Goal: Task Accomplishment & Management: Manage account settings

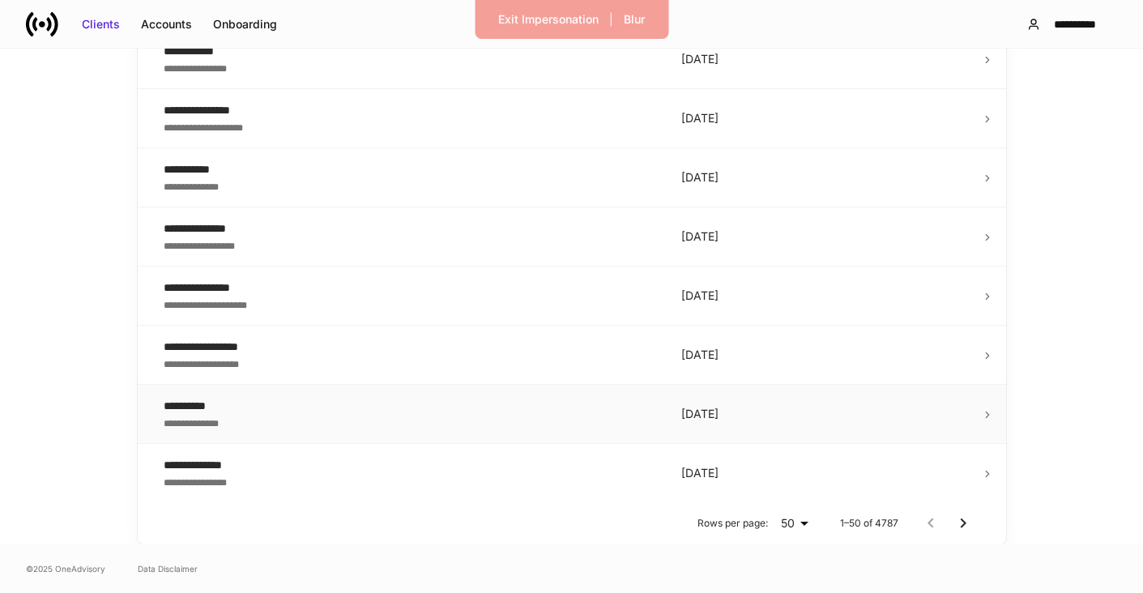
scroll to position [2780, 0]
click at [219, 271] on td "**********" at bounding box center [410, 296] width 518 height 59
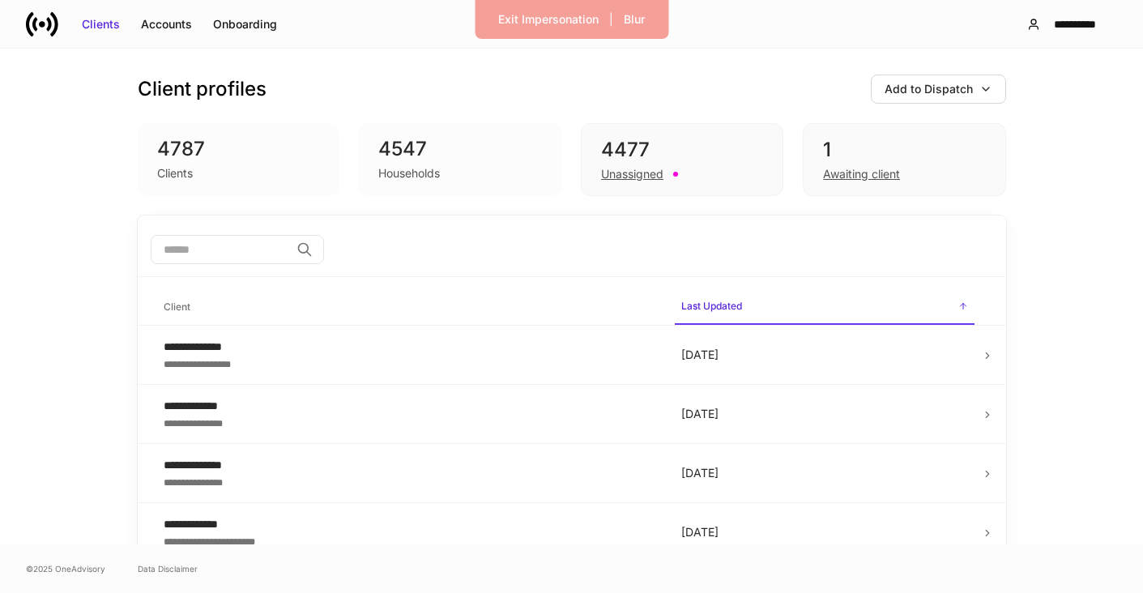
click at [70, 278] on div "**********" at bounding box center [571, 297] width 1143 height 496
click at [620, 147] on div "4477" at bounding box center [682, 150] width 162 height 26
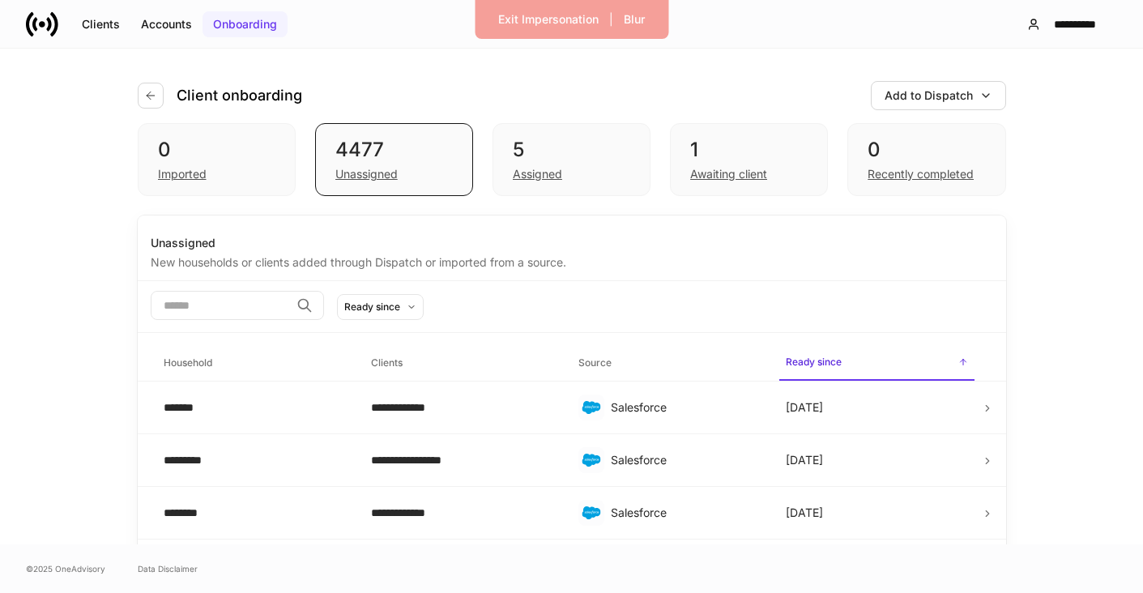
click at [251, 20] on div "Onboarding" at bounding box center [245, 24] width 64 height 16
click at [53, 167] on div "**********" at bounding box center [571, 297] width 1143 height 496
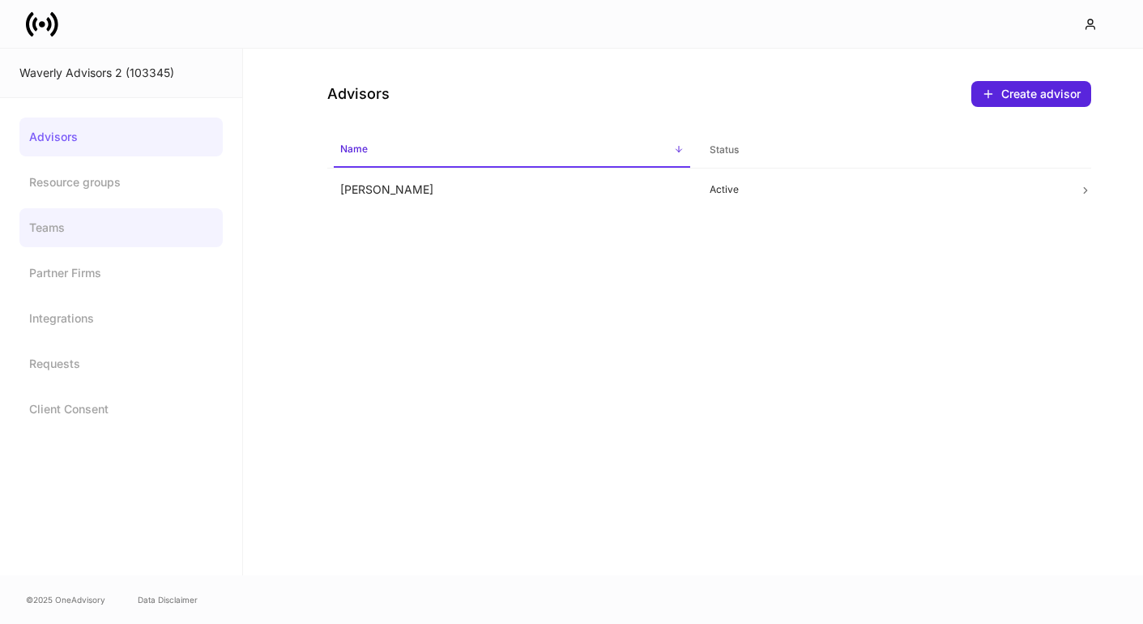
click at [97, 228] on link "Teams" at bounding box center [120, 227] width 203 height 39
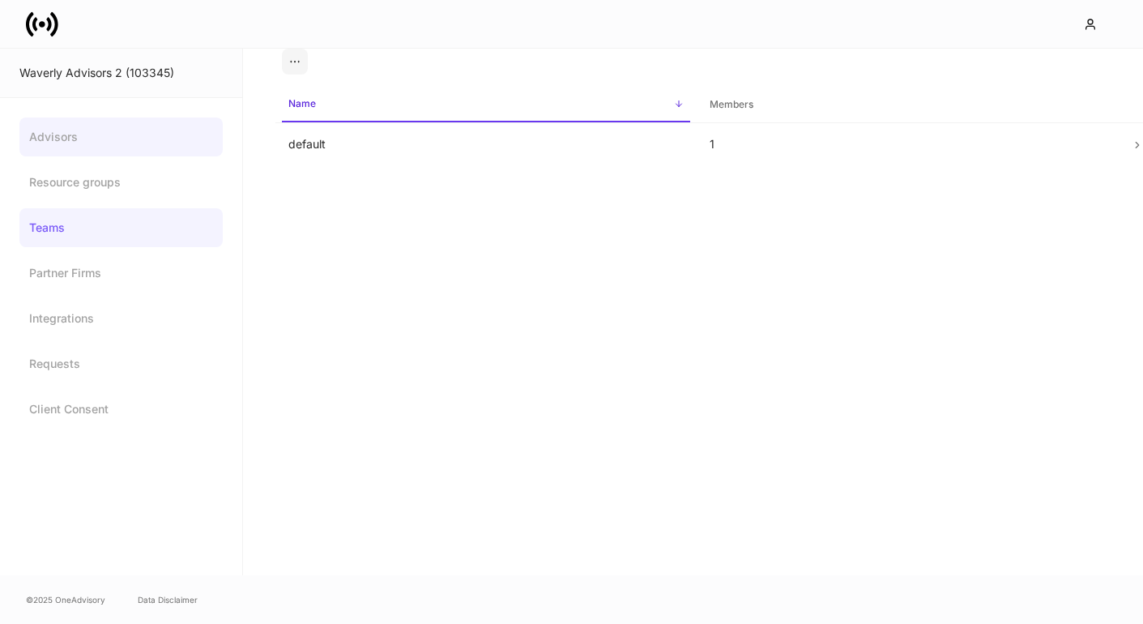
click at [131, 136] on link "Advisors" at bounding box center [120, 136] width 203 height 39
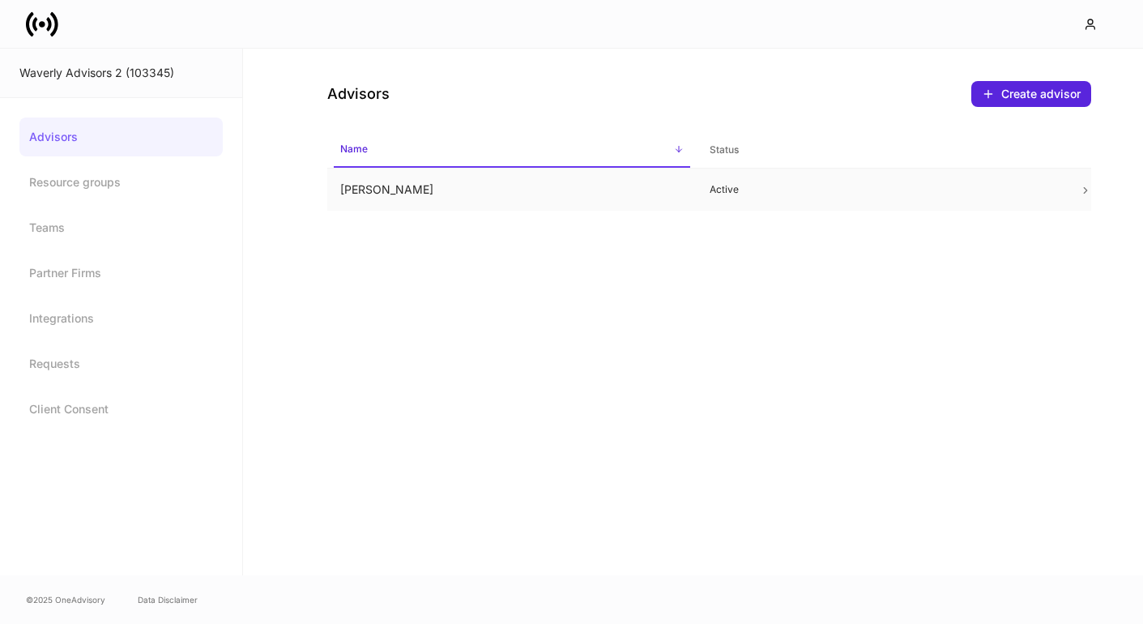
click at [360, 183] on td "[PERSON_NAME]" at bounding box center [512, 190] width 370 height 43
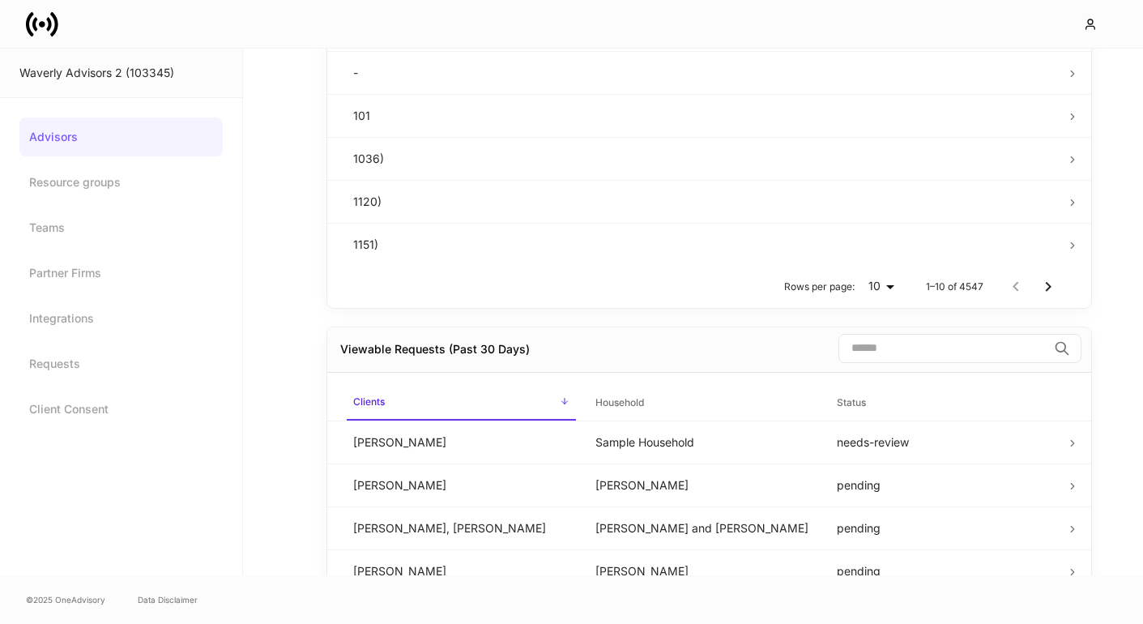
scroll to position [751, 0]
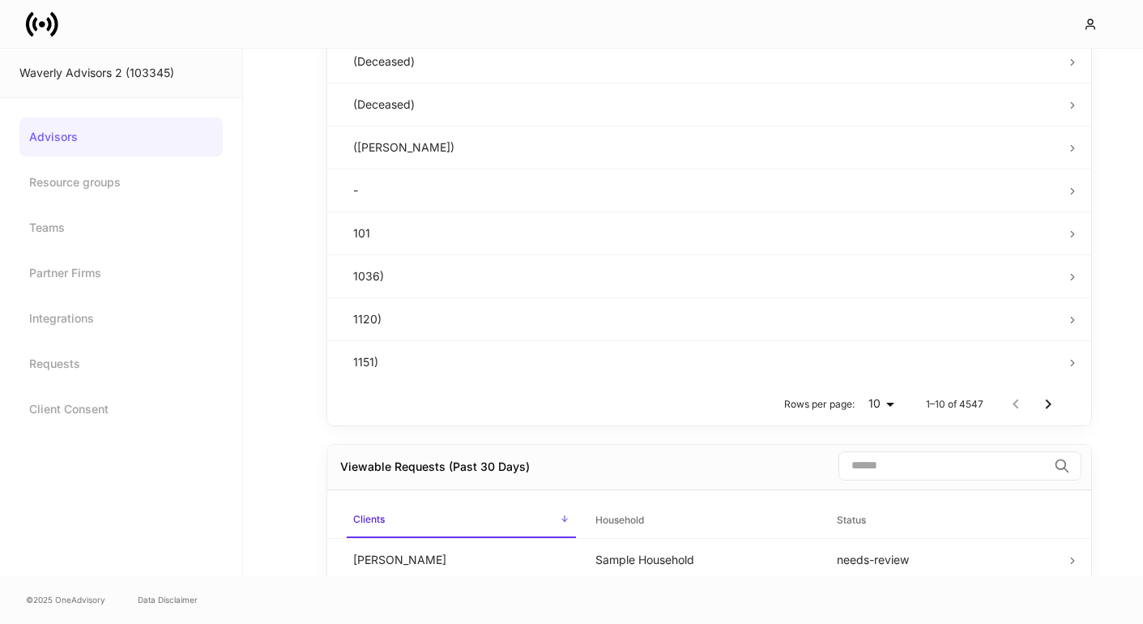
scroll to position [630, 0]
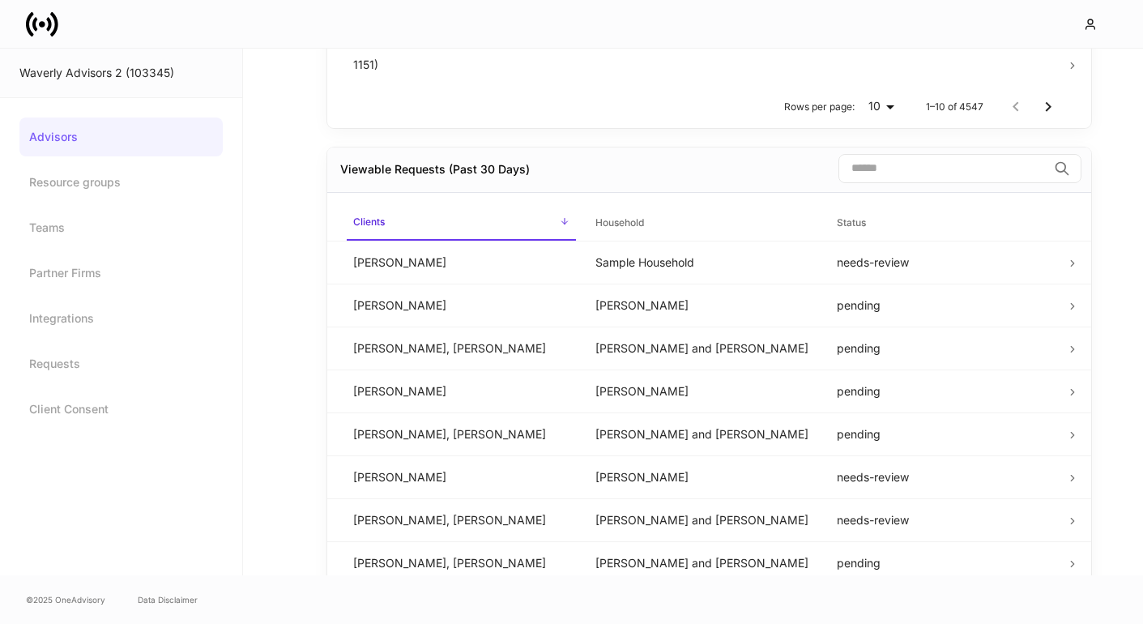
scroll to position [902, 0]
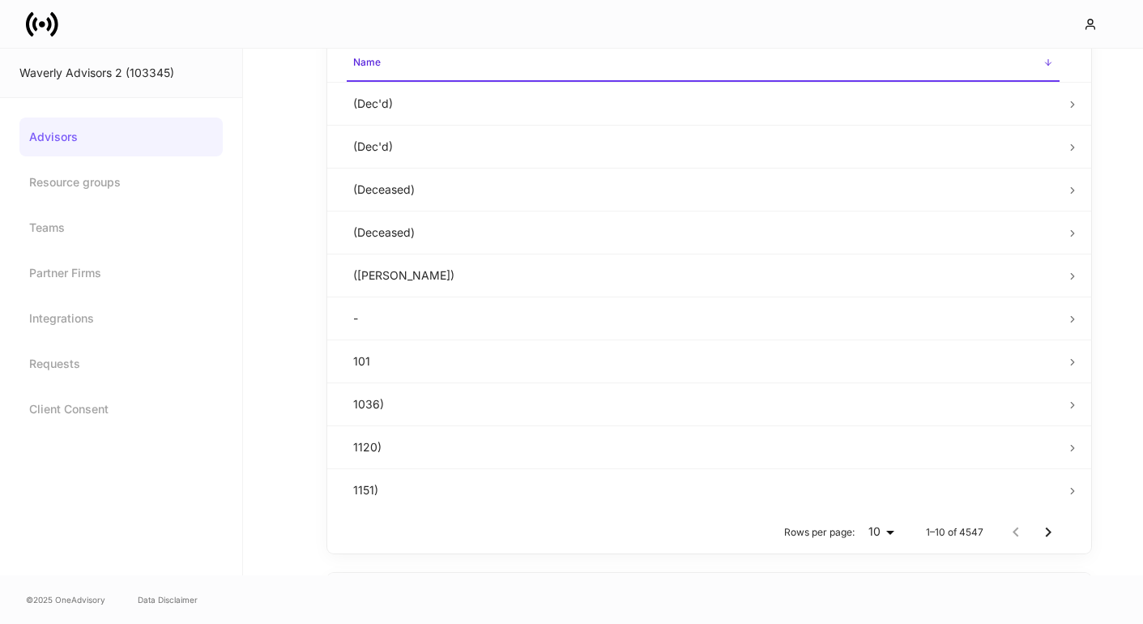
scroll to position [464, 0]
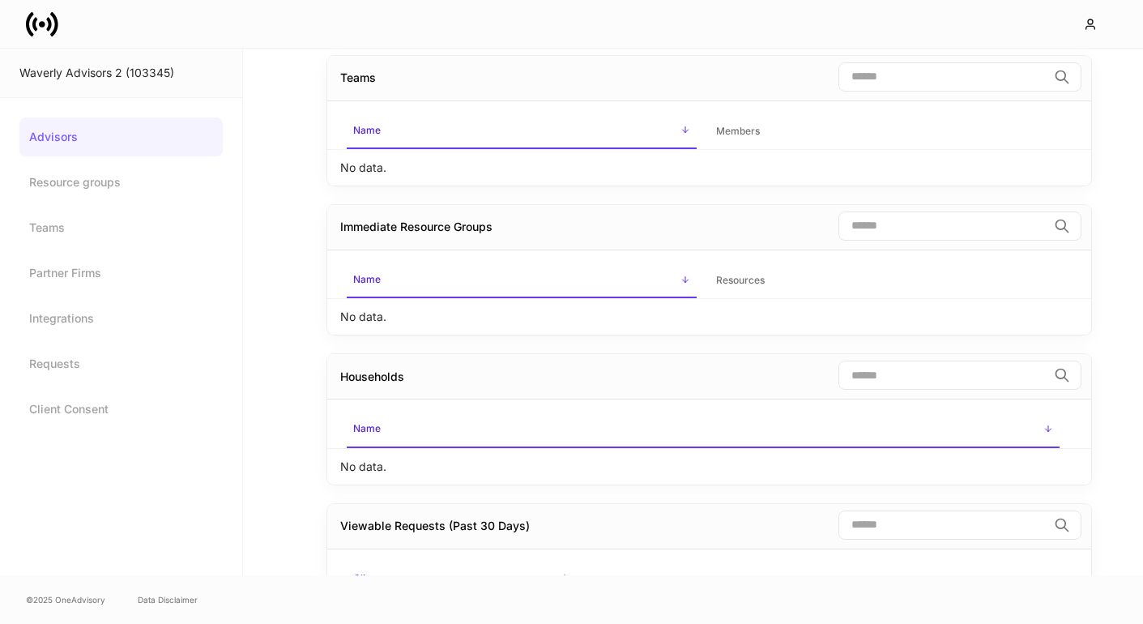
scroll to position [99, 0]
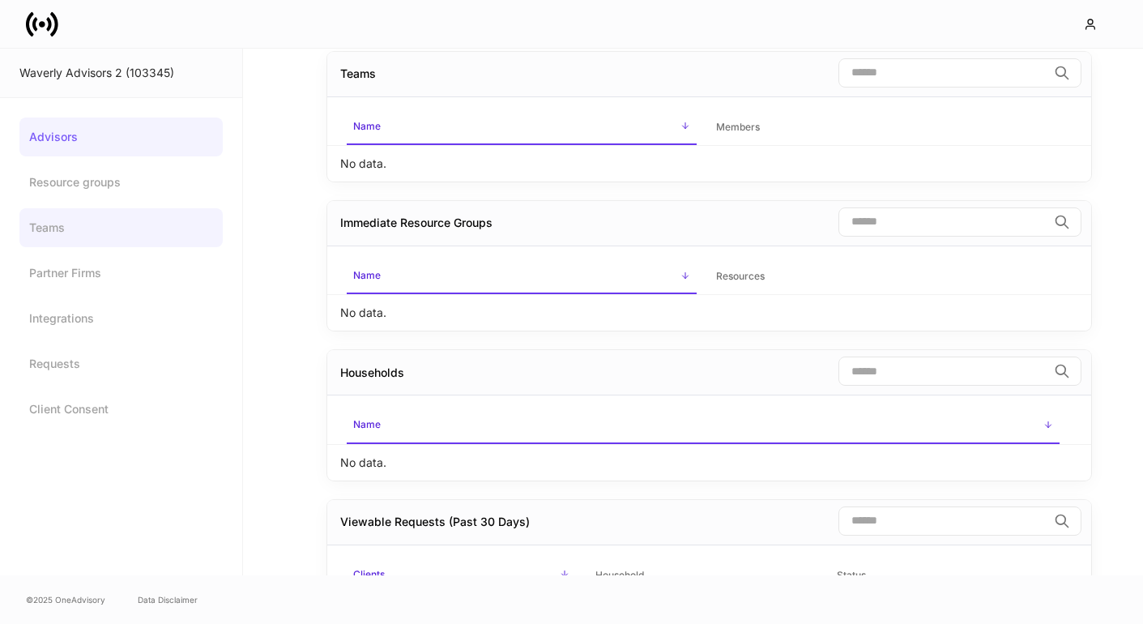
click at [100, 233] on link "Teams" at bounding box center [120, 227] width 203 height 39
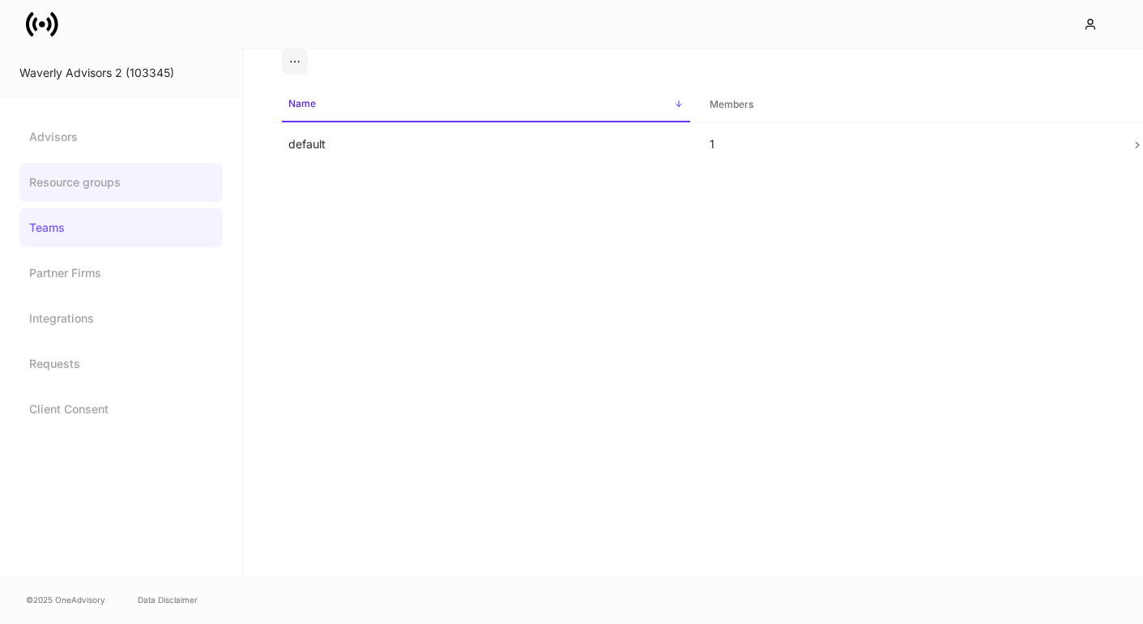
click at [112, 180] on link "Resource groups" at bounding box center [120, 182] width 203 height 39
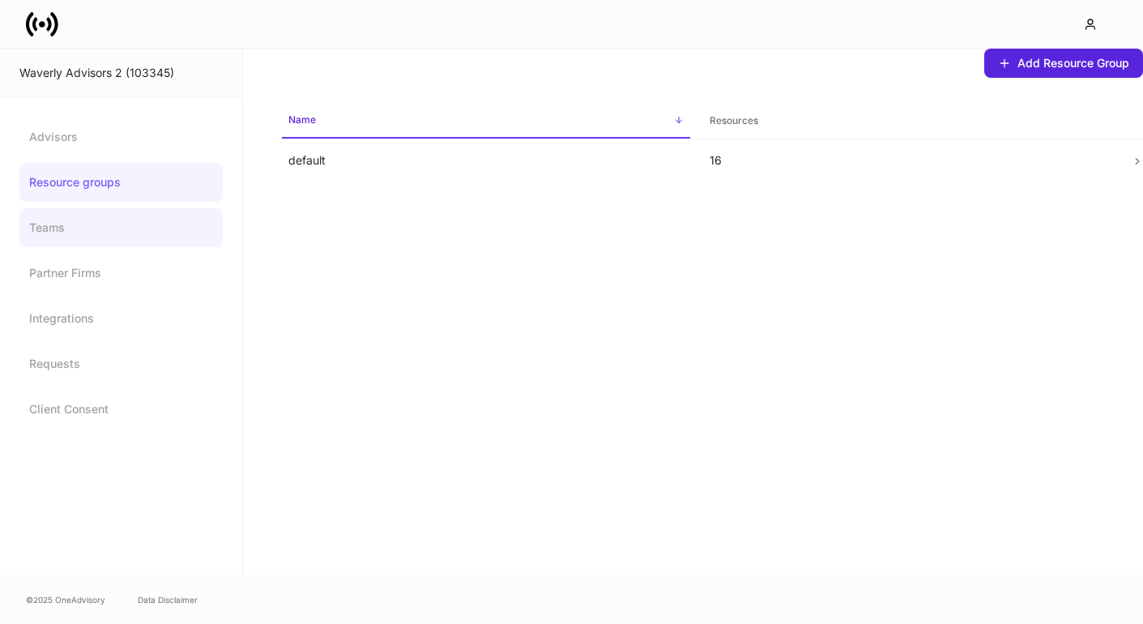
click at [152, 209] on link "Teams" at bounding box center [120, 227] width 203 height 39
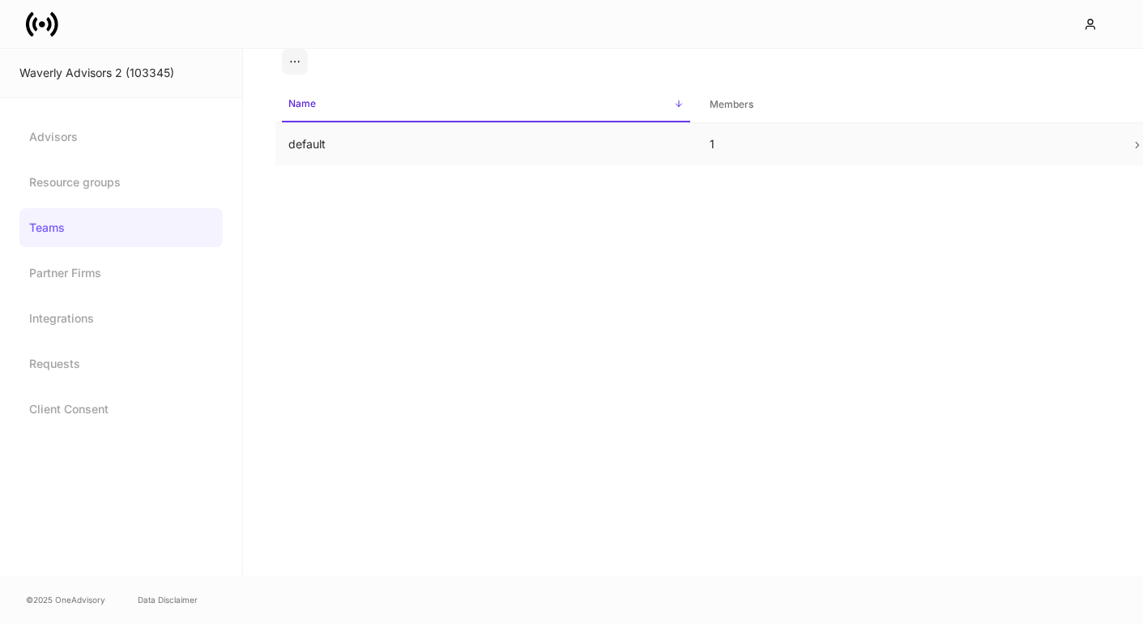
click at [335, 149] on td "default" at bounding box center [486, 144] width 421 height 43
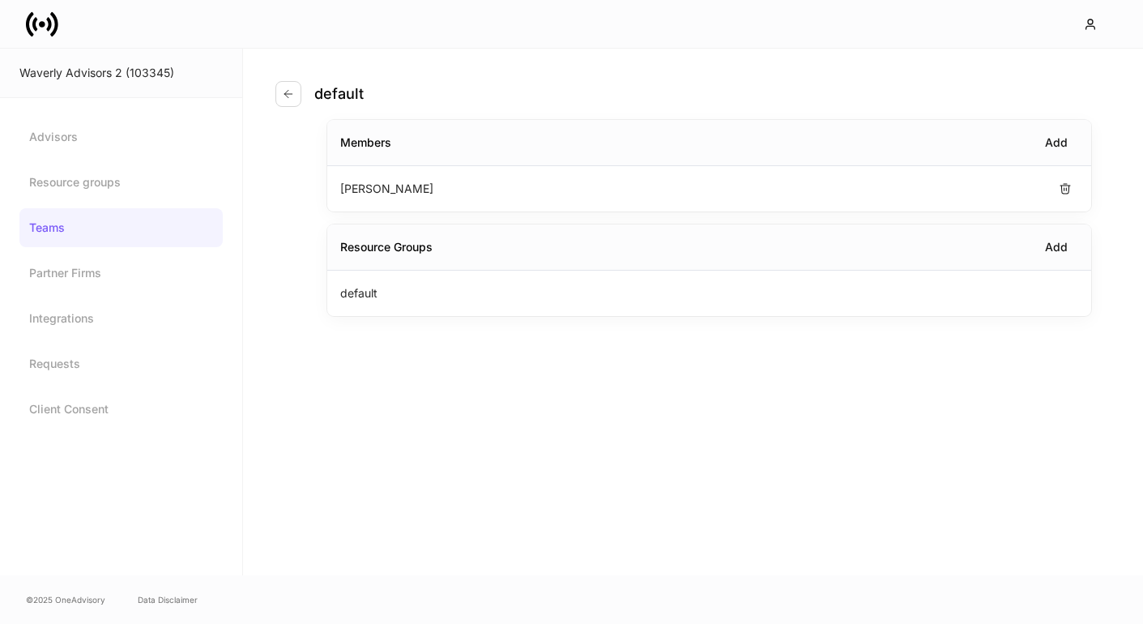
click at [349, 185] on p "Erika Leon" at bounding box center [386, 189] width 93 height 16
click at [81, 167] on link "Resource groups" at bounding box center [120, 182] width 203 height 39
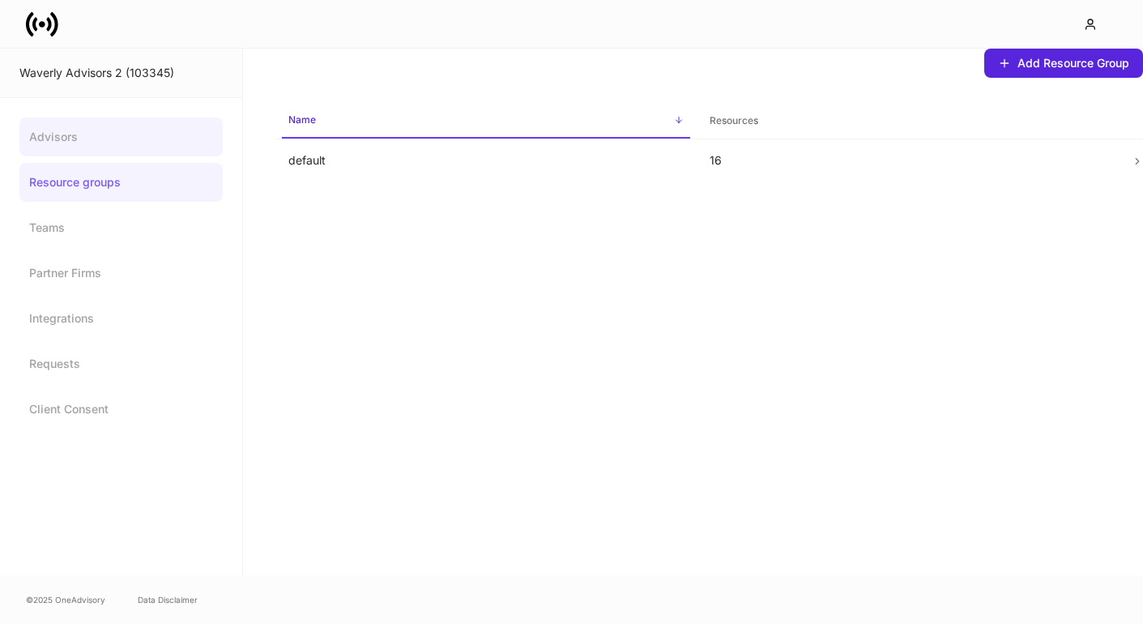
click at [73, 138] on link "Advisors" at bounding box center [120, 136] width 203 height 39
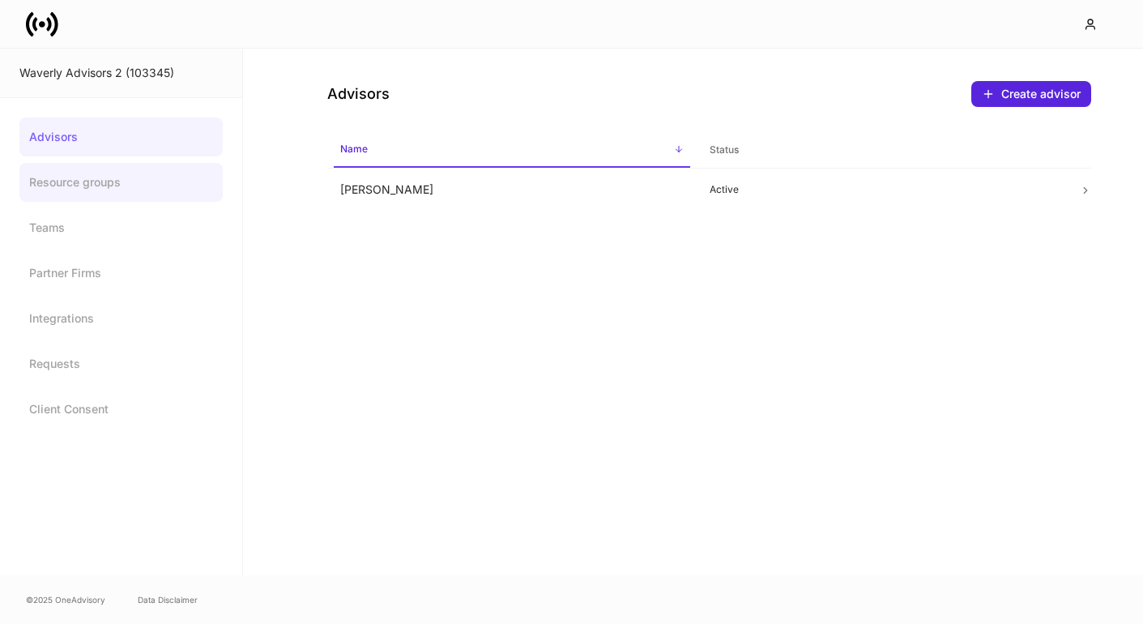
click at [68, 186] on link "Resource groups" at bounding box center [120, 182] width 203 height 39
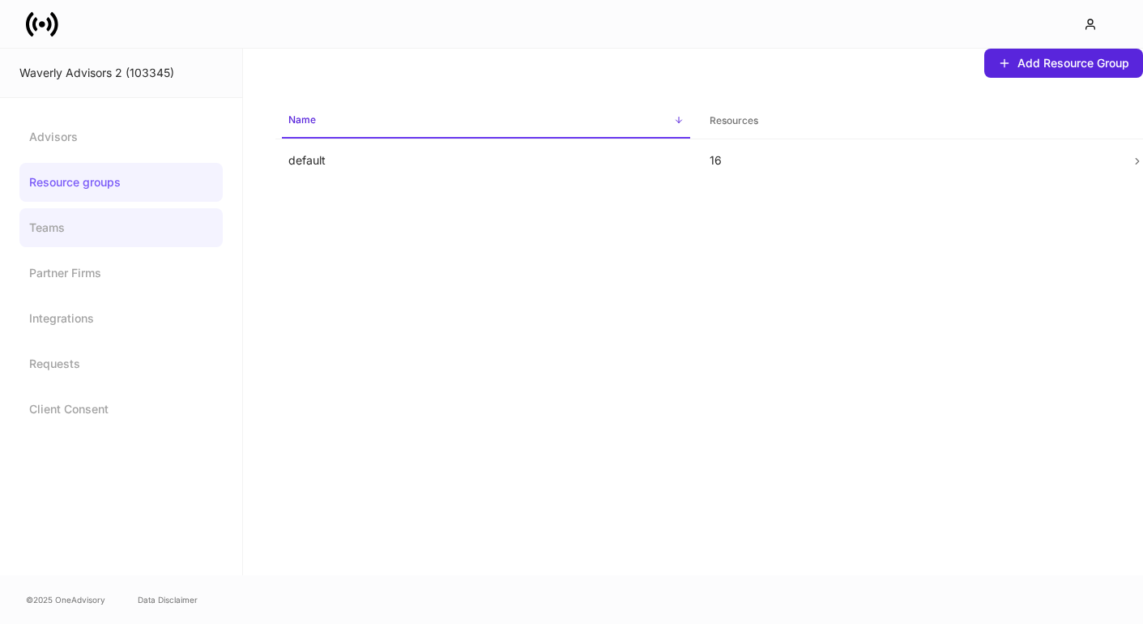
click at [58, 221] on link "Teams" at bounding box center [120, 227] width 203 height 39
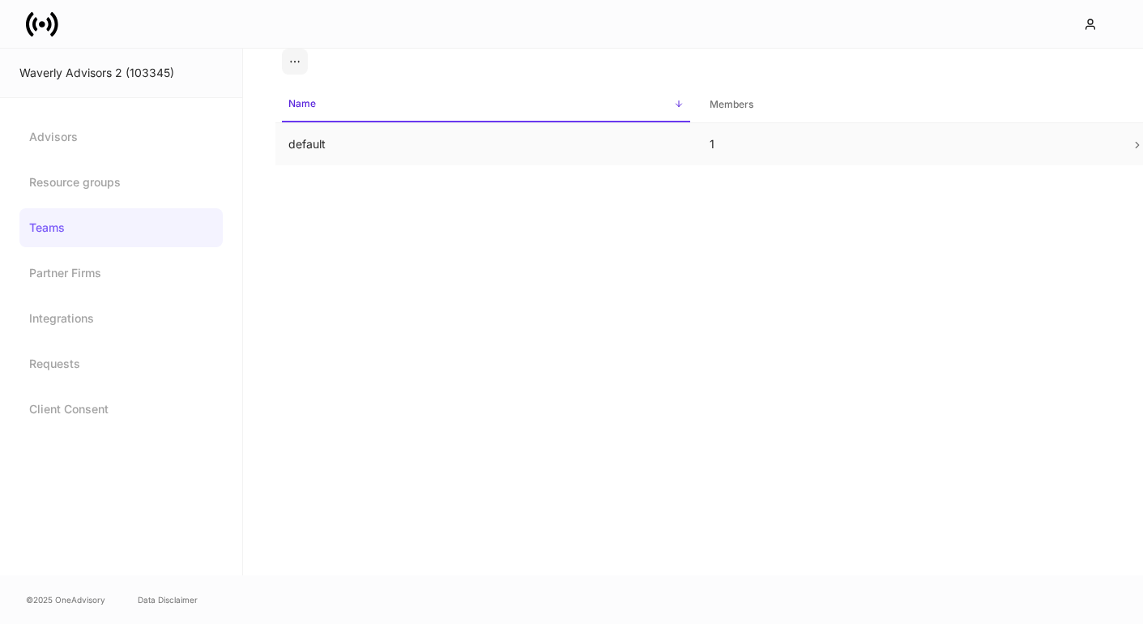
click at [301, 144] on td "default" at bounding box center [486, 144] width 421 height 43
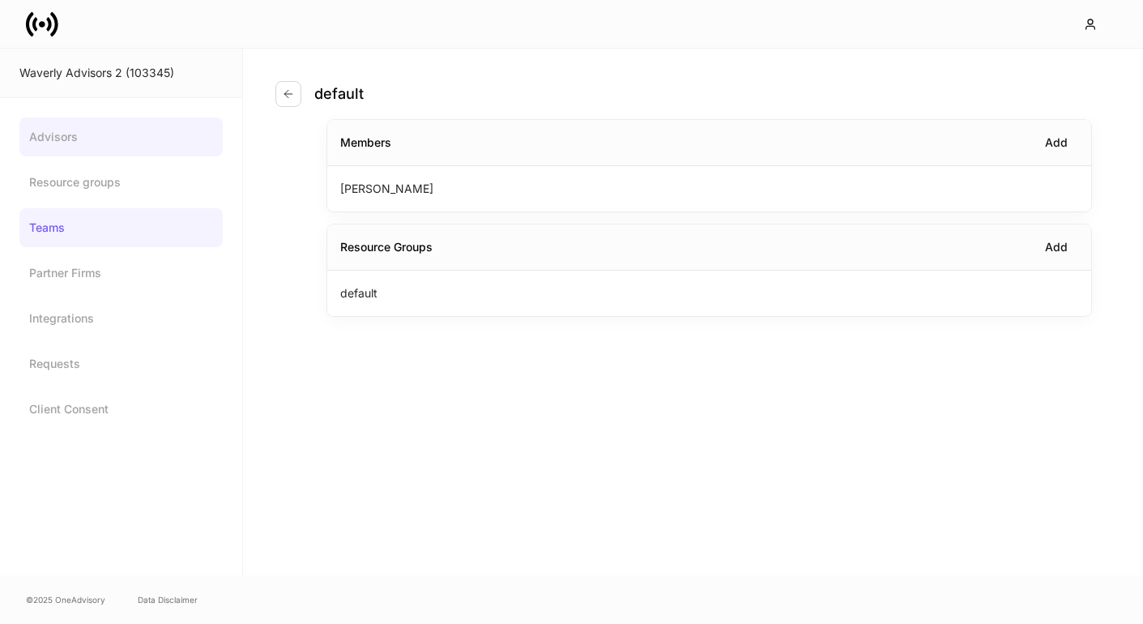
click at [85, 152] on link "Advisors" at bounding box center [120, 136] width 203 height 39
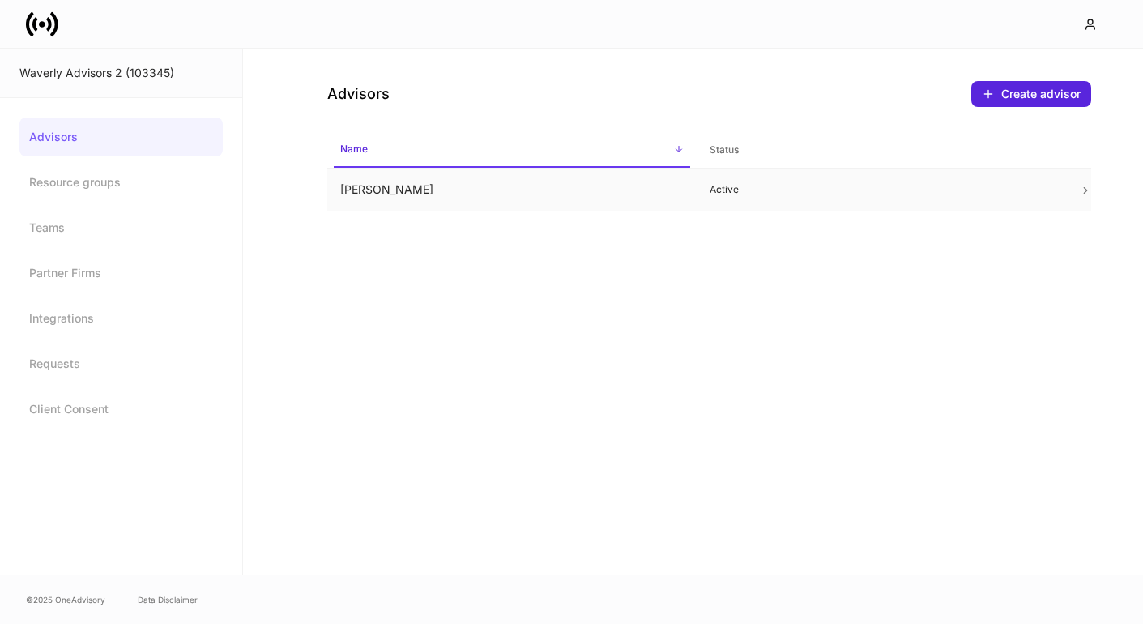
click at [332, 199] on td "Erika Leon" at bounding box center [512, 190] width 370 height 43
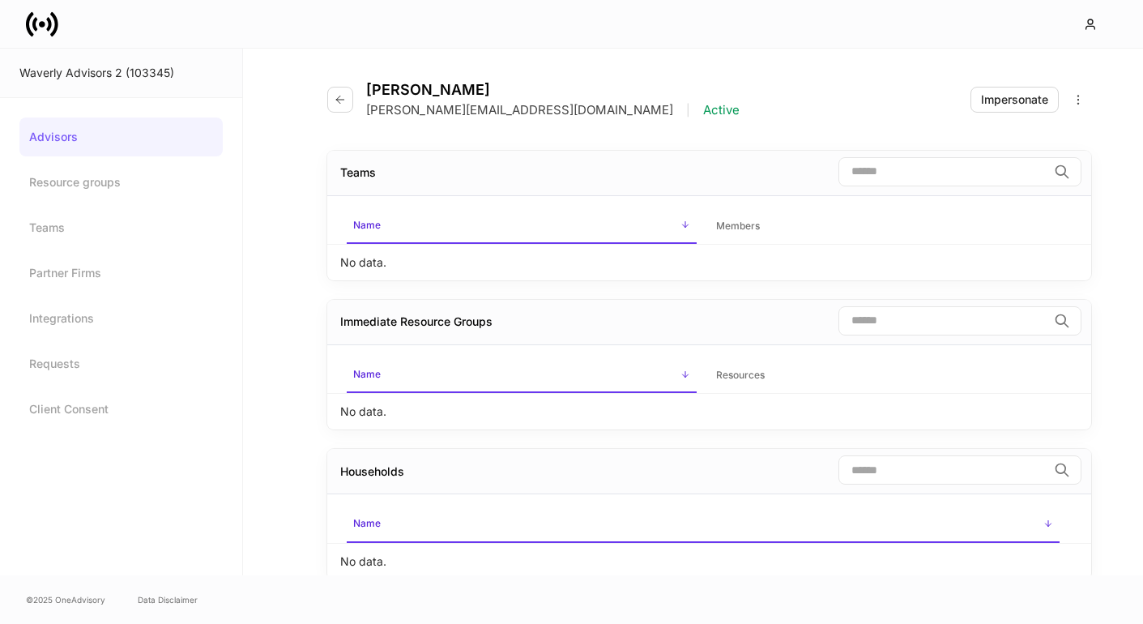
click at [59, 32] on link at bounding box center [48, 24] width 45 height 32
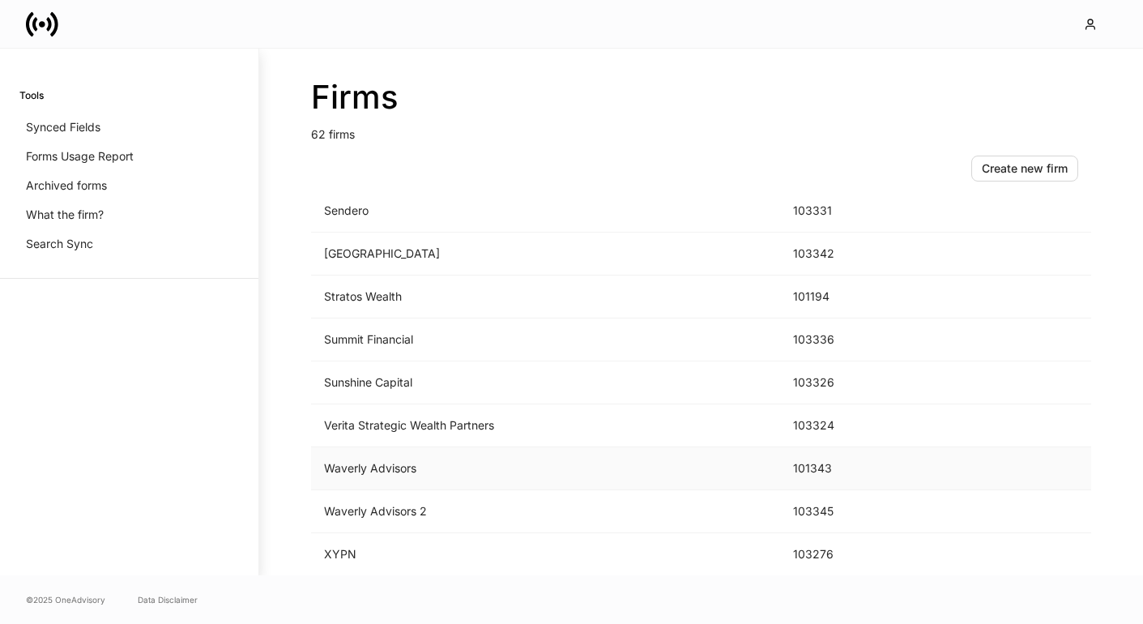
scroll to position [2362, 0]
click at [428, 464] on td "Waverly Advisors" at bounding box center [545, 468] width 469 height 43
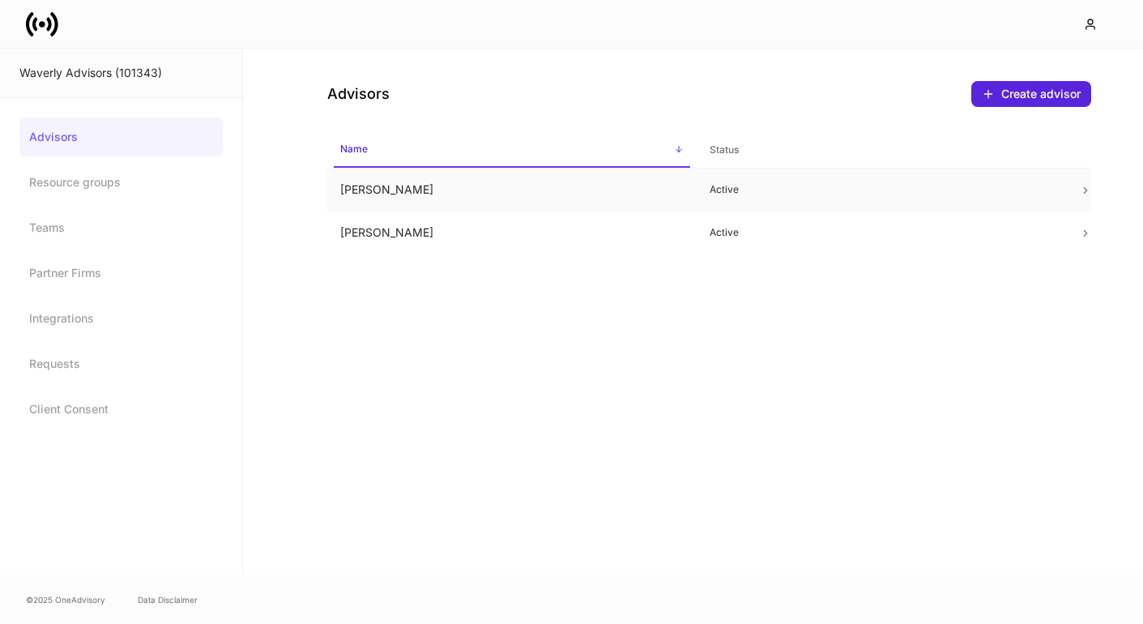
click at [396, 192] on td "Ashley Tucker" at bounding box center [512, 190] width 370 height 43
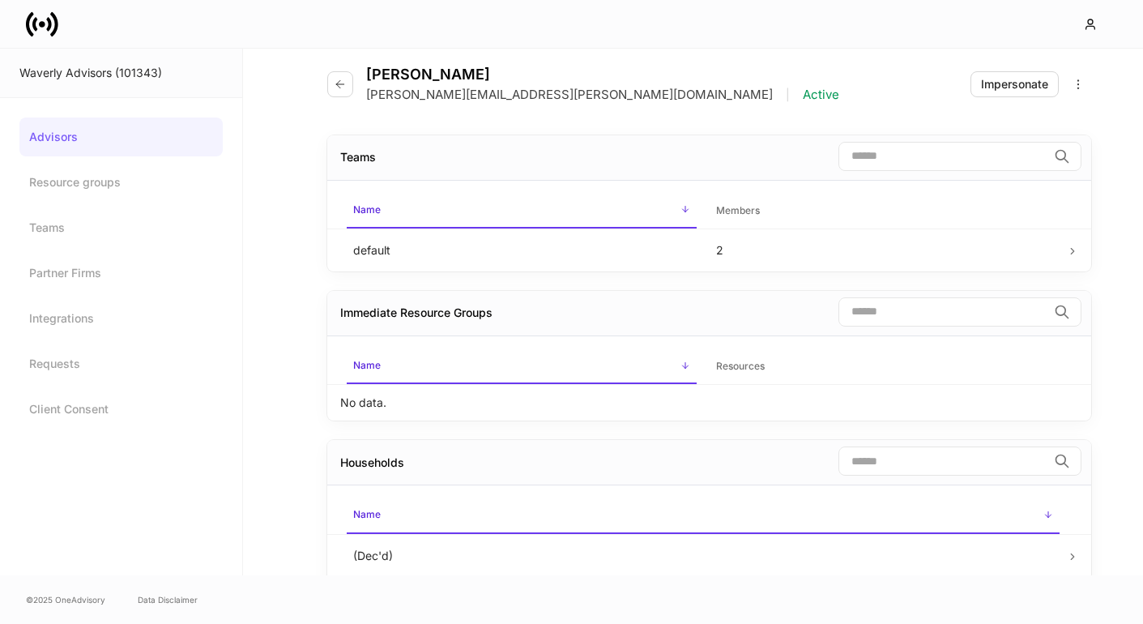
scroll to position [18, 0]
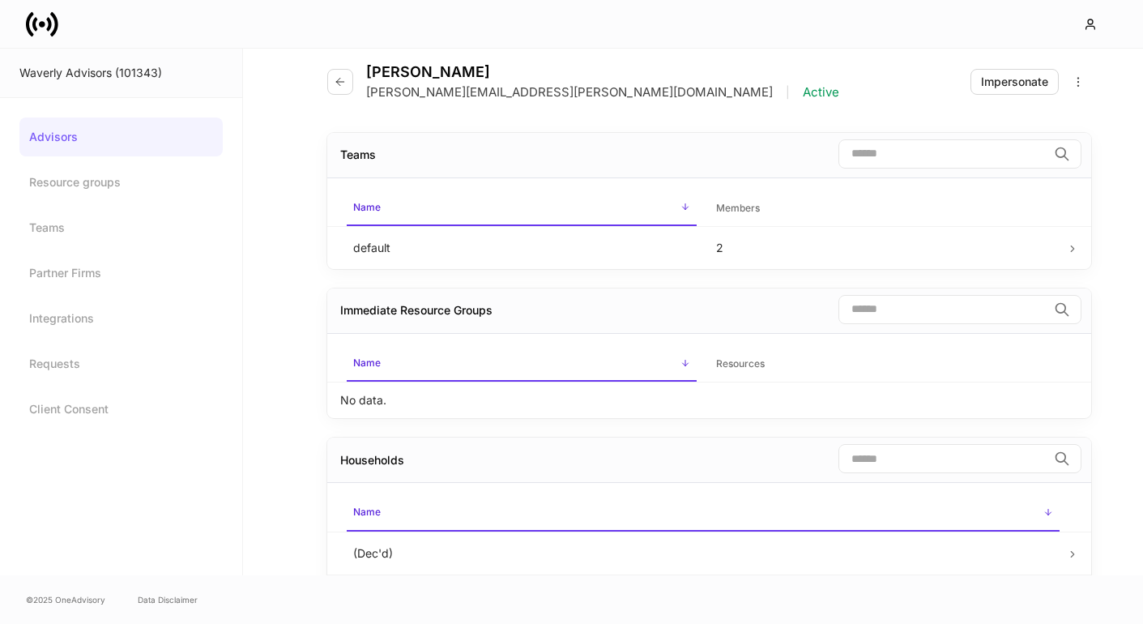
click at [563, 94] on p "Ashley.Tucker@waverly-advisors.com" at bounding box center [569, 92] width 407 height 16
drag, startPoint x: 563, startPoint y: 94, endPoint x: 406, endPoint y: 93, distance: 157.2
click at [406, 93] on p "Ashley.Tucker@waverly-advisors.com" at bounding box center [569, 92] width 407 height 16
copy p "Ashley.Tucker@waverly-advisors.com"
click at [378, 85] on p "Ashley.Tucker@waverly-advisors.com" at bounding box center [569, 92] width 407 height 16
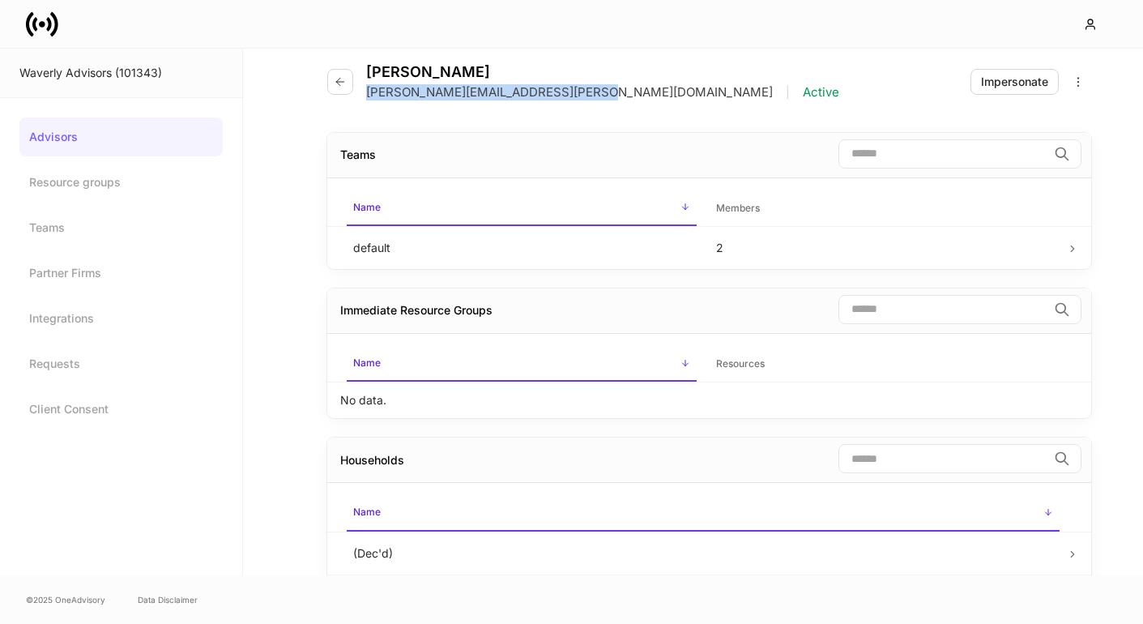
drag, startPoint x: 378, startPoint y: 85, endPoint x: 534, endPoint y: 96, distance: 156.7
click at [534, 96] on p "Ashley.Tucker@waverly-advisors.com" at bounding box center [569, 92] width 407 height 16
copy p "Ashley.Tucker@waverly-advisors.com"
click at [164, 123] on link "Advisors" at bounding box center [120, 136] width 203 height 39
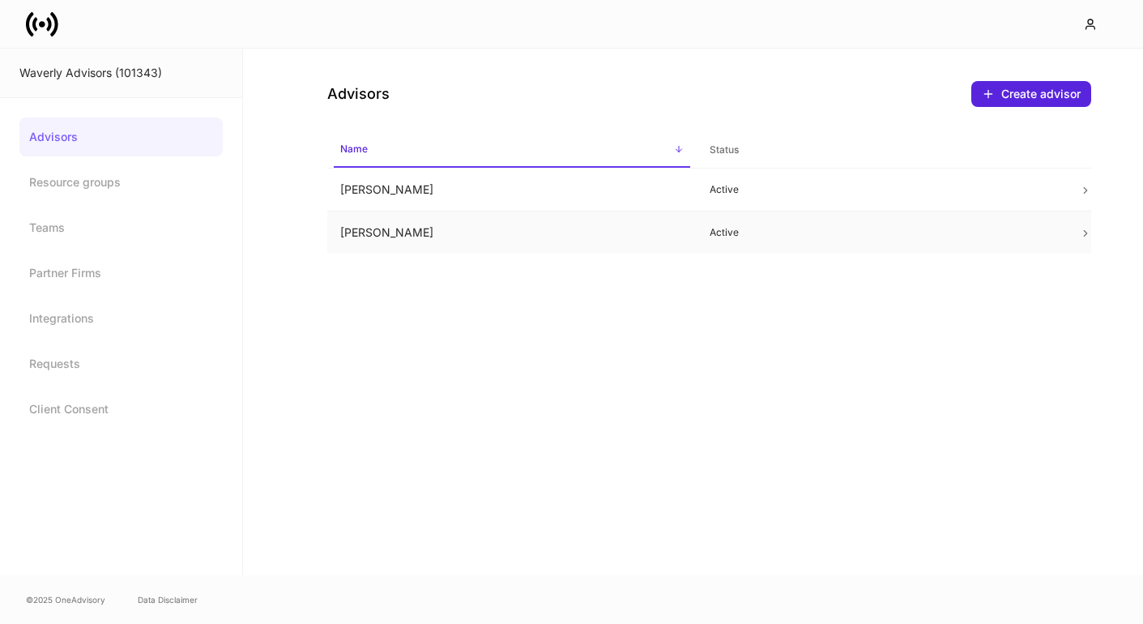
click at [414, 232] on td "Heath Echols" at bounding box center [512, 232] width 370 height 43
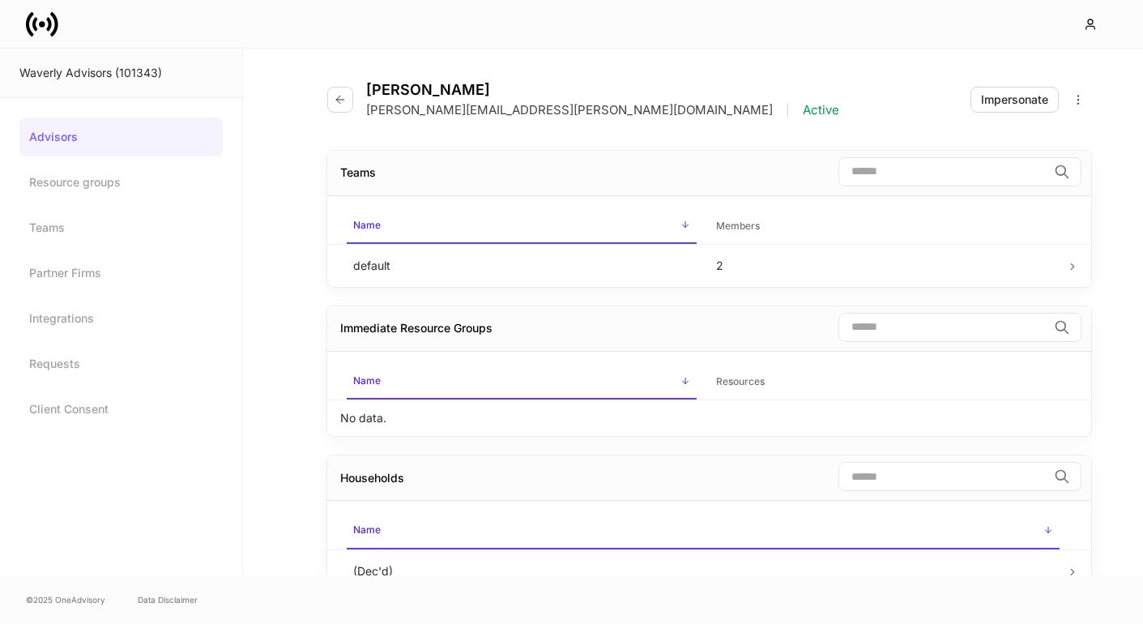
click at [376, 108] on p "heath.echols@waverly-advisors.com" at bounding box center [569, 110] width 407 height 16
drag, startPoint x: 376, startPoint y: 108, endPoint x: 592, endPoint y: 124, distance: 217.0
click at [592, 124] on div "Heath Echols heath.echols@waverly-advisors.com | Active Impersonate" at bounding box center [709, 90] width 764 height 83
copy div "heath.echols@waverly-advisors.com |"
click at [37, 15] on icon at bounding box center [42, 24] width 32 height 32
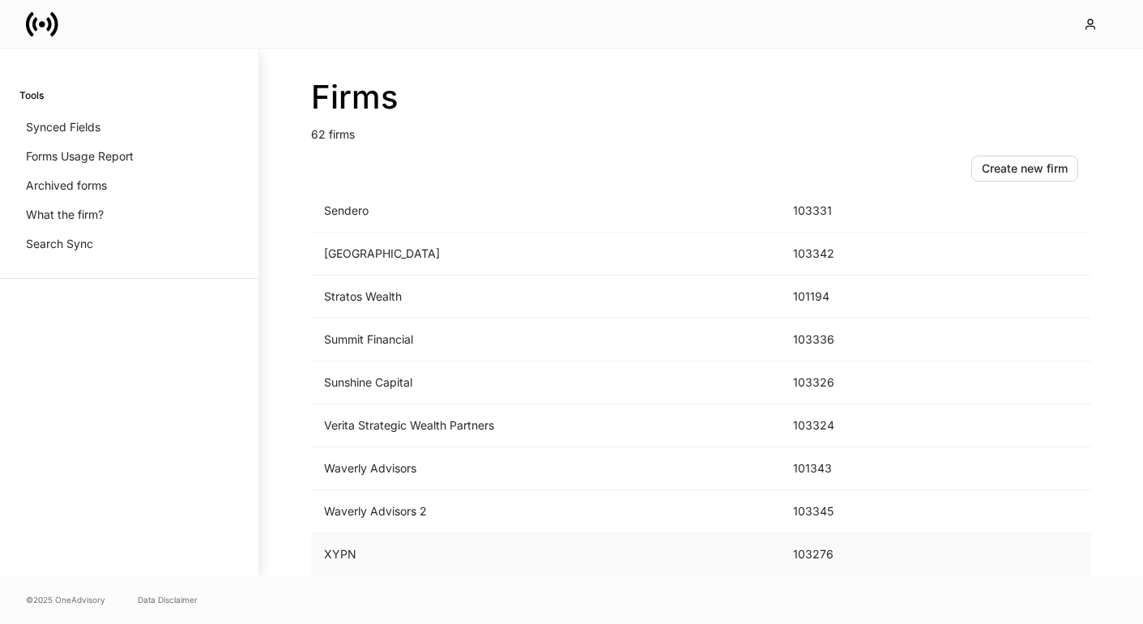
scroll to position [2362, 0]
click at [392, 531] on td "Waverly Advisors 2" at bounding box center [545, 511] width 469 height 43
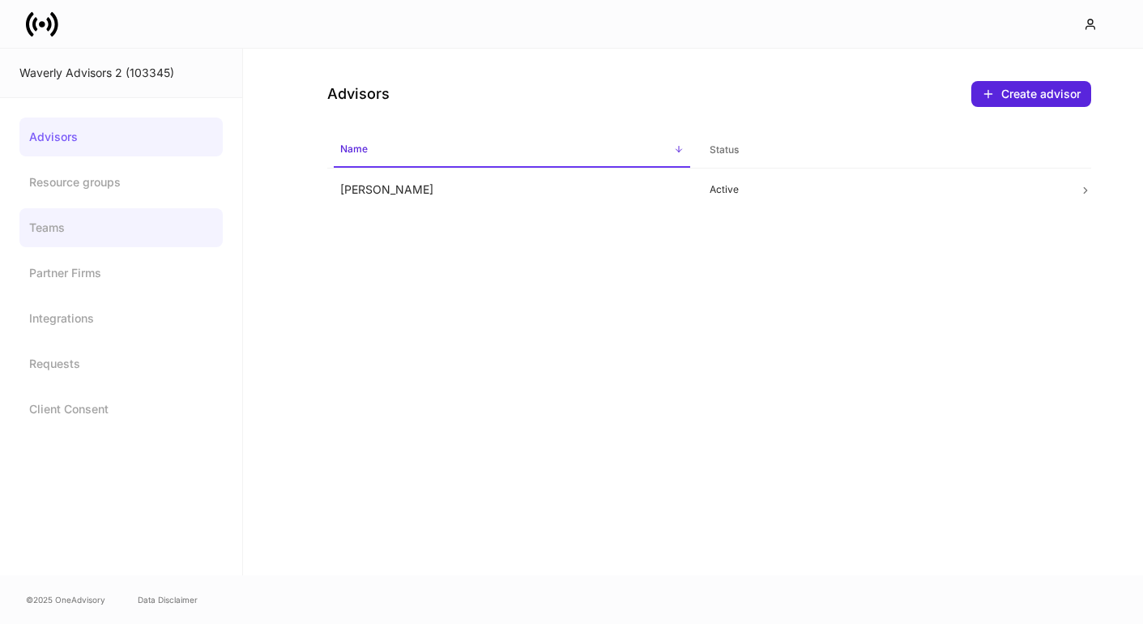
click at [61, 227] on link "Teams" at bounding box center [120, 227] width 203 height 39
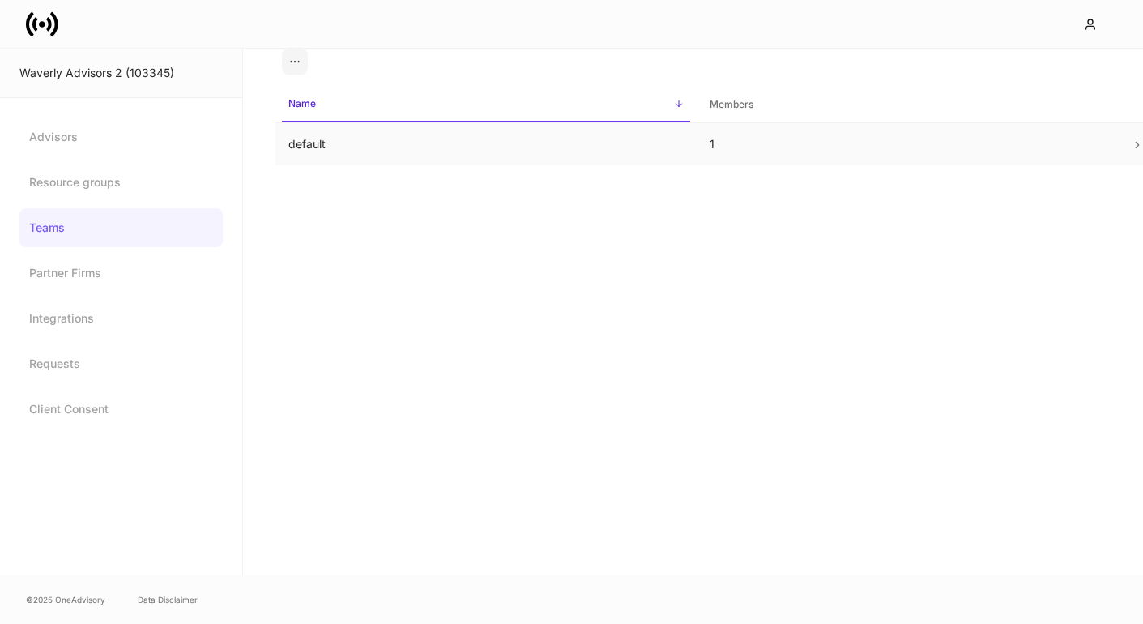
click at [352, 145] on td "default" at bounding box center [486, 144] width 421 height 43
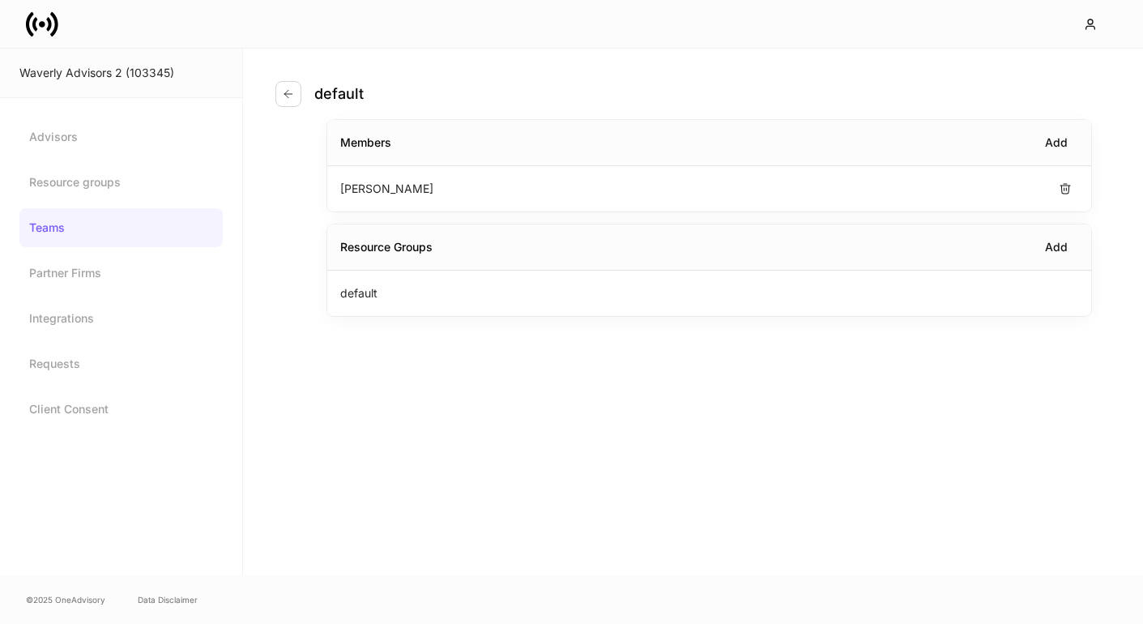
click at [472, 195] on div "[PERSON_NAME]" at bounding box center [709, 188] width 764 height 45
click at [379, 182] on p "[PERSON_NAME]" at bounding box center [386, 189] width 93 height 16
click at [110, 135] on link "Advisors" at bounding box center [120, 136] width 203 height 39
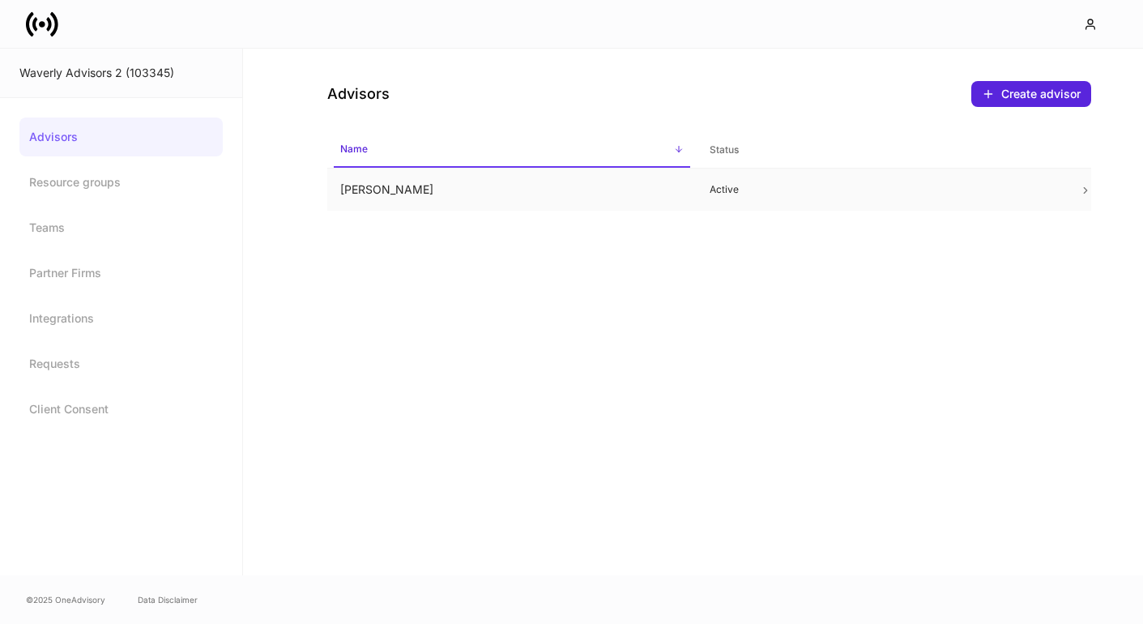
click at [345, 199] on td "[PERSON_NAME]" at bounding box center [512, 190] width 370 height 43
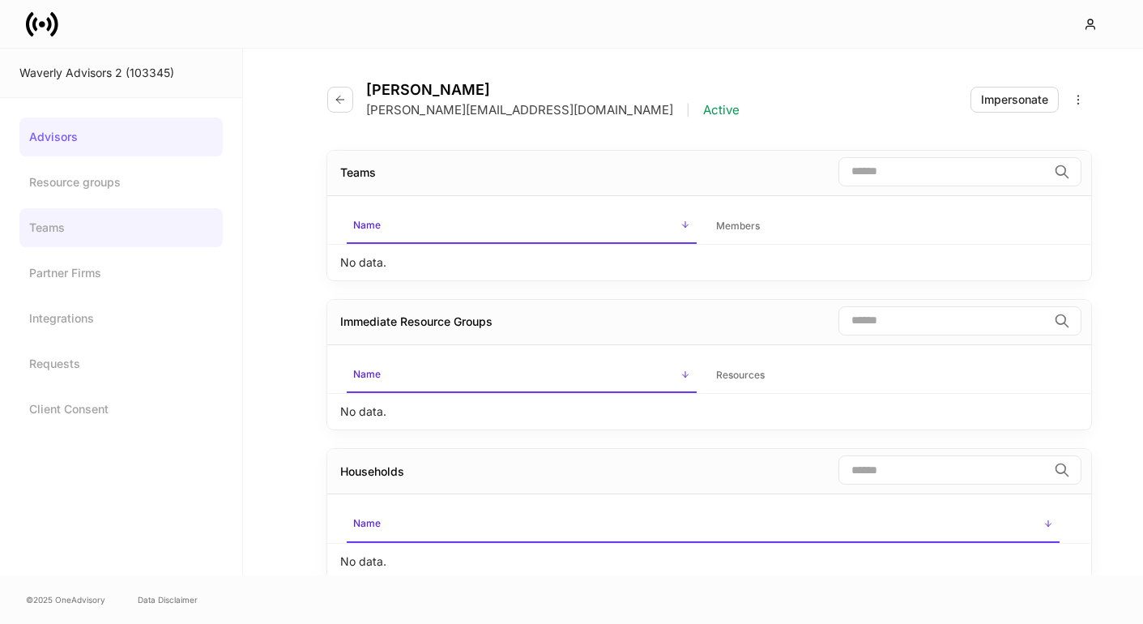
click at [39, 222] on link "Teams" at bounding box center [120, 227] width 203 height 39
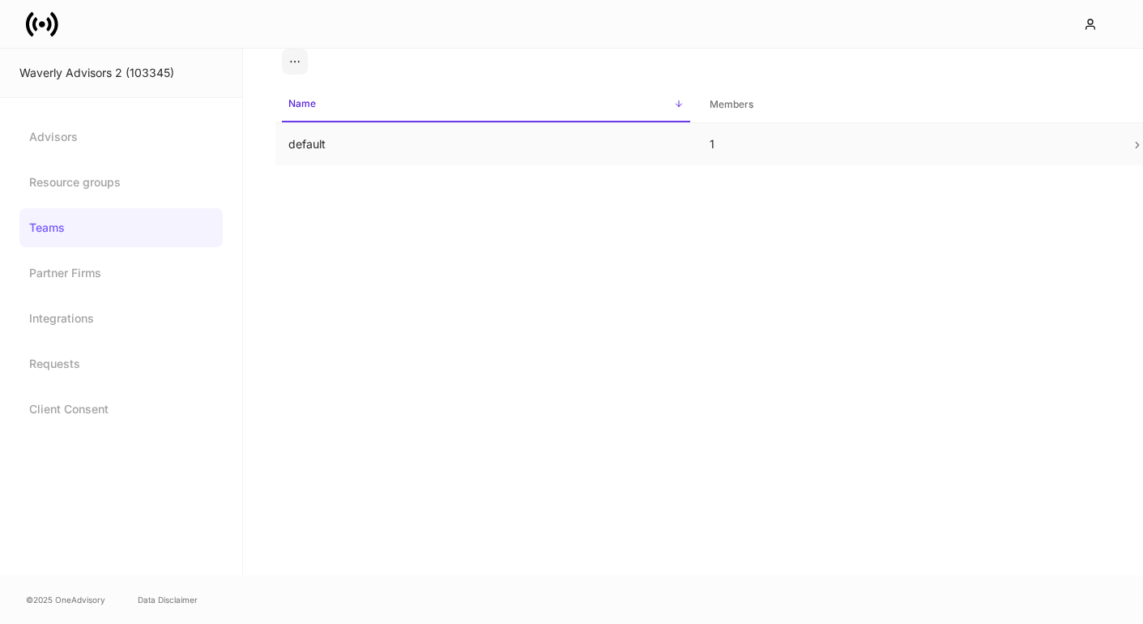
click at [352, 146] on td "default" at bounding box center [486, 144] width 421 height 43
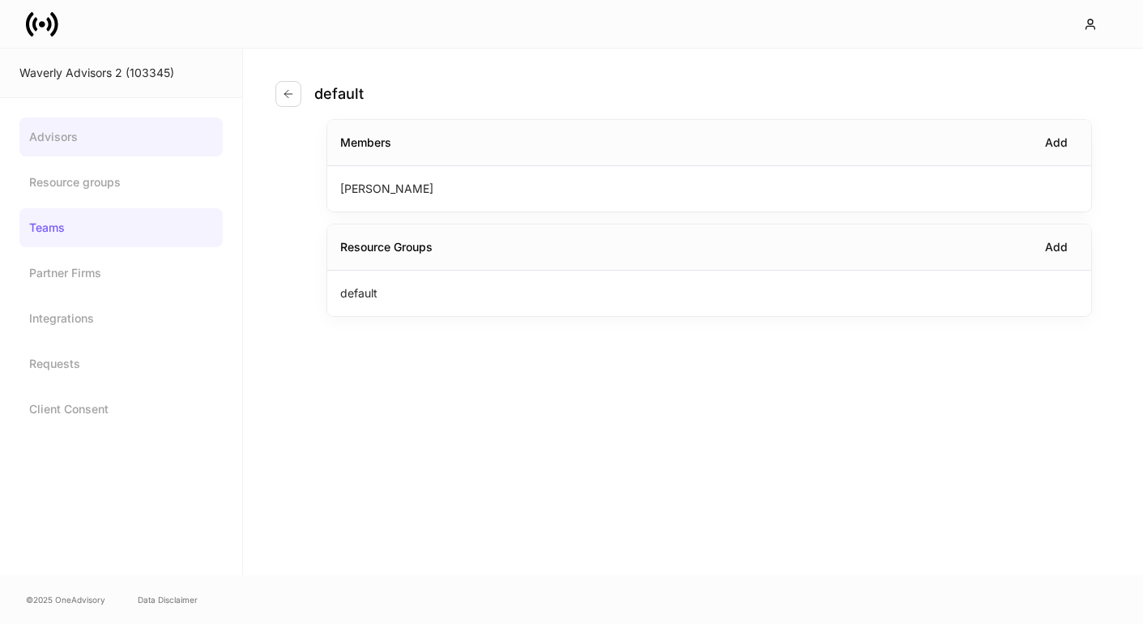
click at [93, 135] on link "Advisors" at bounding box center [120, 136] width 203 height 39
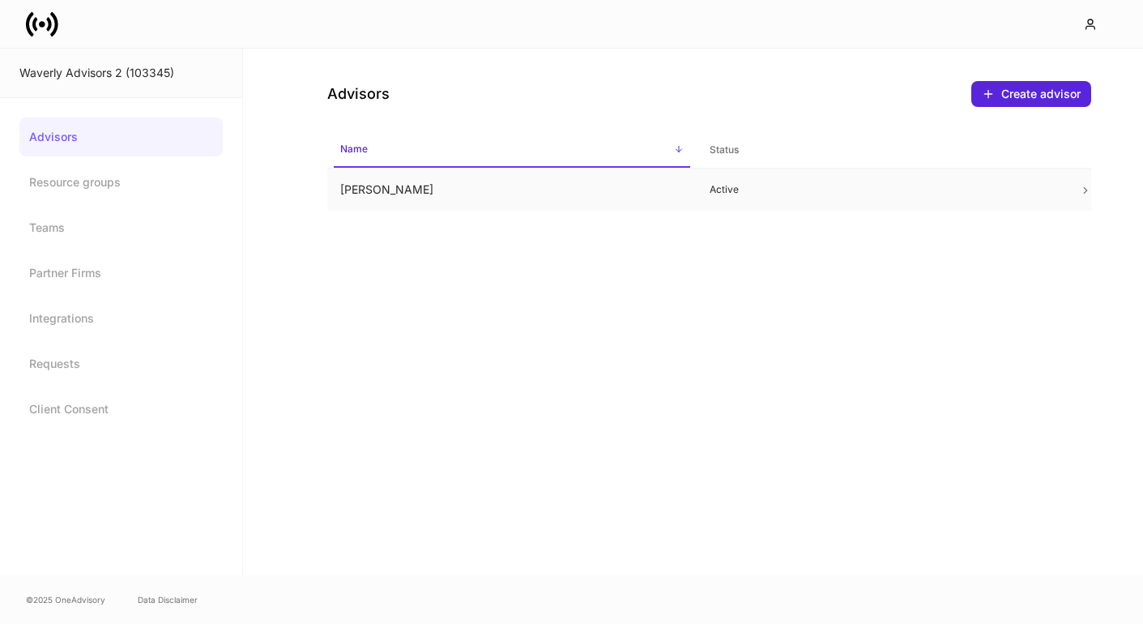
click at [425, 178] on td "Erika Leon" at bounding box center [512, 190] width 370 height 43
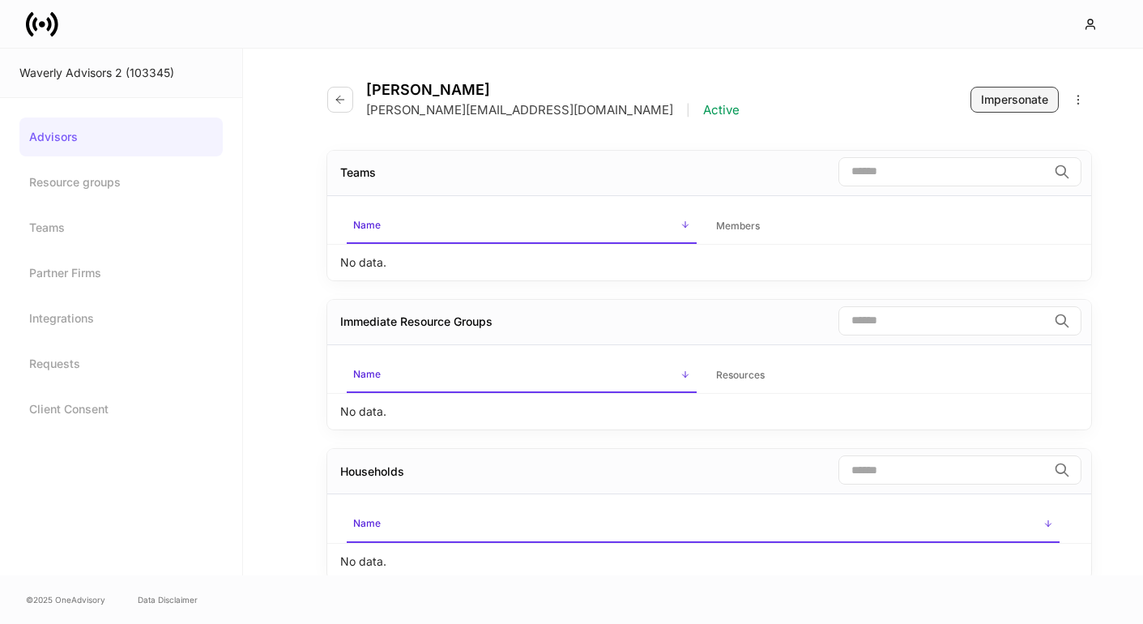
click at [989, 105] on div "Impersonate" at bounding box center [1014, 100] width 67 height 16
click at [169, 177] on link "Resource groups" at bounding box center [120, 182] width 203 height 39
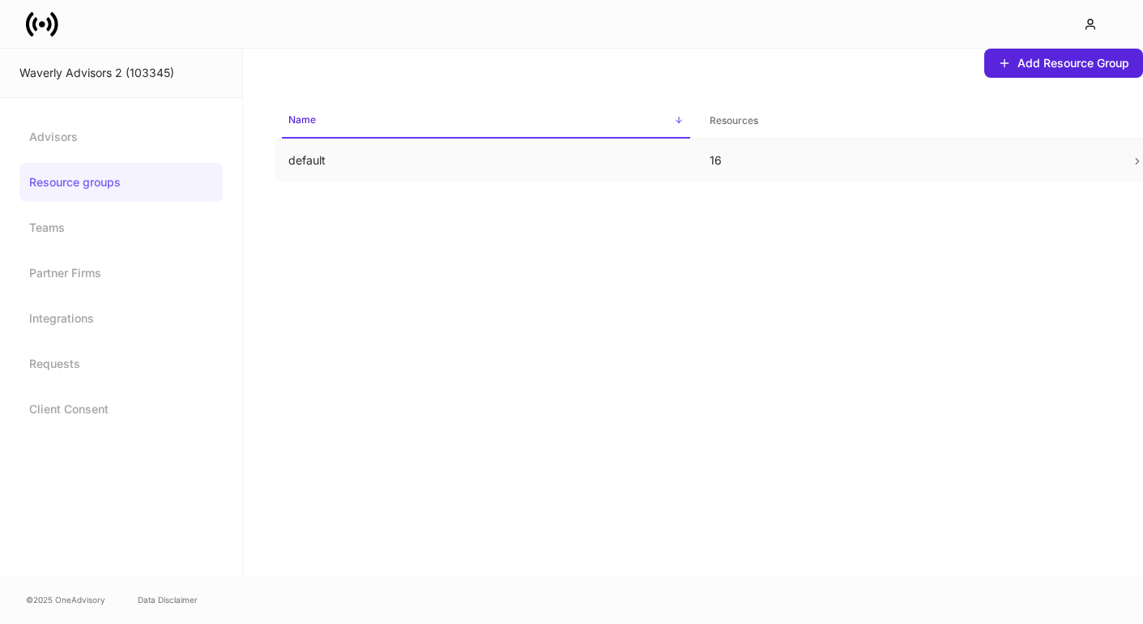
click at [371, 176] on td "default" at bounding box center [486, 160] width 421 height 43
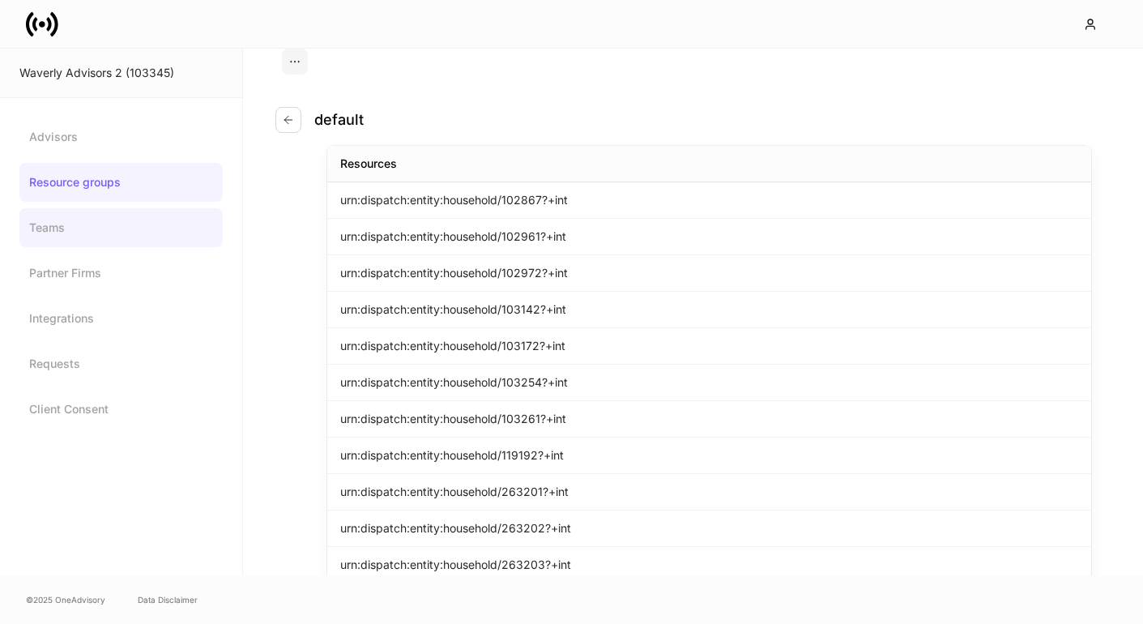
click at [46, 218] on link "Teams" at bounding box center [120, 227] width 203 height 39
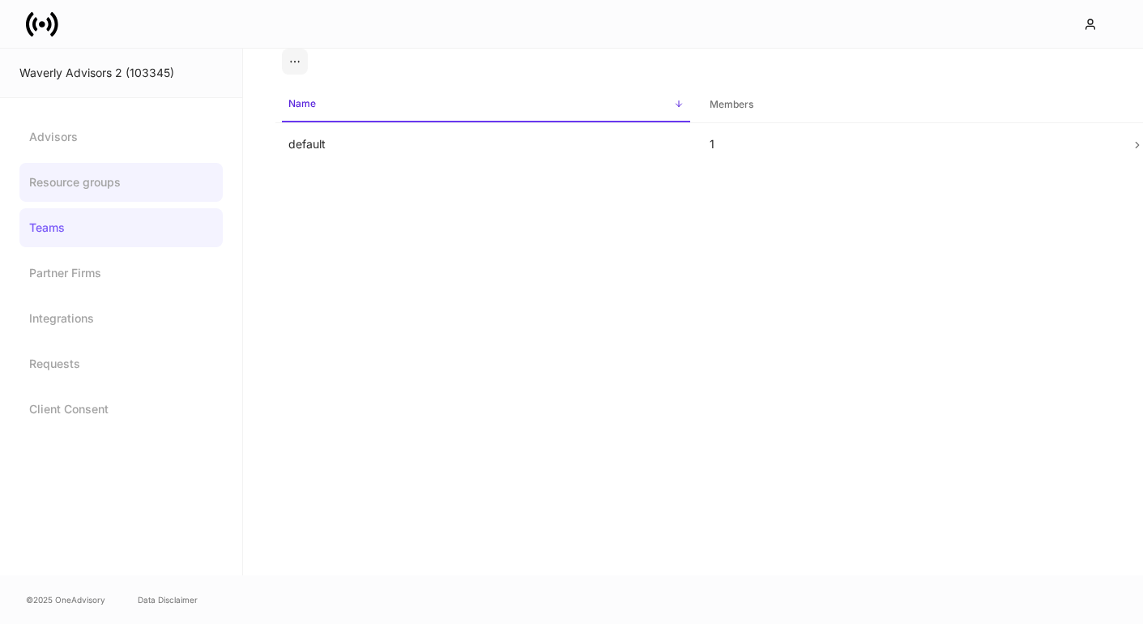
click at [57, 185] on link "Resource groups" at bounding box center [120, 182] width 203 height 39
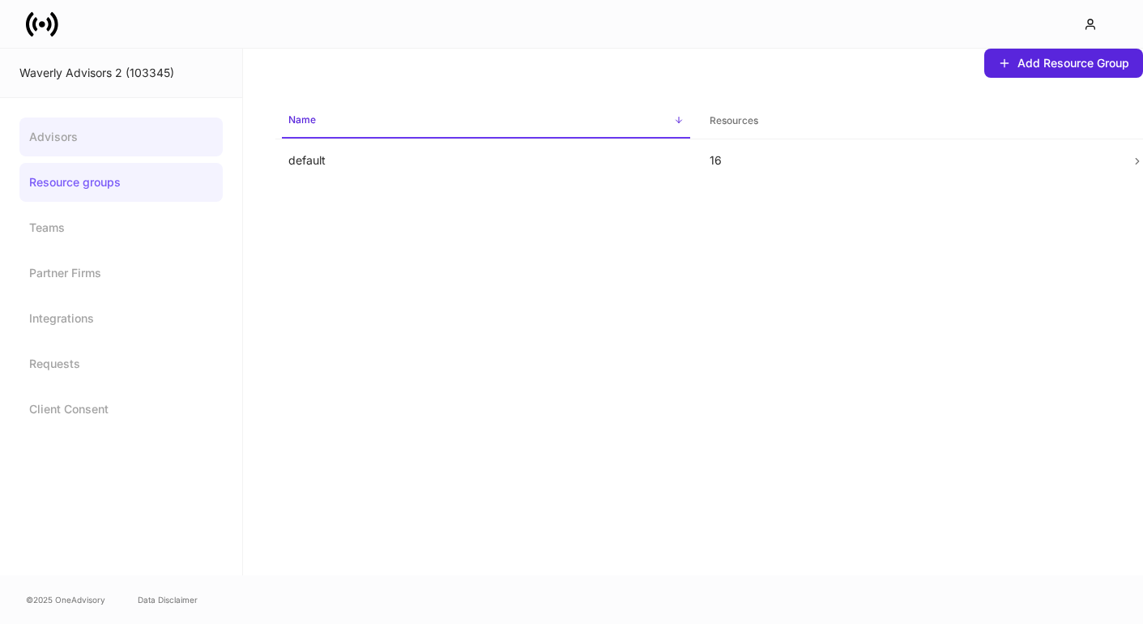
click at [60, 139] on link "Advisors" at bounding box center [120, 136] width 203 height 39
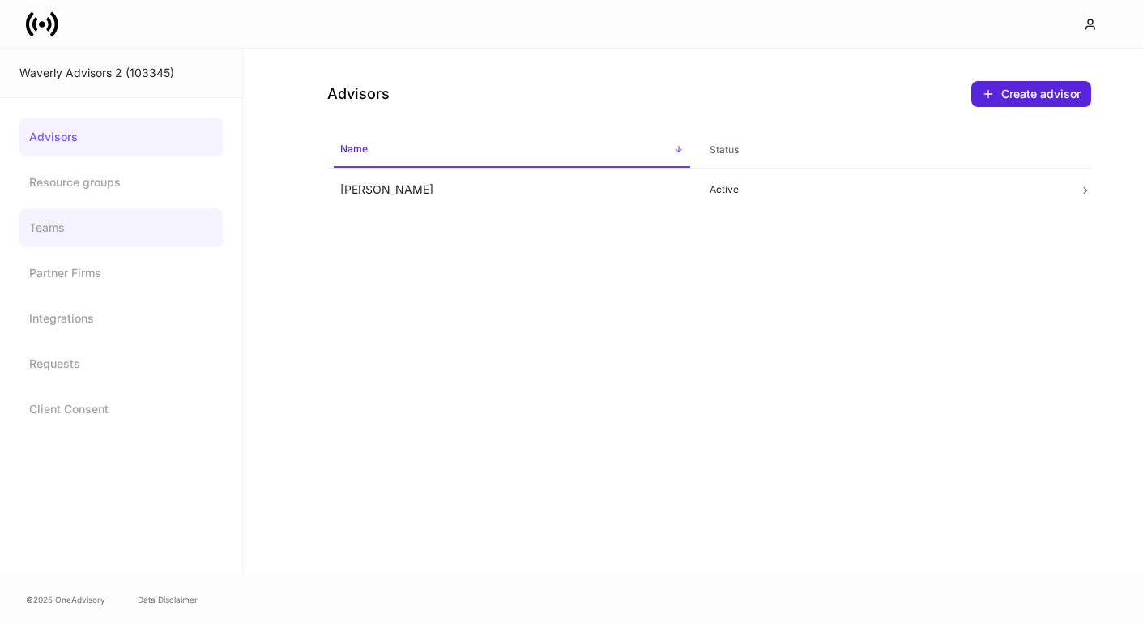
click at [44, 224] on link "Teams" at bounding box center [120, 227] width 203 height 39
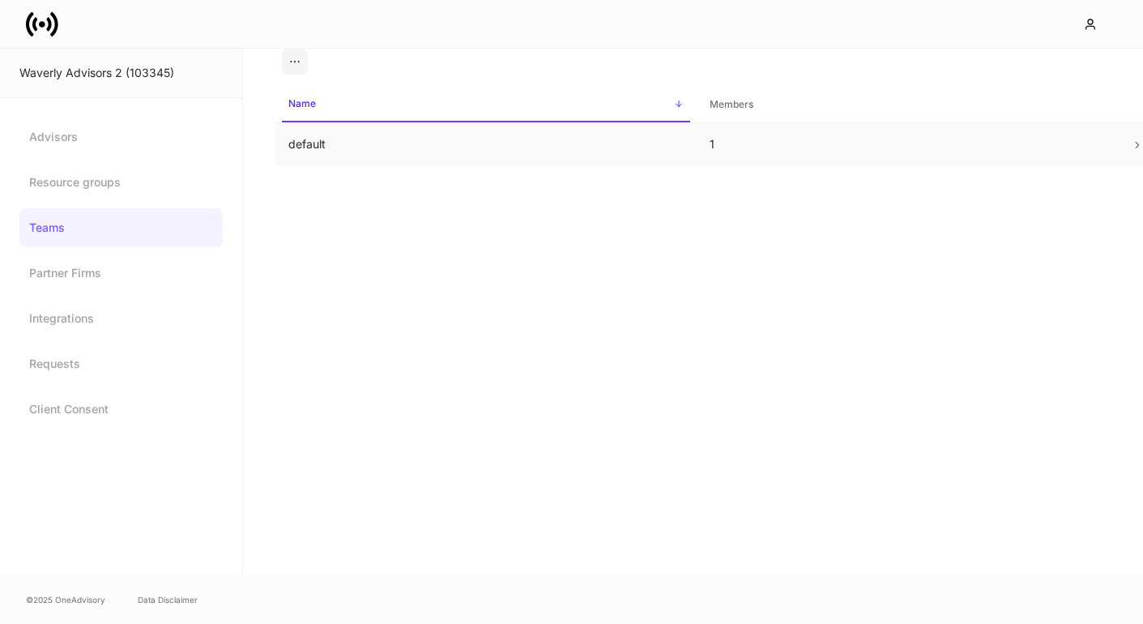
click at [362, 128] on td "default" at bounding box center [486, 144] width 421 height 43
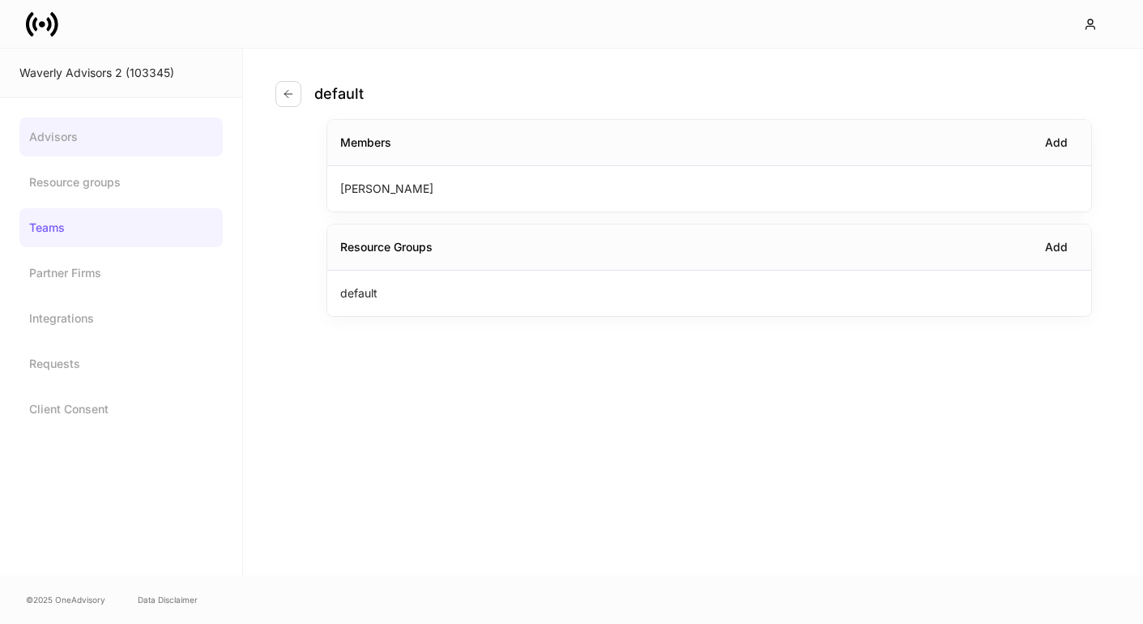
click at [80, 152] on link "Advisors" at bounding box center [120, 136] width 203 height 39
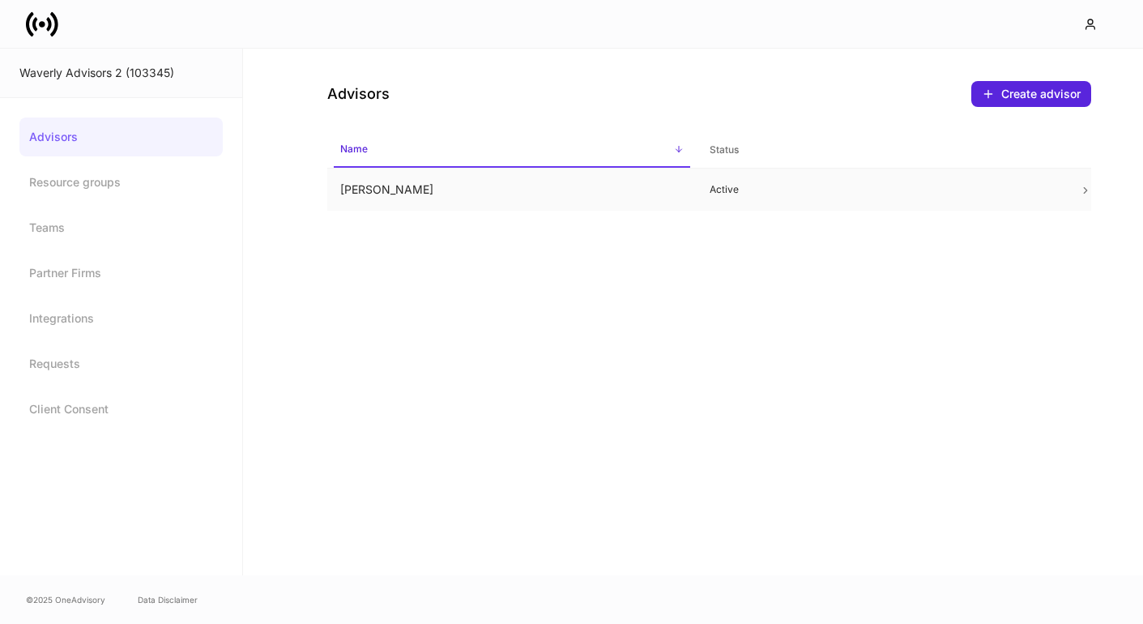
click at [420, 194] on td "Erika Leon" at bounding box center [512, 190] width 370 height 43
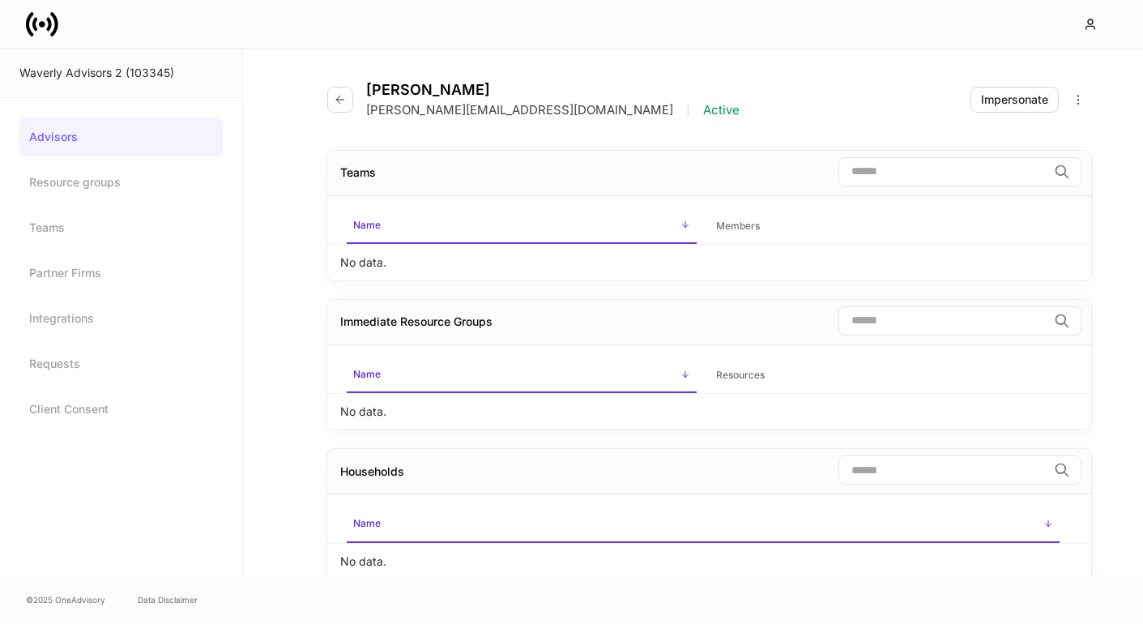
click at [47, 31] on icon at bounding box center [42, 24] width 32 height 32
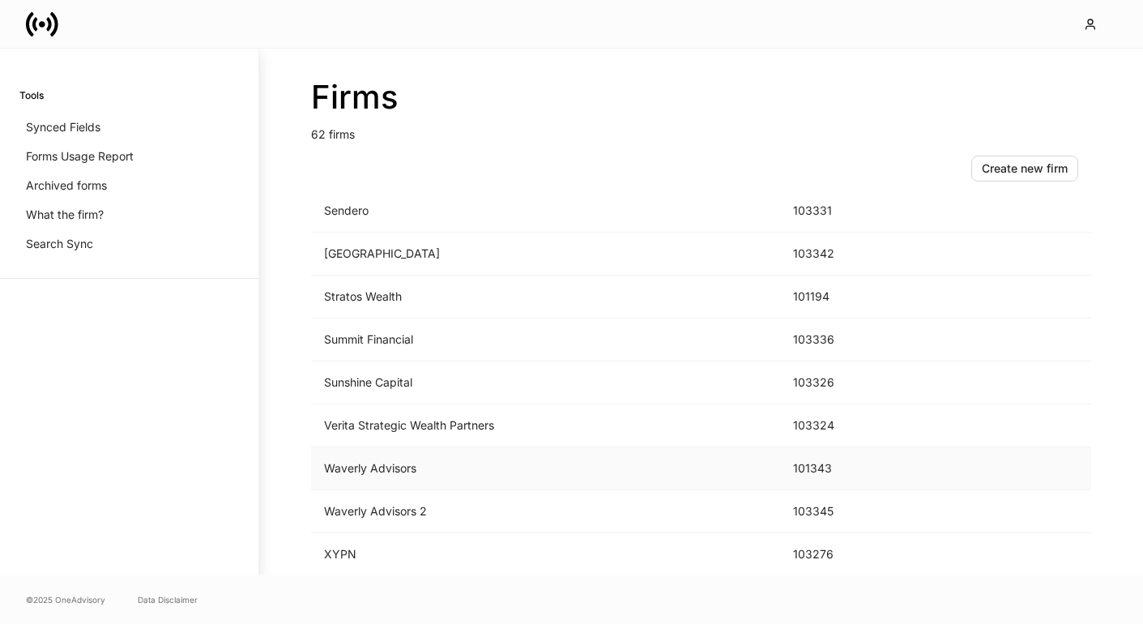
scroll to position [2362, 0]
click at [340, 464] on td "Waverly Advisors" at bounding box center [545, 468] width 469 height 43
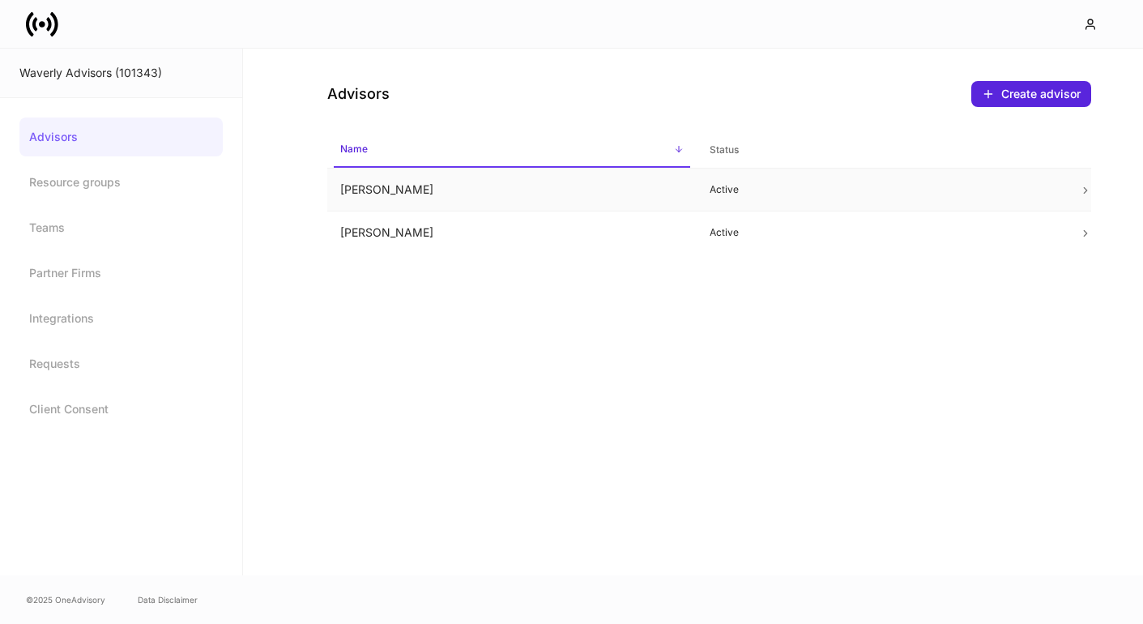
click at [386, 199] on td "Ashley Tucker" at bounding box center [512, 190] width 370 height 43
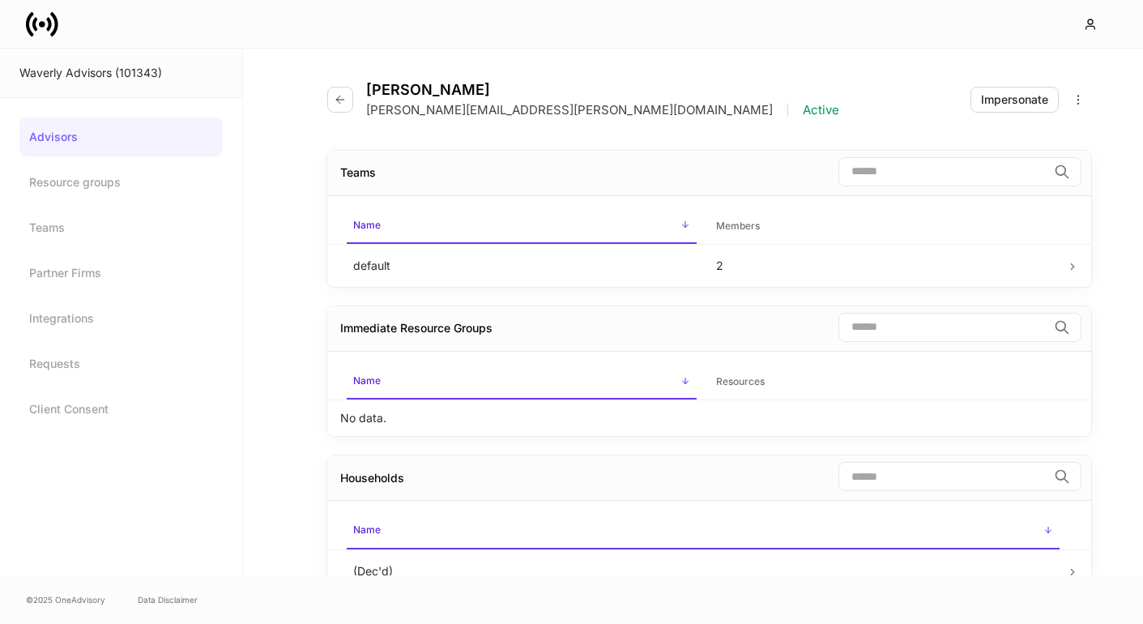
click at [41, 12] on icon at bounding box center [42, 24] width 32 height 32
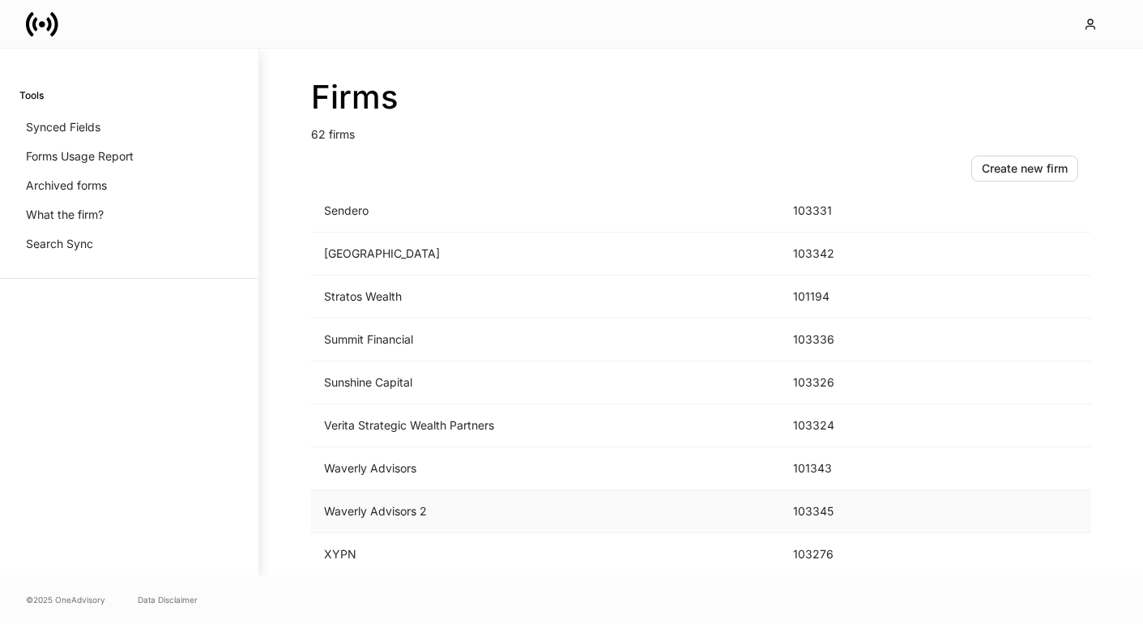
click at [388, 501] on td "Waverly Advisors 2" at bounding box center [545, 511] width 469 height 43
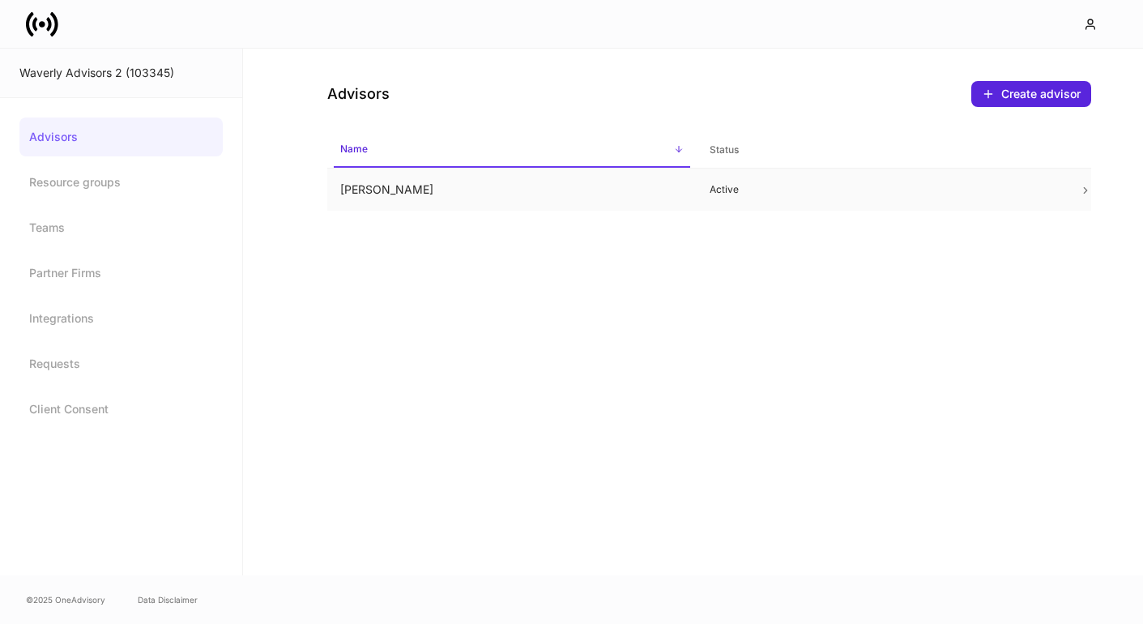
click at [375, 194] on td "Erika Leon" at bounding box center [512, 190] width 370 height 43
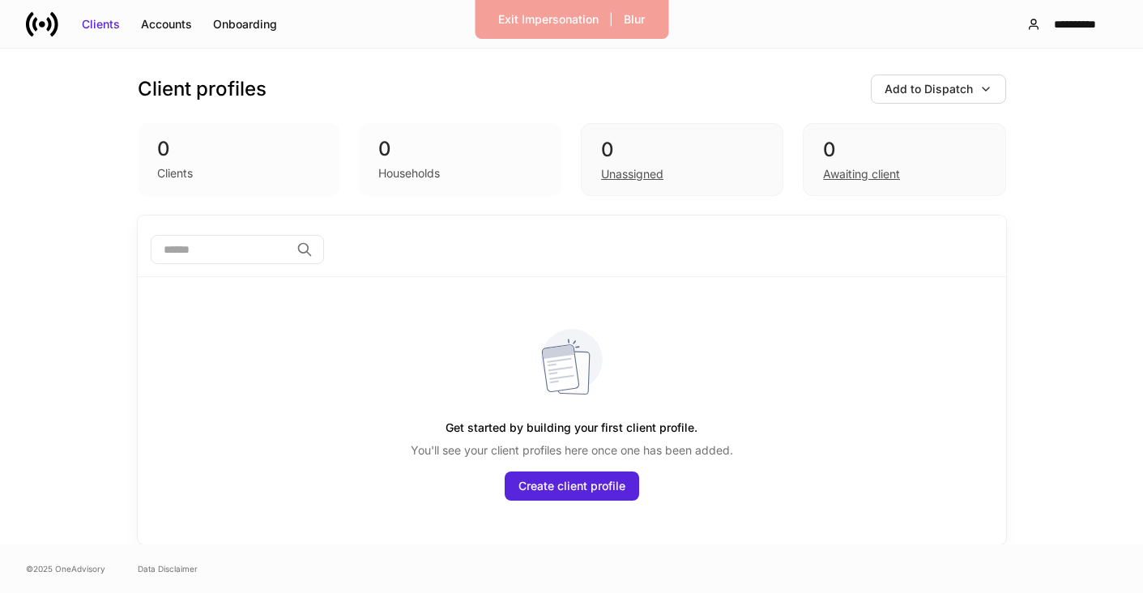
click at [449, 152] on div "0" at bounding box center [460, 149] width 164 height 26
click at [639, 152] on div "0" at bounding box center [682, 150] width 162 height 26
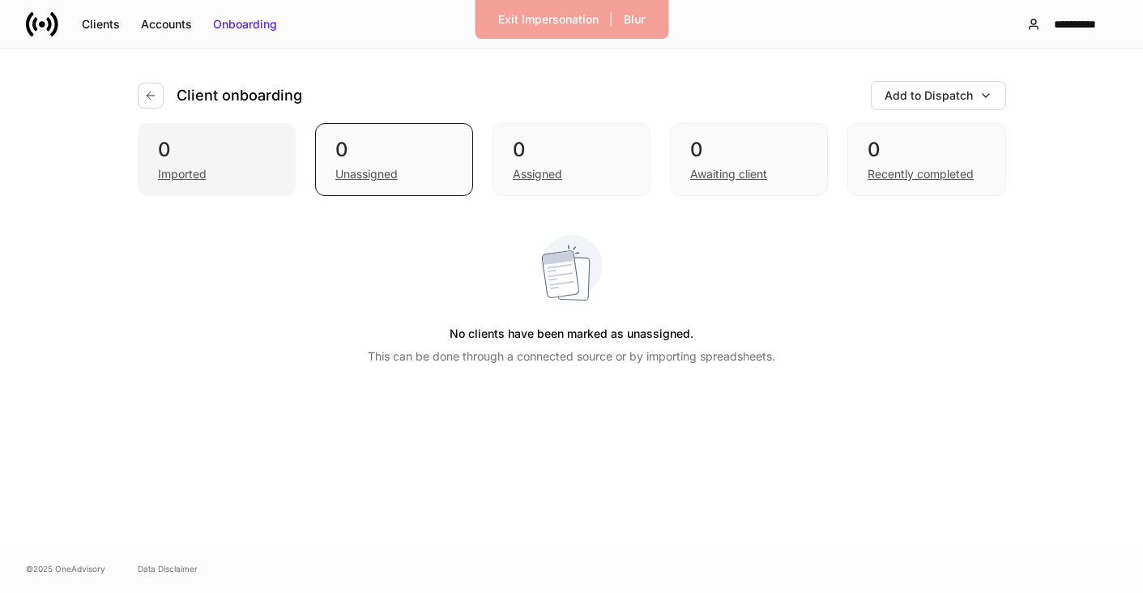
click at [214, 171] on div "Imported" at bounding box center [216, 172] width 117 height 19
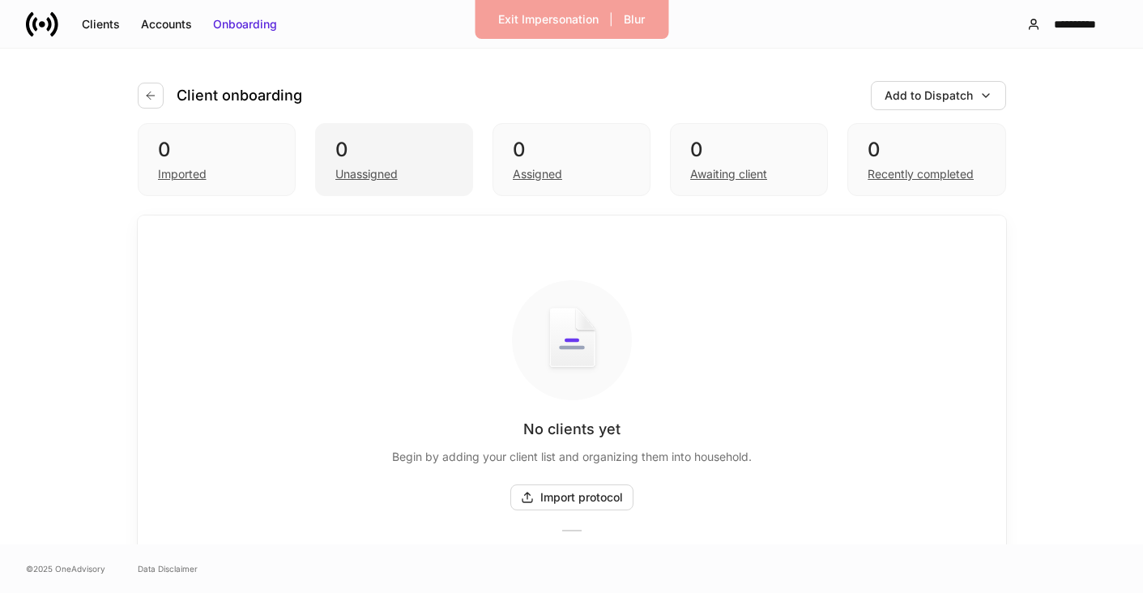
click at [410, 166] on div "Unassigned" at bounding box center [393, 172] width 117 height 19
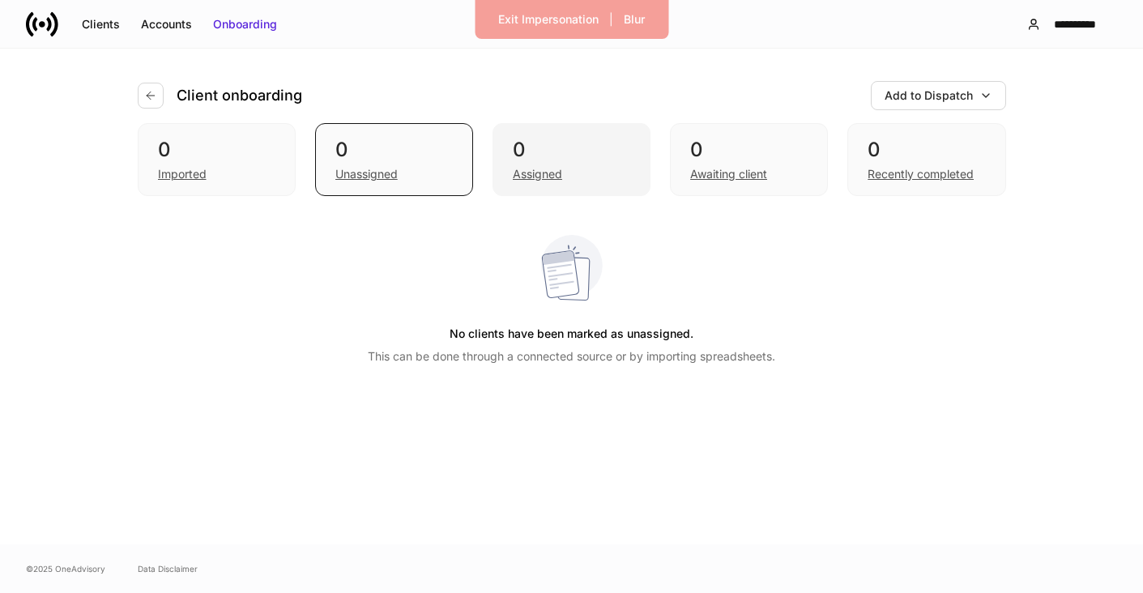
click at [536, 164] on div "Assigned" at bounding box center [571, 172] width 117 height 19
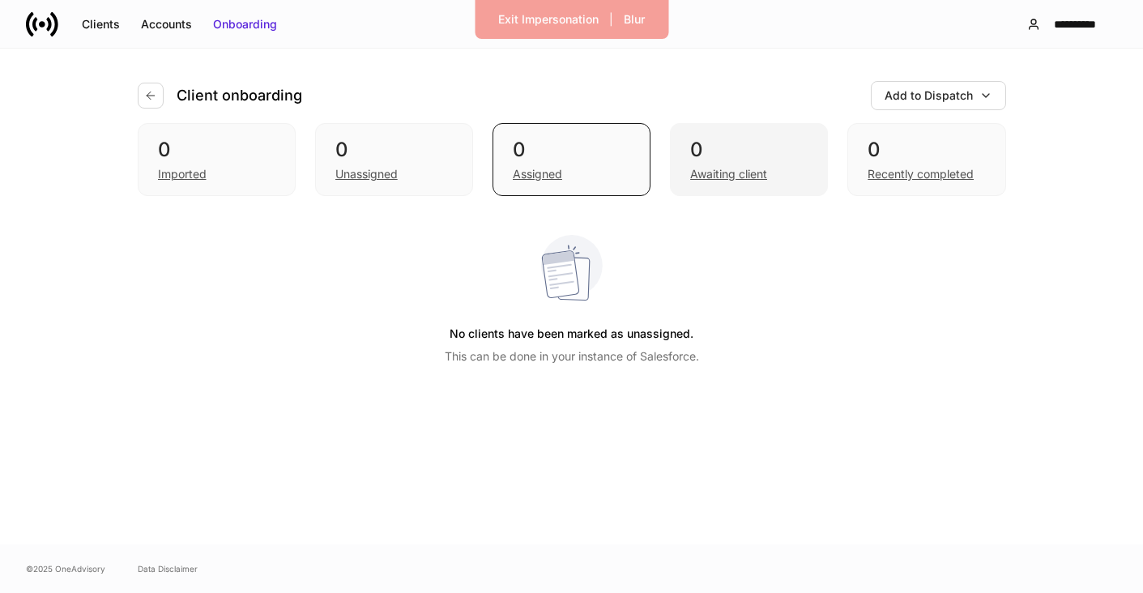
click at [724, 169] on div "Awaiting client" at bounding box center [728, 174] width 77 height 16
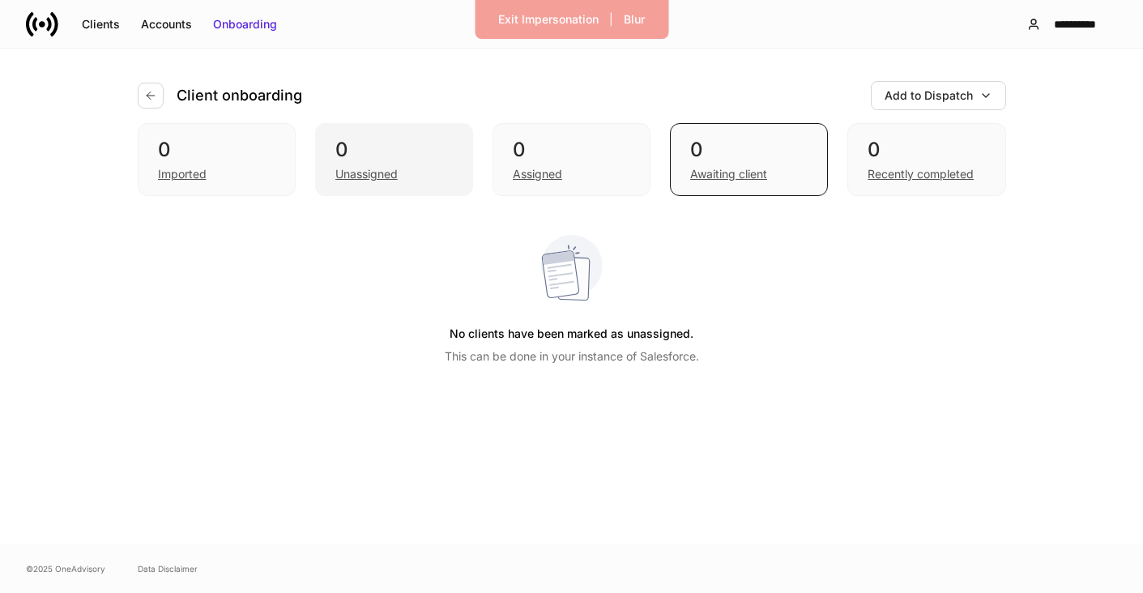
click at [359, 182] on div "Unassigned" at bounding box center [366, 174] width 62 height 16
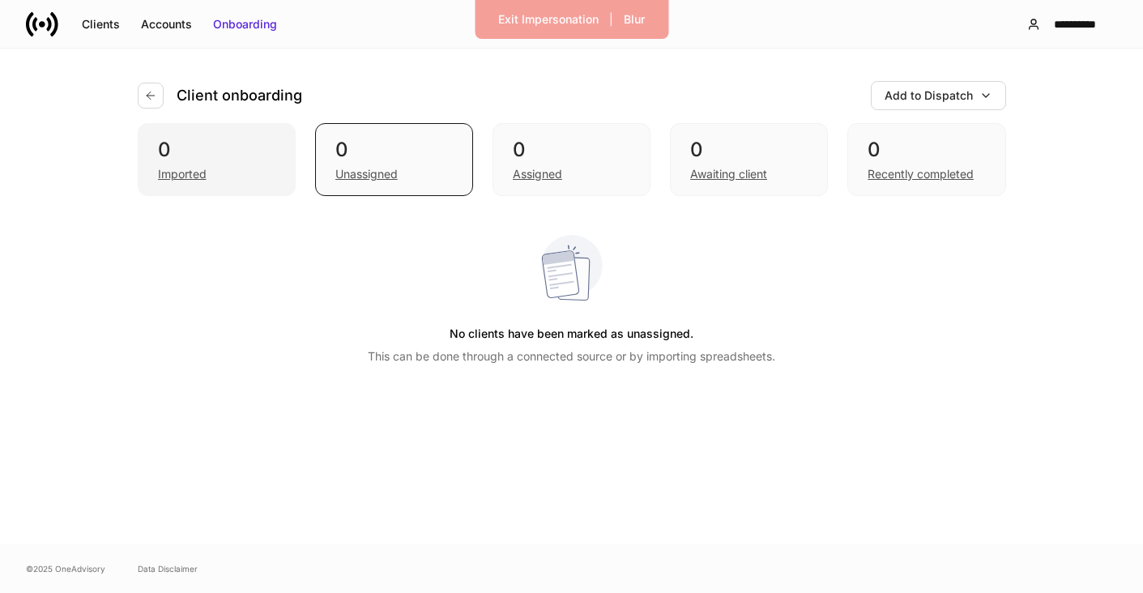
click at [179, 181] on div "Imported" at bounding box center [182, 174] width 49 height 16
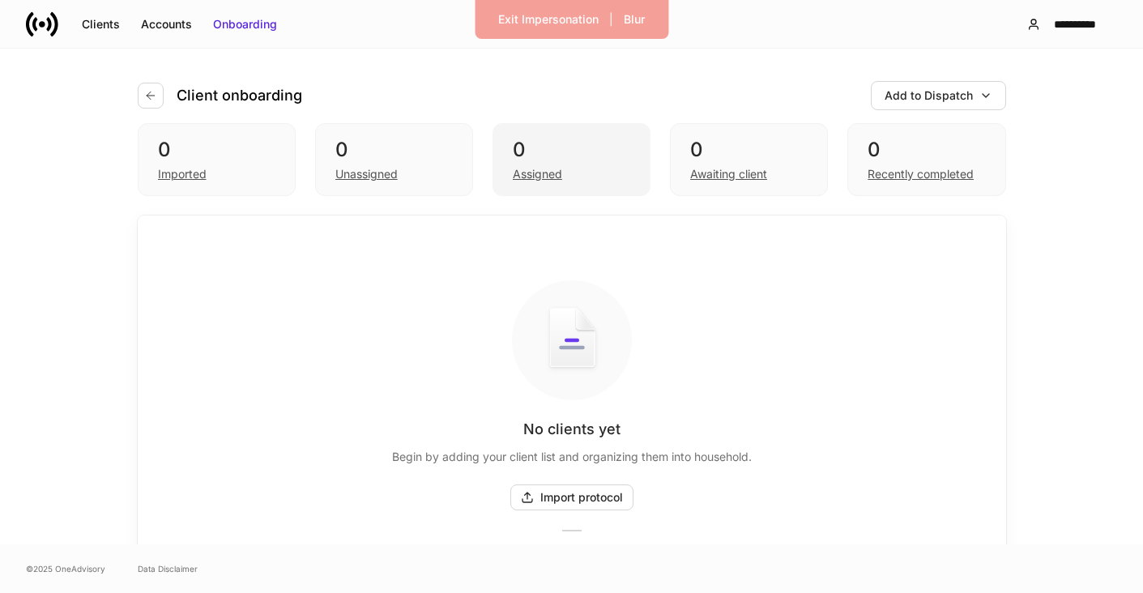
click at [578, 182] on div "Assigned" at bounding box center [571, 172] width 117 height 19
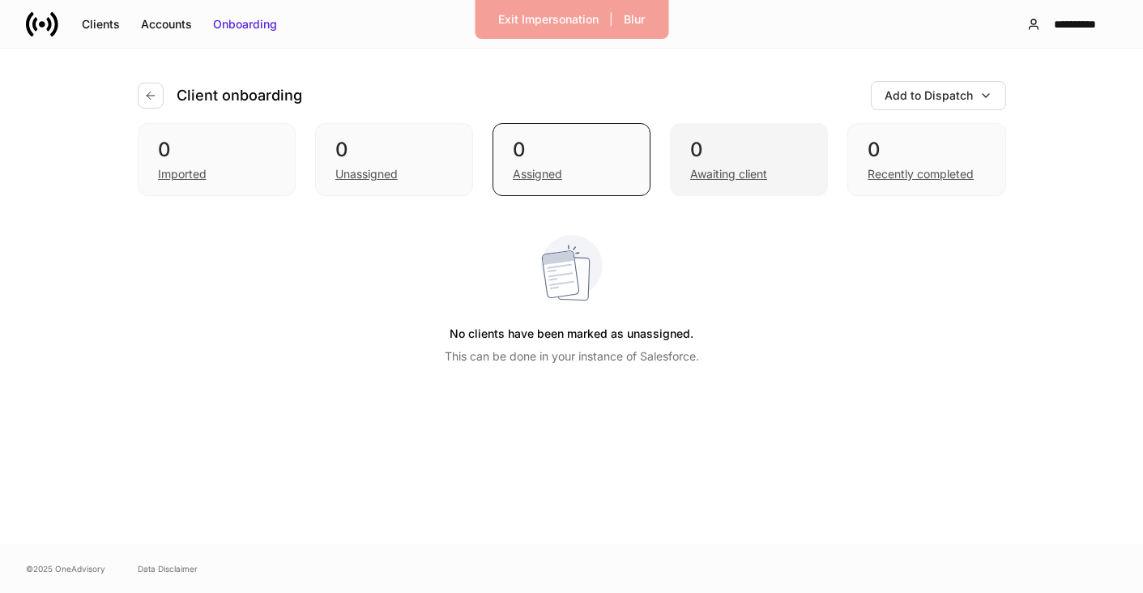
click at [696, 185] on div "0 Awaiting client" at bounding box center [749, 159] width 158 height 73
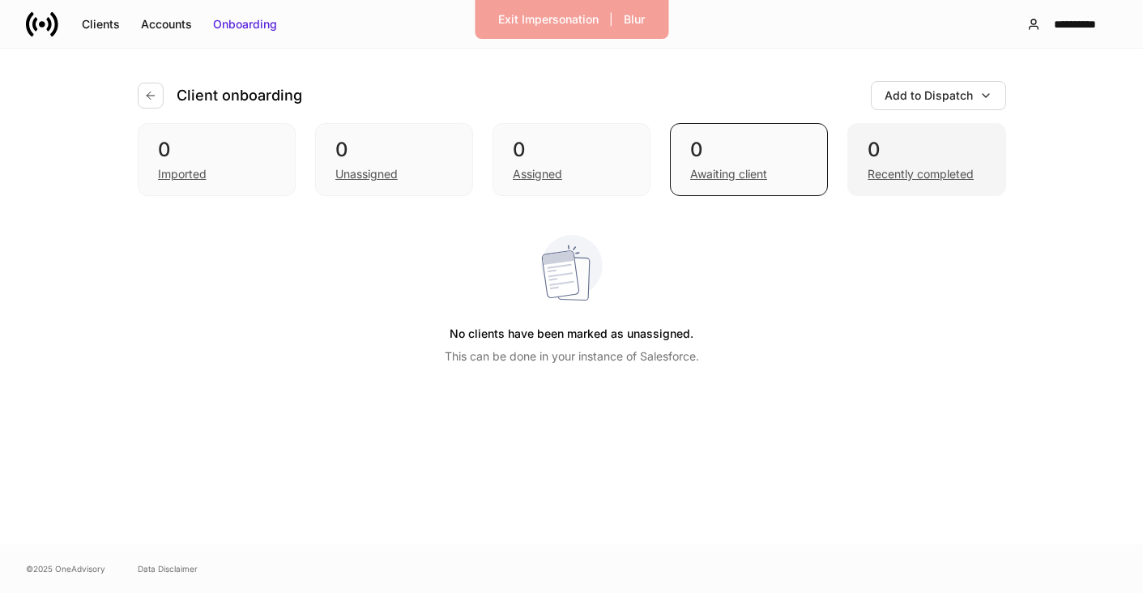
click at [878, 177] on div "Recently completed" at bounding box center [921, 174] width 106 height 16
click at [100, 23] on div "Clients" at bounding box center [101, 24] width 38 height 16
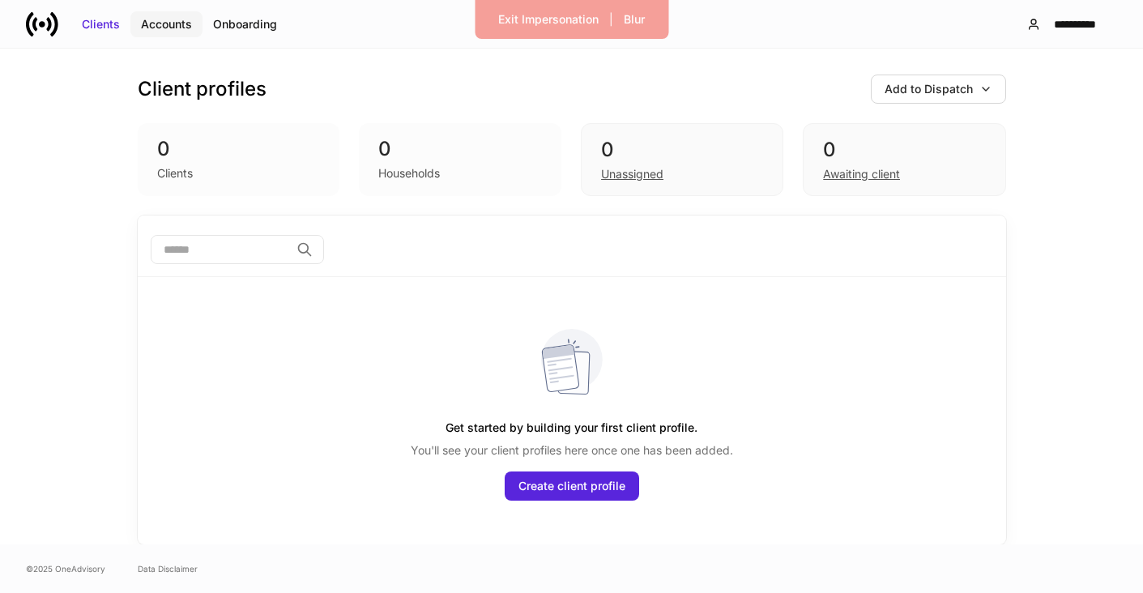
click at [150, 21] on div "Accounts" at bounding box center [166, 24] width 51 height 16
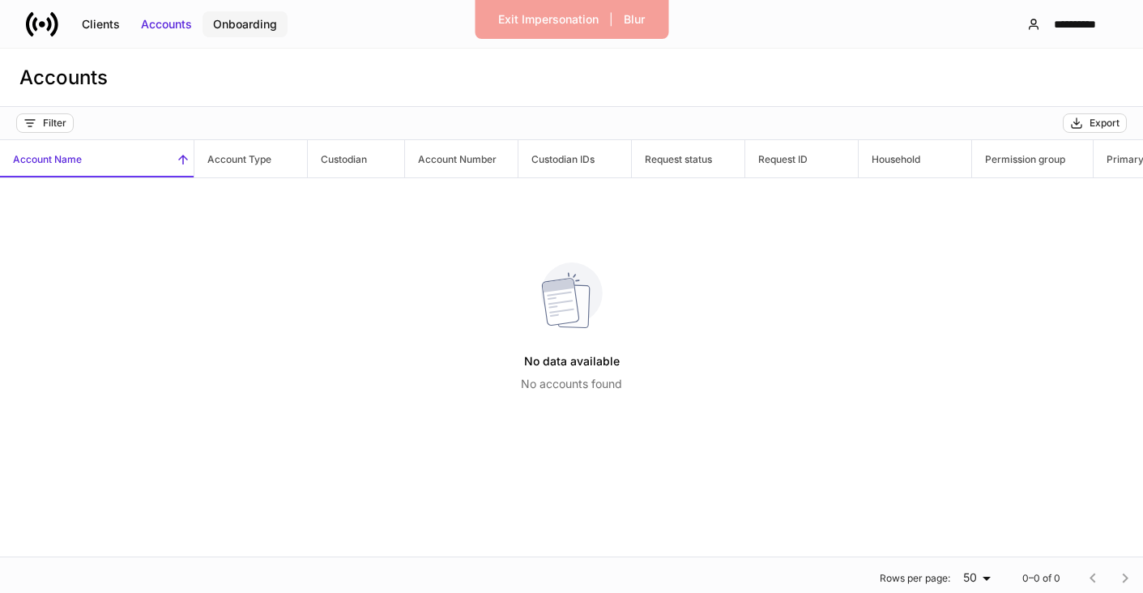
click at [240, 31] on div "Onboarding" at bounding box center [245, 24] width 64 height 16
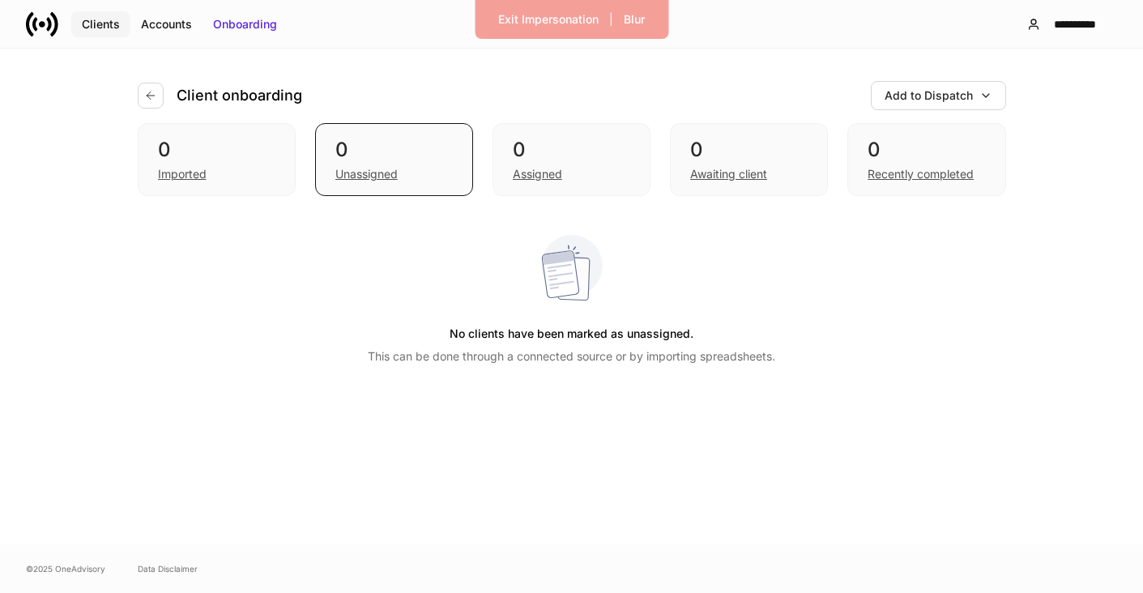
click at [126, 16] on button "Clients" at bounding box center [100, 24] width 59 height 26
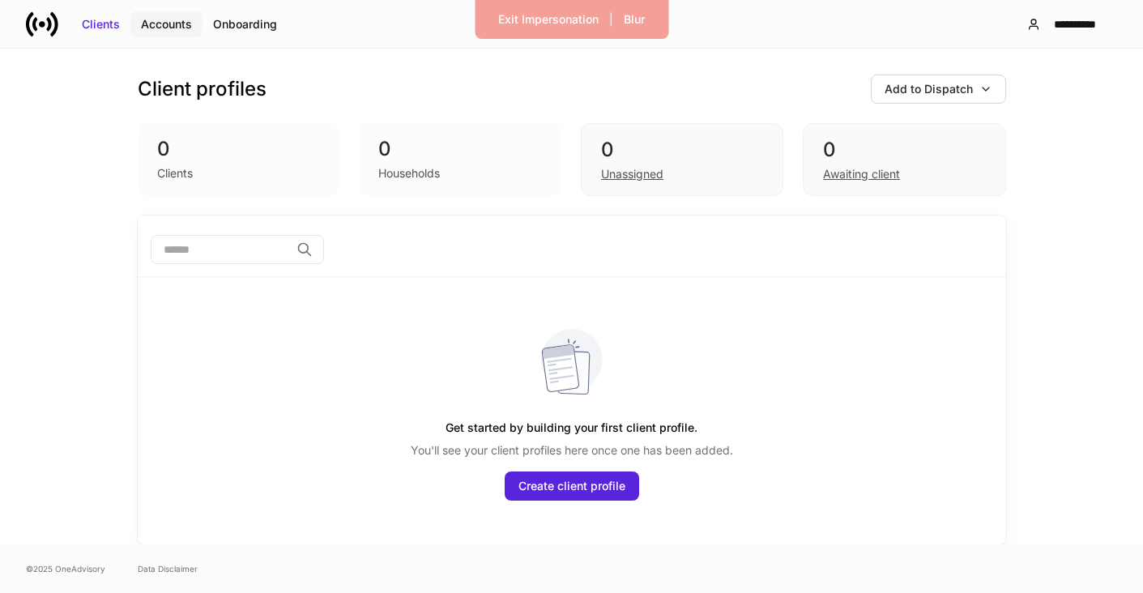
click at [145, 16] on div "Accounts" at bounding box center [166, 24] width 51 height 16
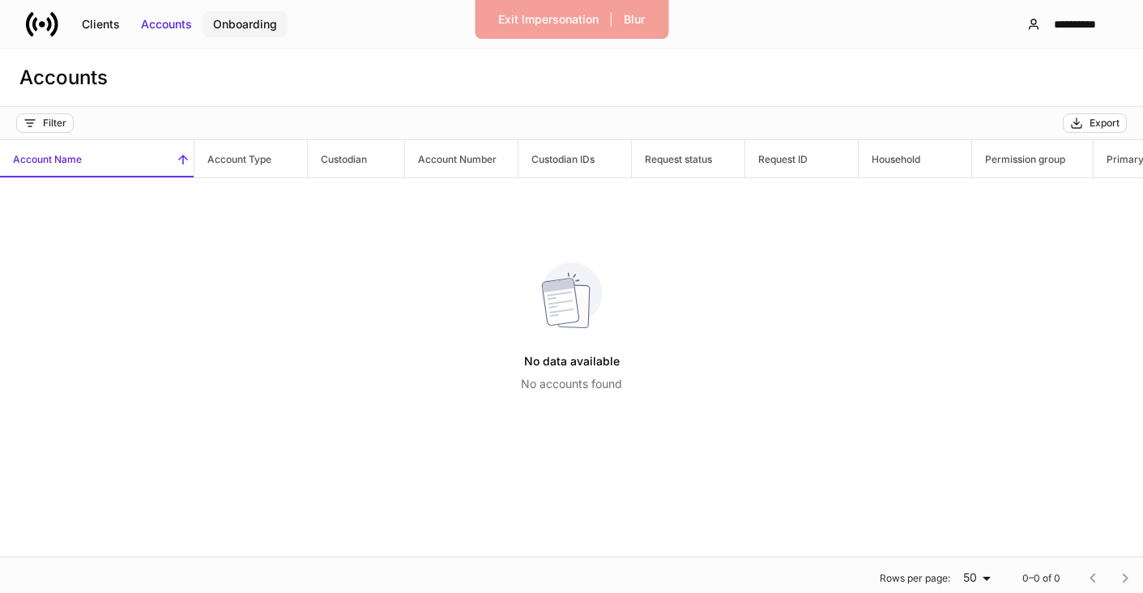
click at [254, 32] on div "Onboarding" at bounding box center [245, 24] width 64 height 16
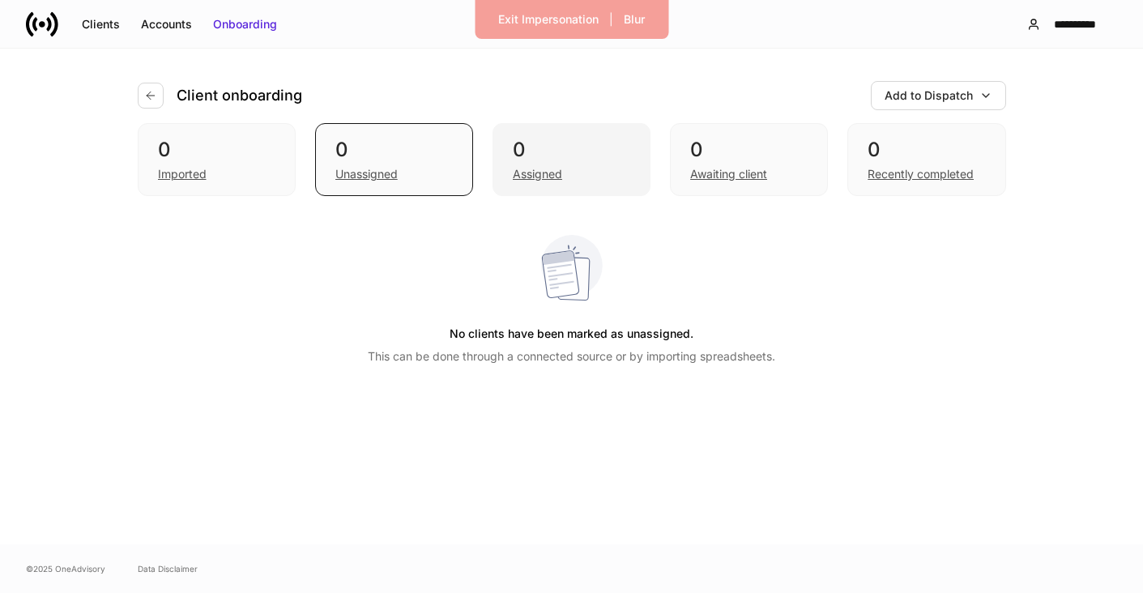
click at [526, 186] on div "0 Assigned" at bounding box center [572, 159] width 158 height 73
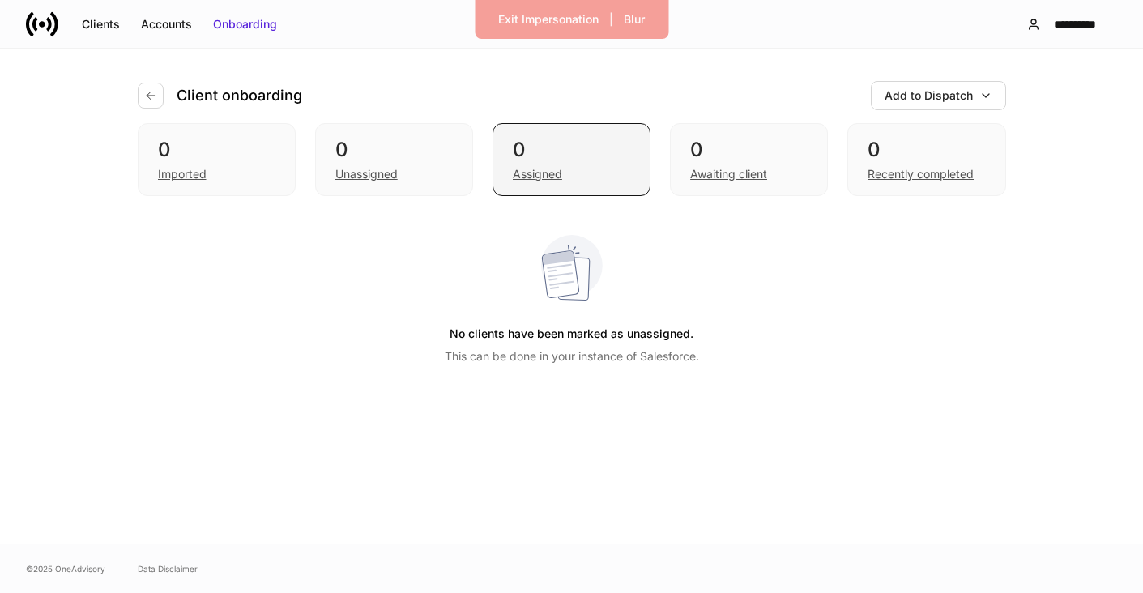
click at [523, 172] on div "Assigned" at bounding box center [537, 174] width 49 height 16
click at [349, 181] on div "Unassigned" at bounding box center [366, 174] width 62 height 16
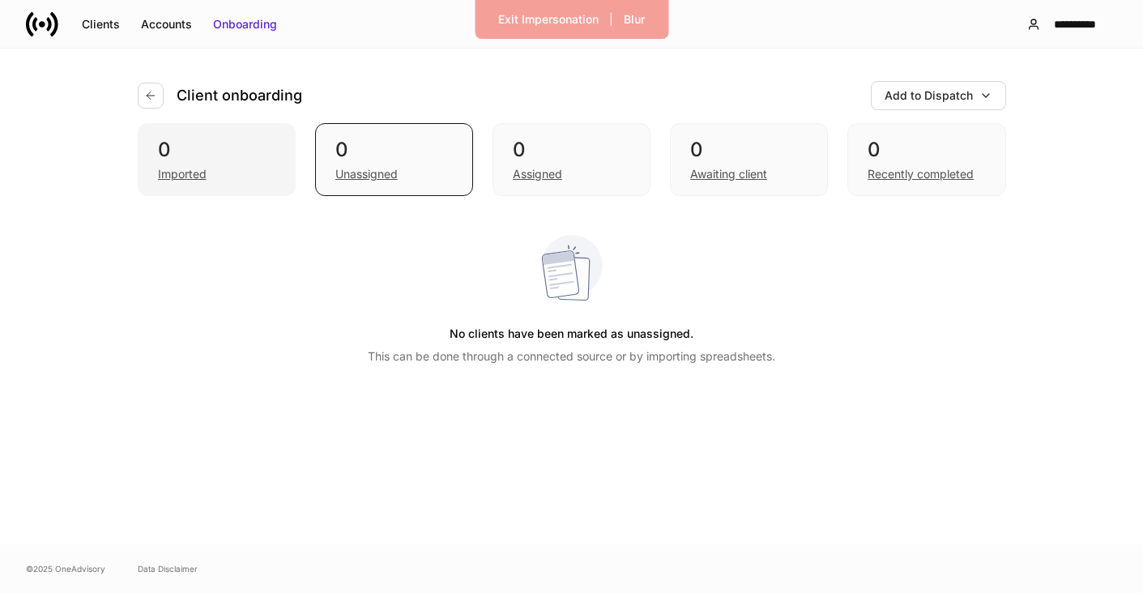
click at [160, 176] on div "Imported" at bounding box center [182, 174] width 49 height 16
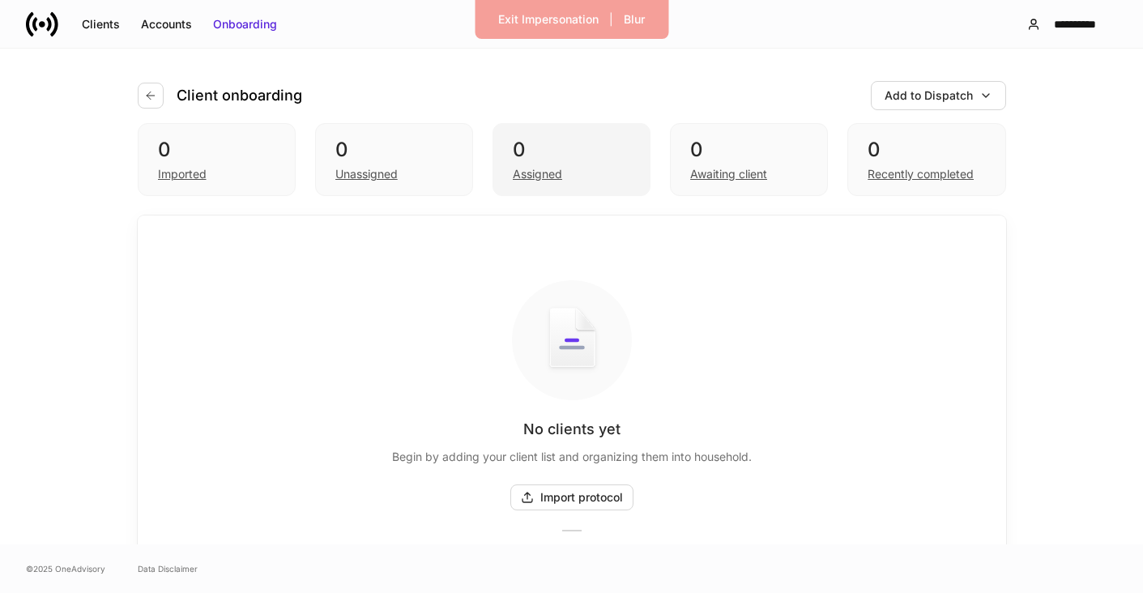
click at [566, 164] on div "Assigned" at bounding box center [571, 172] width 117 height 19
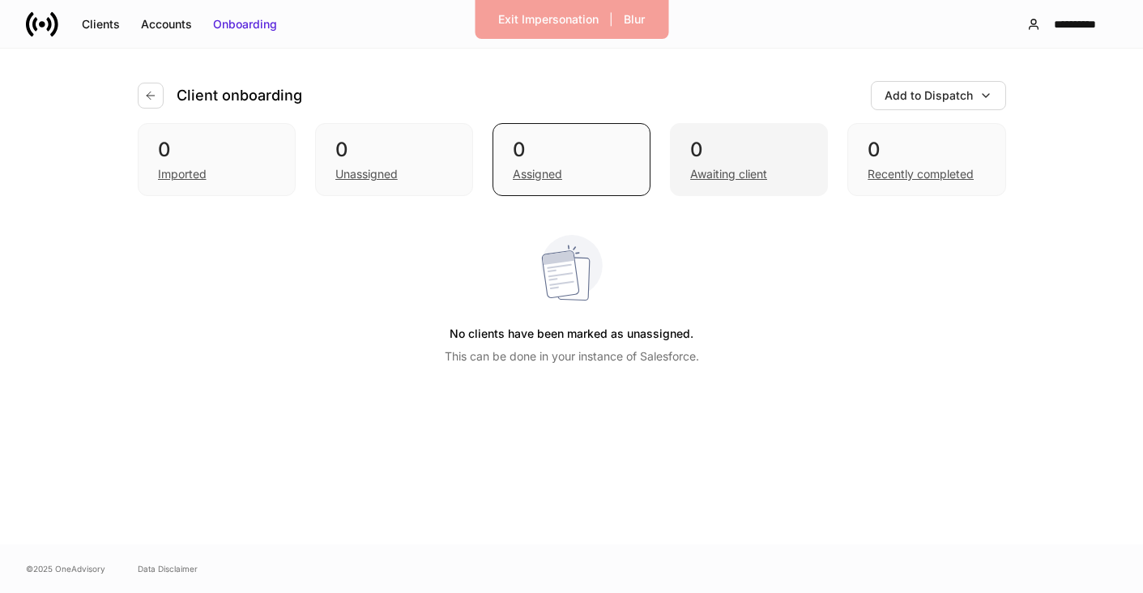
click at [743, 172] on div "Awaiting client" at bounding box center [728, 174] width 77 height 16
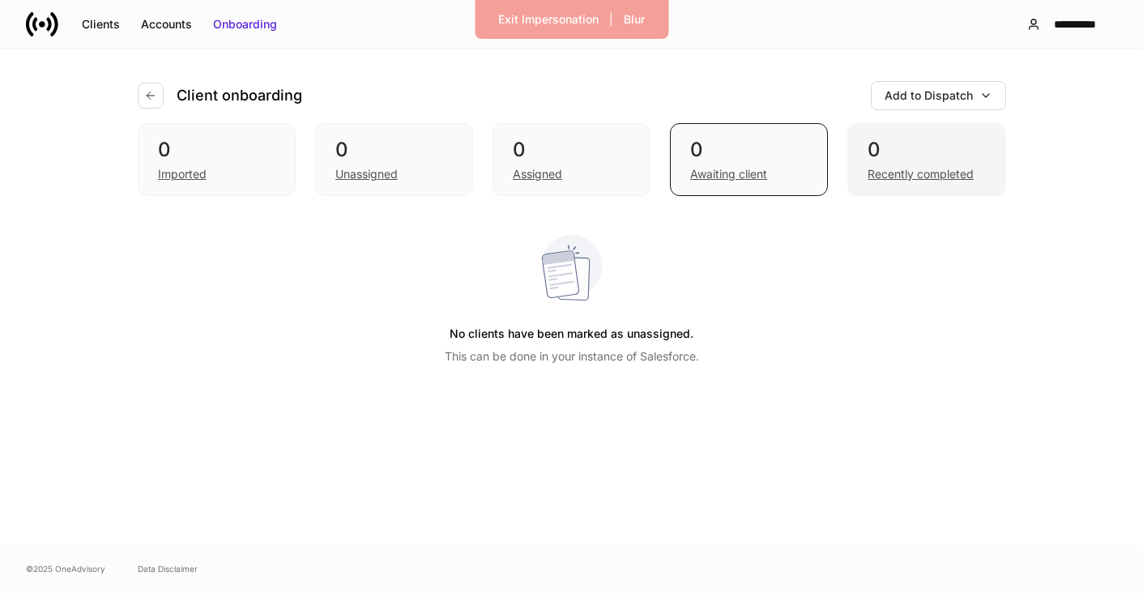
click at [886, 173] on div "Recently completed" at bounding box center [921, 174] width 106 height 16
click at [86, 27] on div "Clients" at bounding box center [101, 24] width 38 height 16
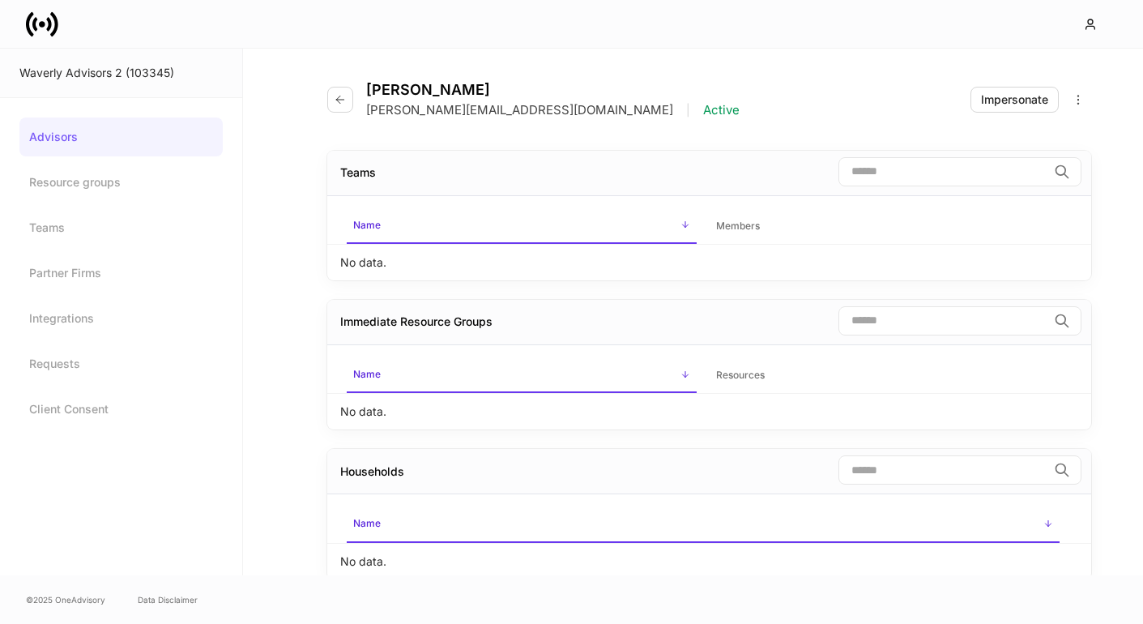
click at [386, 271] on div "No data." at bounding box center [709, 263] width 764 height 36
click at [114, 210] on link "Teams" at bounding box center [120, 227] width 203 height 39
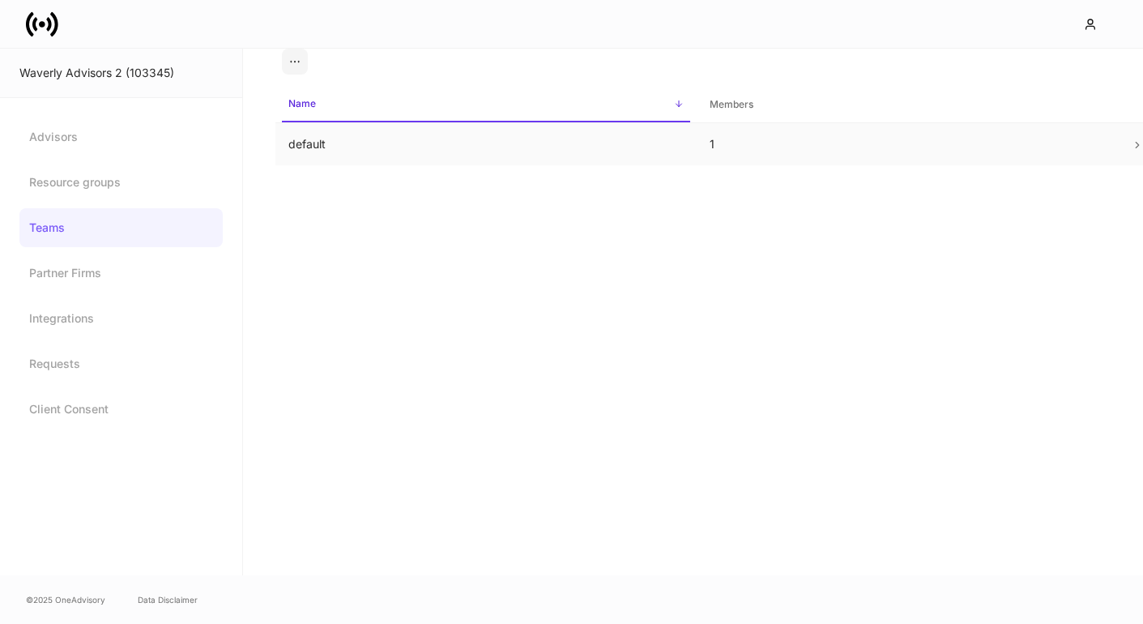
click at [330, 160] on td "default" at bounding box center [486, 144] width 421 height 43
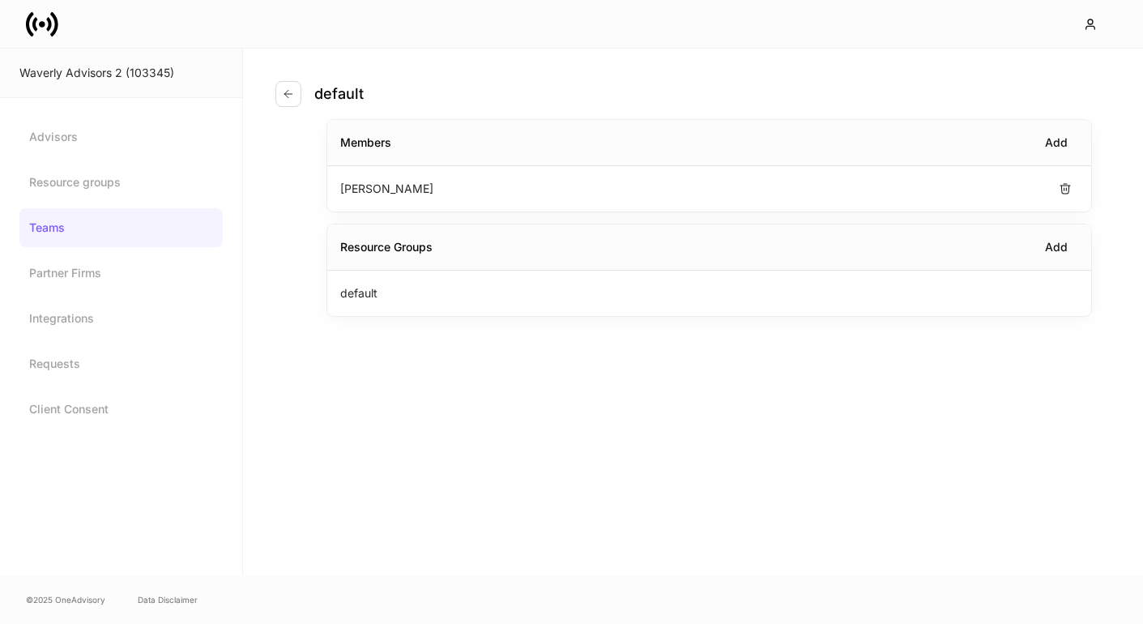
click at [388, 190] on p "[PERSON_NAME]" at bounding box center [386, 189] width 93 height 16
click at [59, 169] on link "Resource groups" at bounding box center [120, 182] width 203 height 39
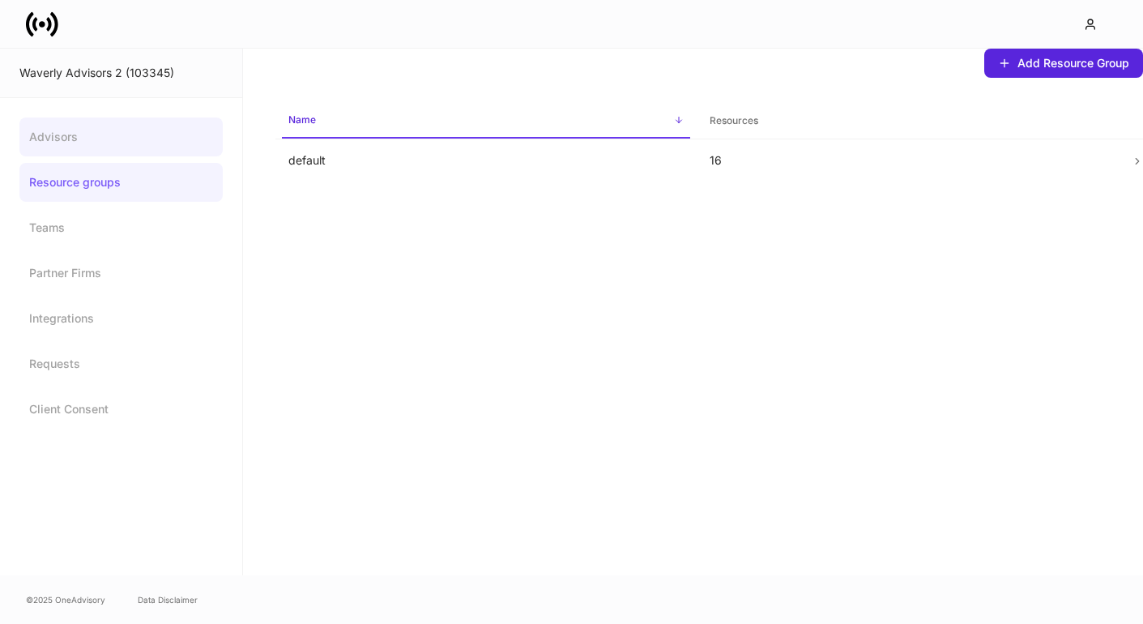
click at [63, 138] on link "Advisors" at bounding box center [120, 136] width 203 height 39
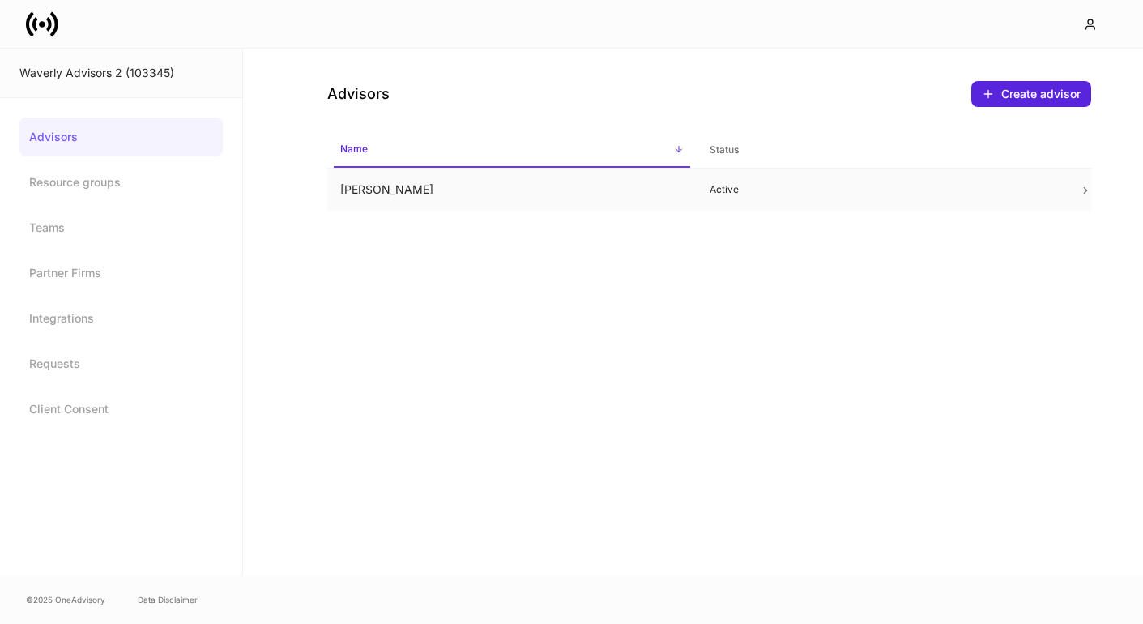
click at [370, 199] on td "[PERSON_NAME]" at bounding box center [512, 190] width 370 height 43
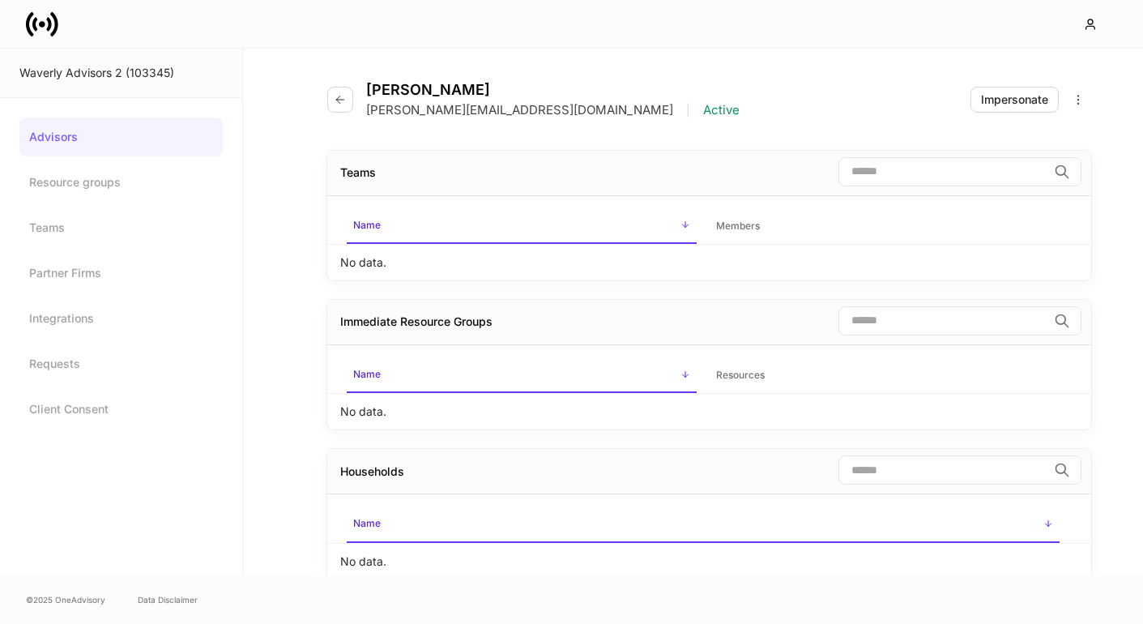
click at [362, 251] on div "No data." at bounding box center [709, 263] width 764 height 36
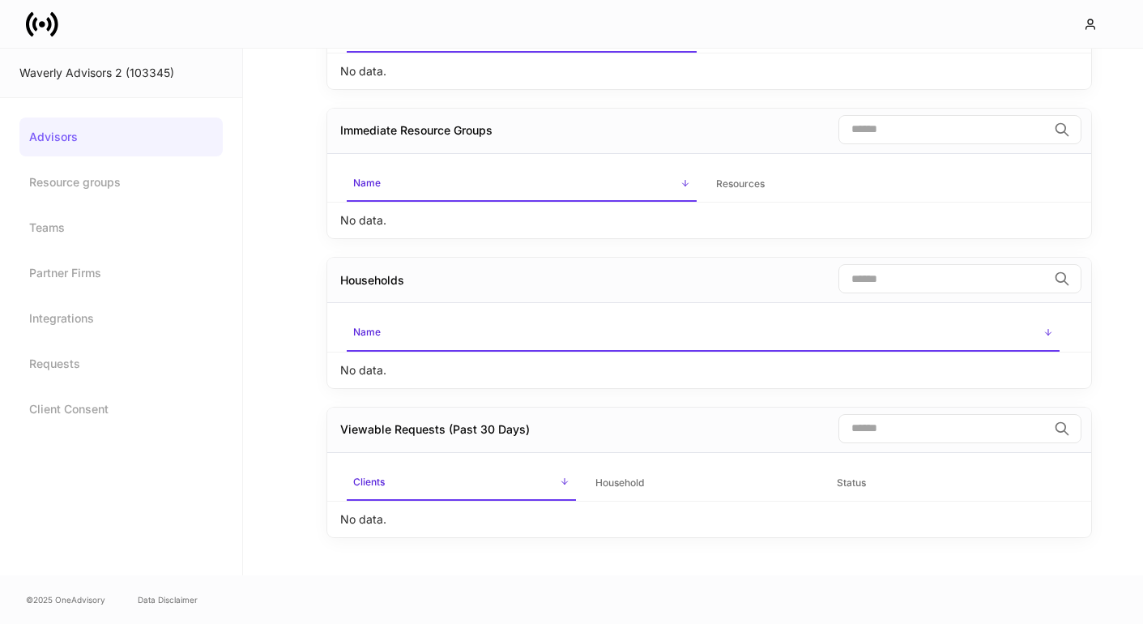
scroll to position [190, 0]
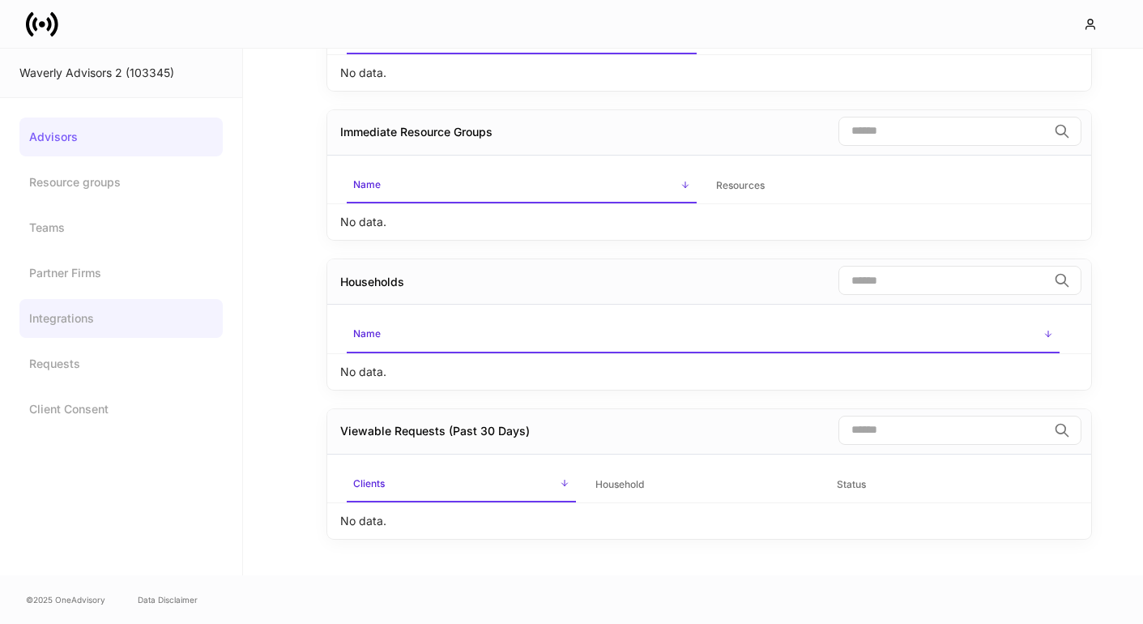
click at [74, 331] on link "Integrations" at bounding box center [120, 318] width 203 height 39
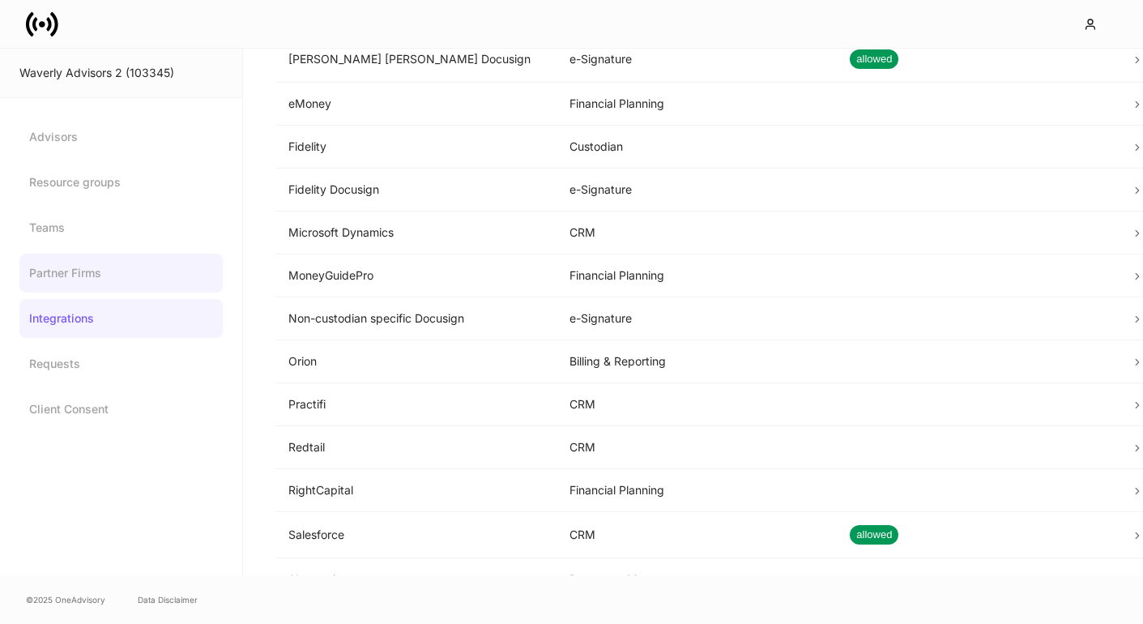
click at [83, 291] on link "Partner Firms" at bounding box center [120, 273] width 203 height 39
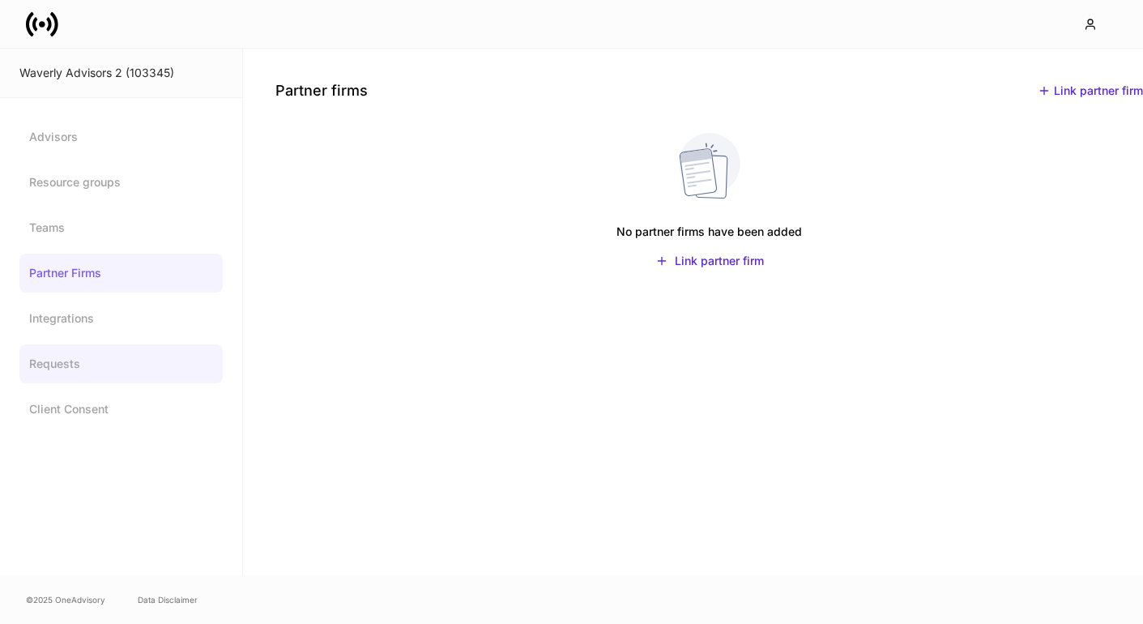
click at [74, 352] on link "Requests" at bounding box center [120, 363] width 203 height 39
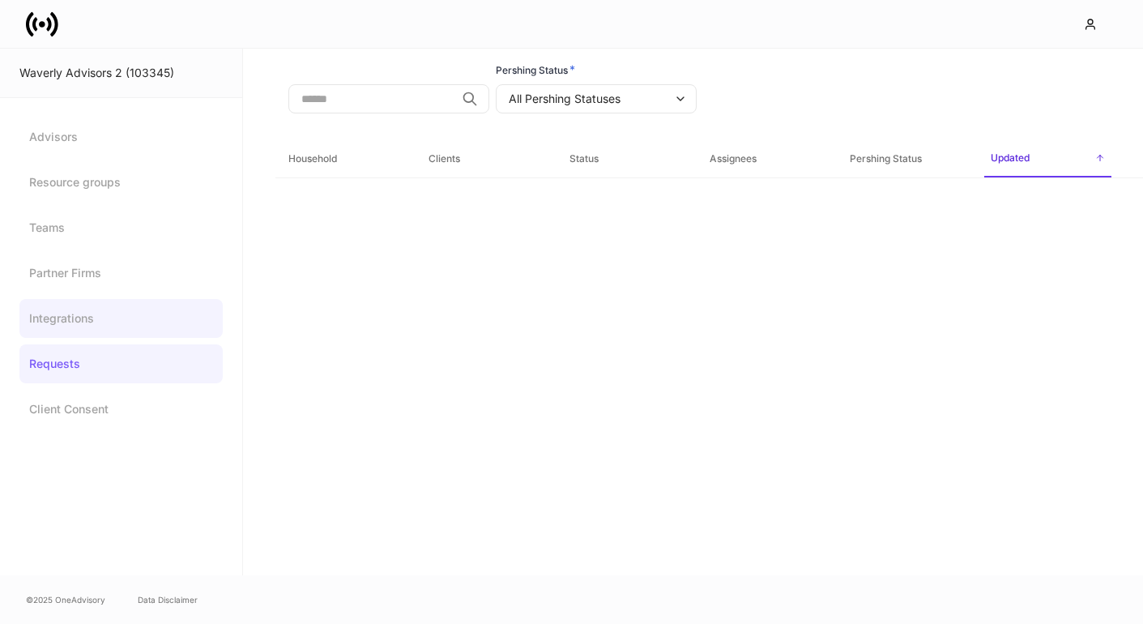
click at [74, 301] on link "Integrations" at bounding box center [120, 318] width 203 height 39
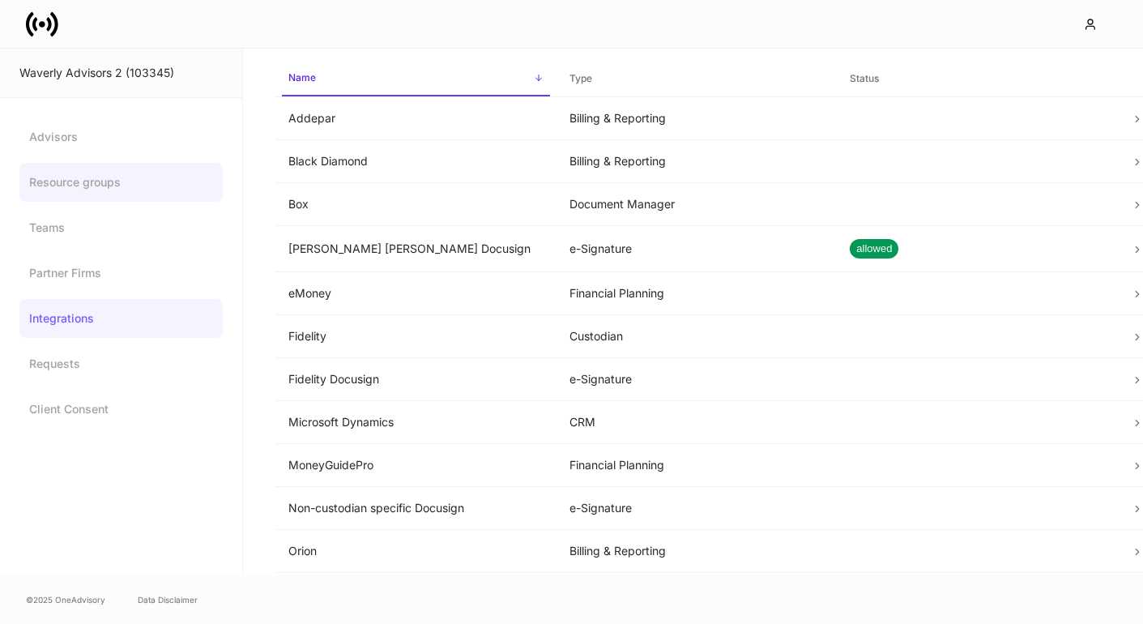
click at [70, 172] on link "Resource groups" at bounding box center [120, 182] width 203 height 39
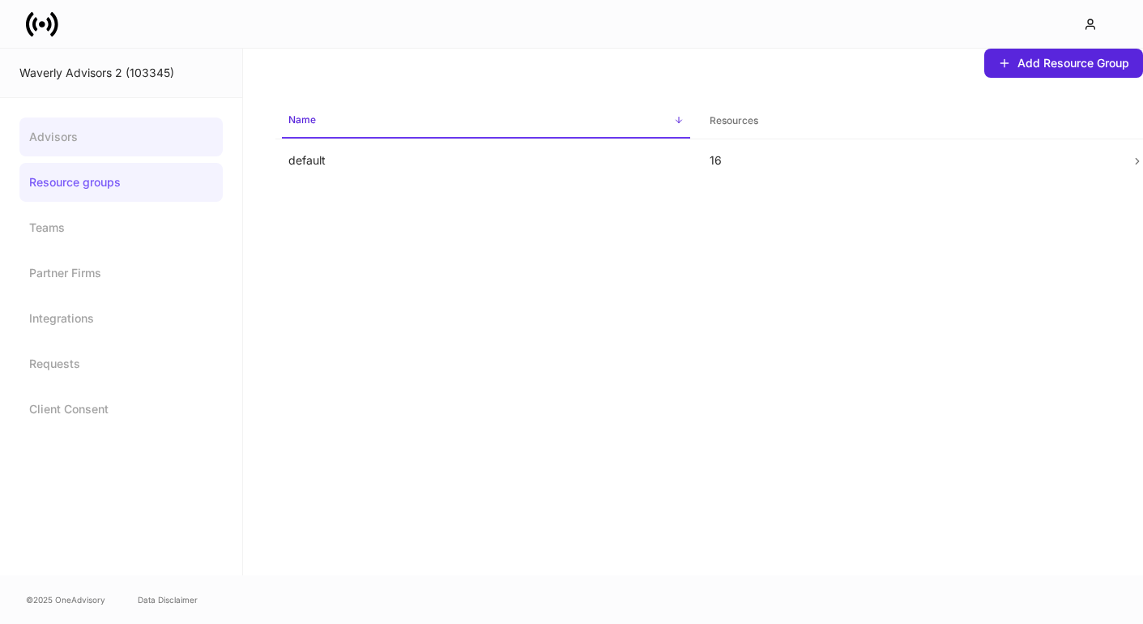
click at [70, 143] on link "Advisors" at bounding box center [120, 136] width 203 height 39
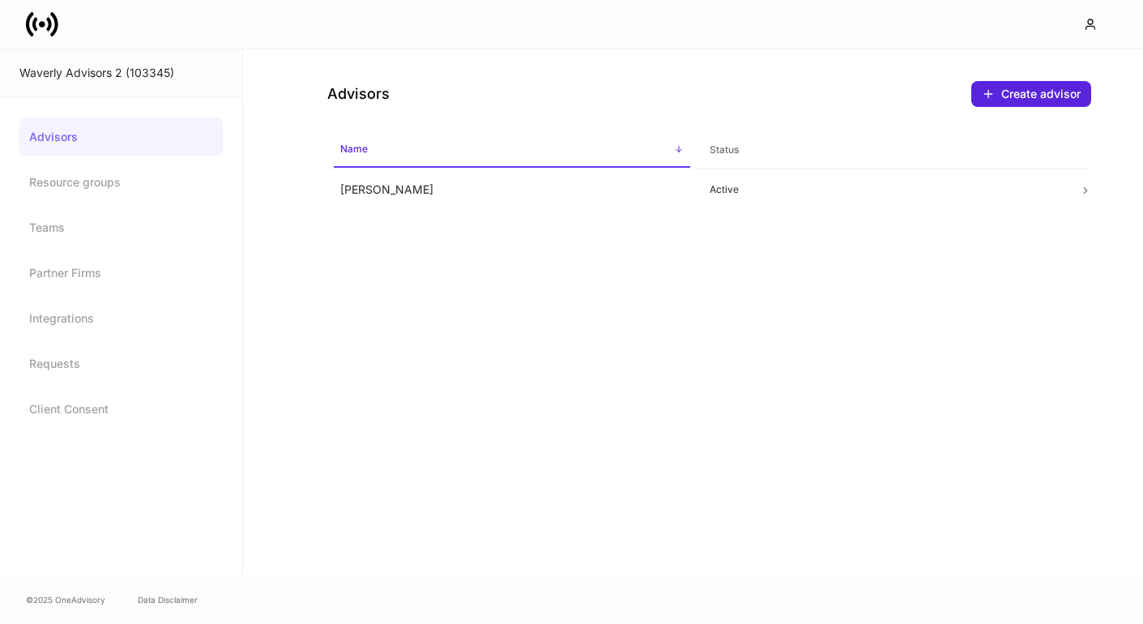
click at [440, 180] on td "[PERSON_NAME]" at bounding box center [512, 190] width 370 height 43
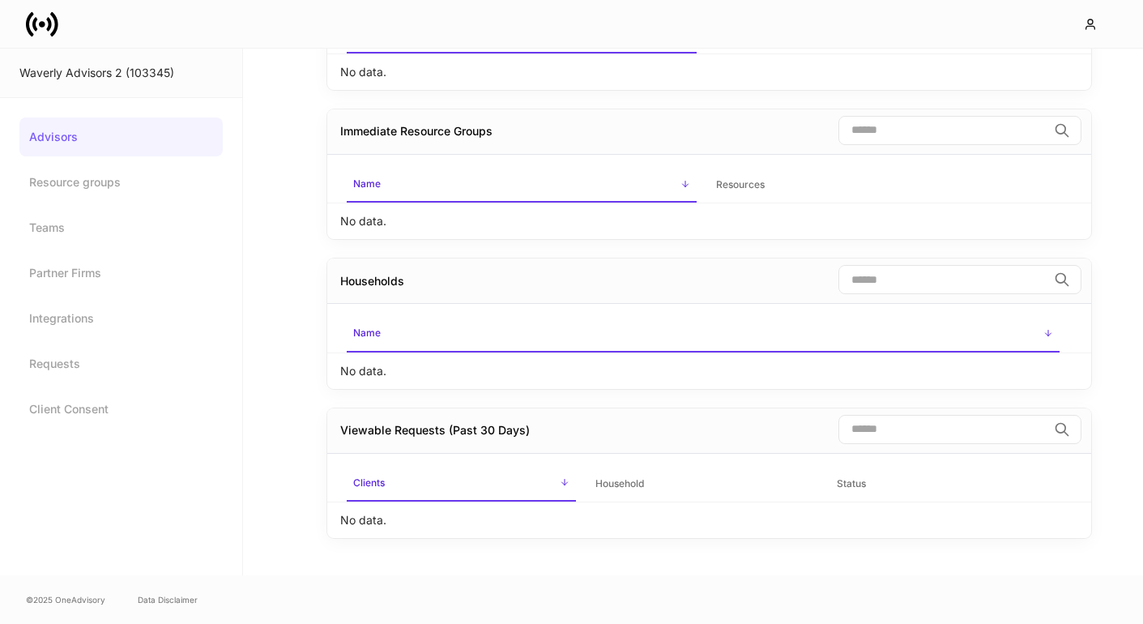
scroll to position [190, 0]
click at [366, 75] on p "No data." at bounding box center [363, 73] width 46 height 16
click at [102, 187] on link "Resource groups" at bounding box center [120, 182] width 203 height 39
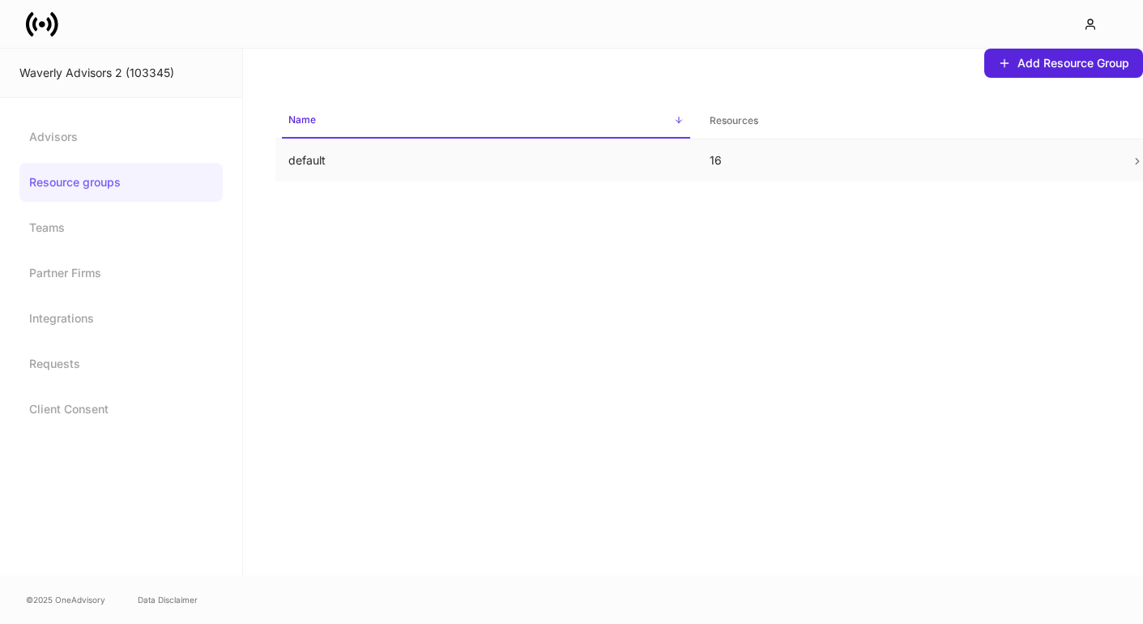
click at [331, 171] on td "default" at bounding box center [486, 160] width 421 height 43
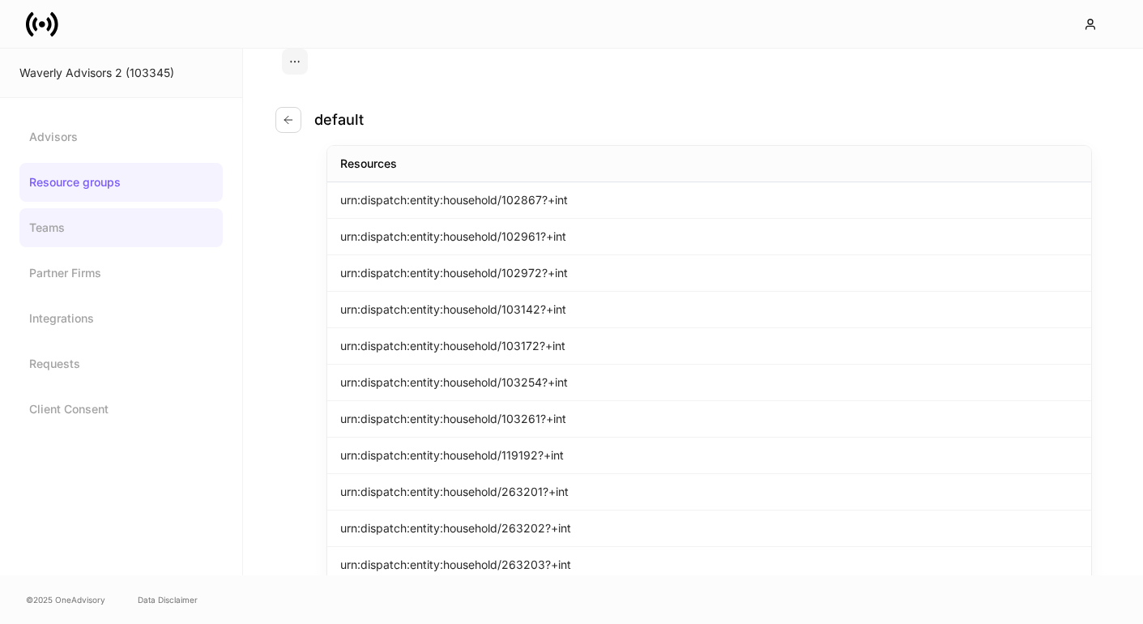
click at [66, 233] on link "Teams" at bounding box center [120, 227] width 203 height 39
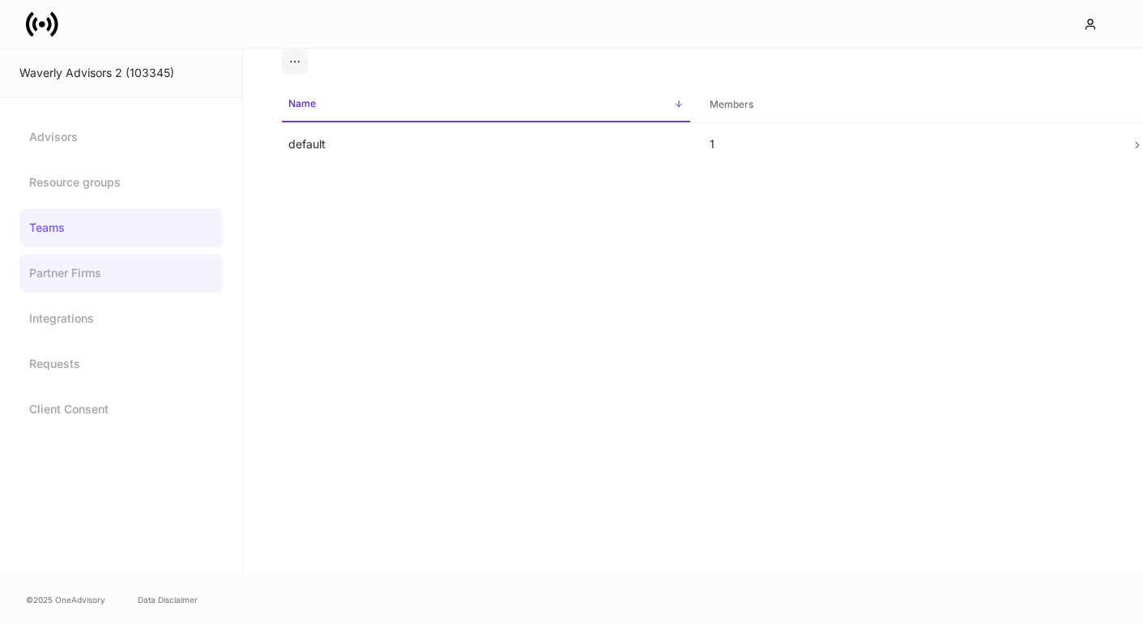
click at [65, 257] on link "Partner Firms" at bounding box center [120, 273] width 203 height 39
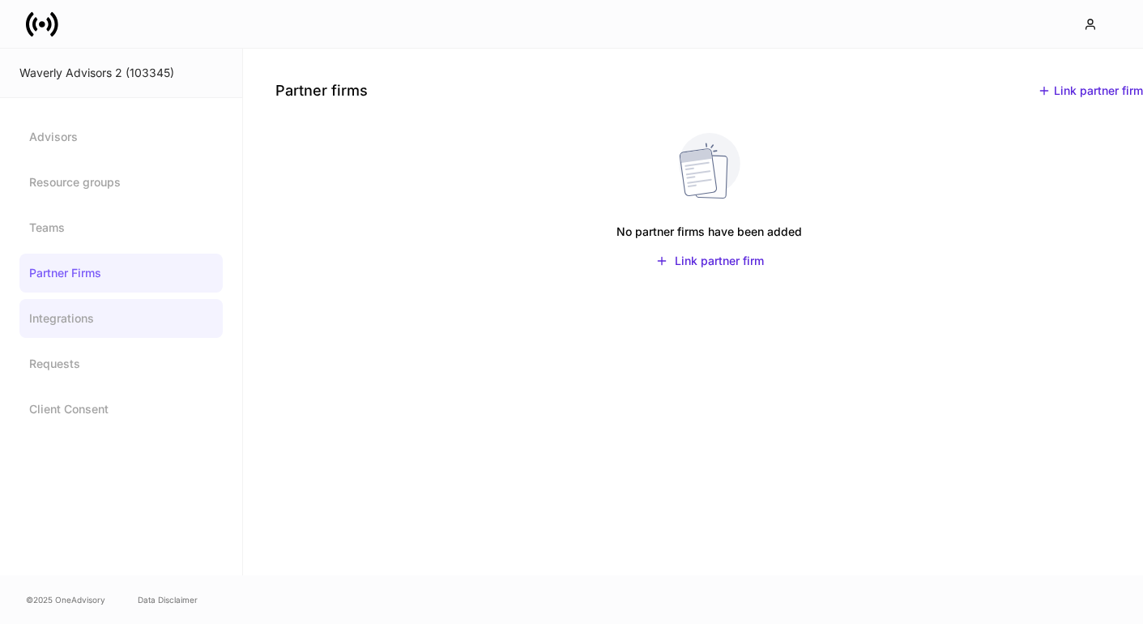
click at [65, 309] on link "Integrations" at bounding box center [120, 318] width 203 height 39
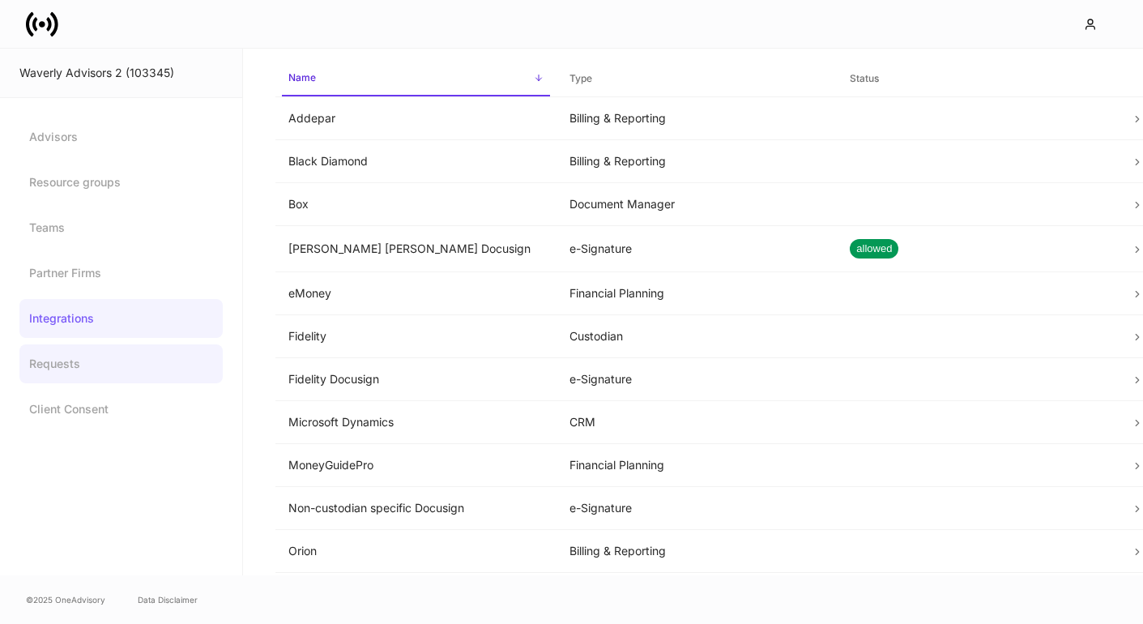
click at [62, 346] on link "Requests" at bounding box center [120, 363] width 203 height 39
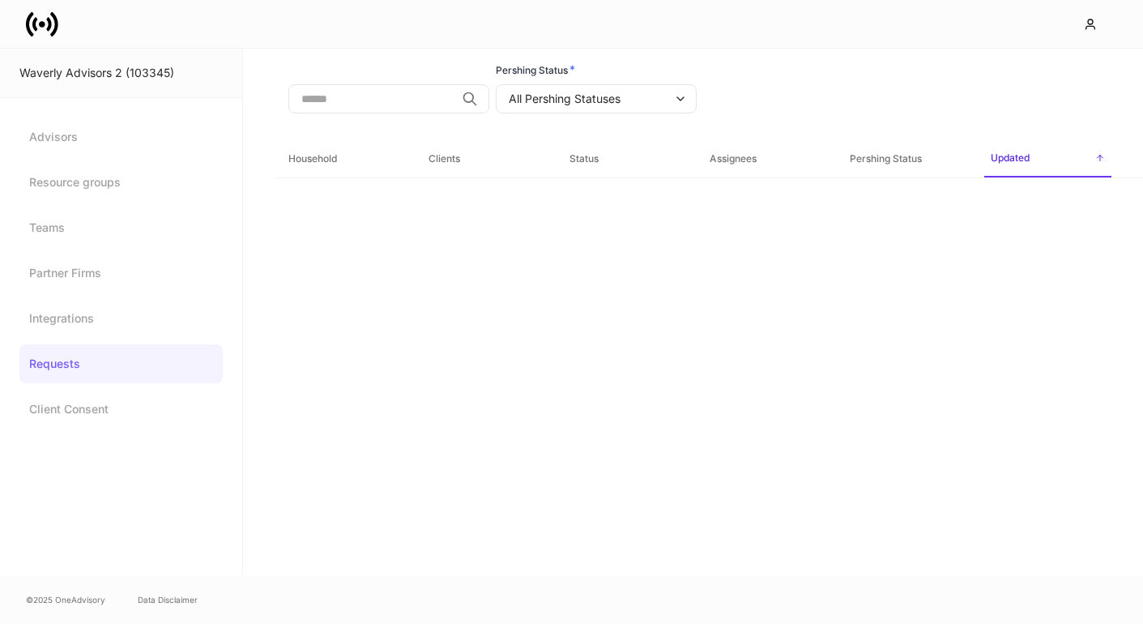
click at [58, 372] on link "Requests" at bounding box center [120, 363] width 203 height 39
click at [57, 408] on link "Client Consent" at bounding box center [120, 409] width 203 height 39
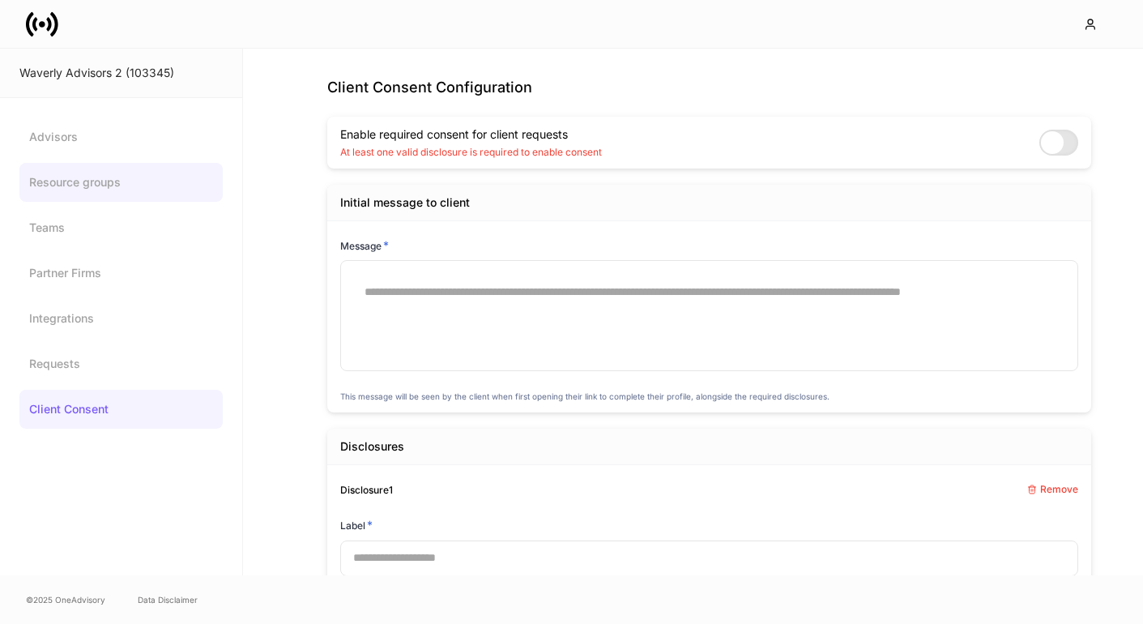
click at [90, 164] on link "Resource groups" at bounding box center [120, 182] width 203 height 39
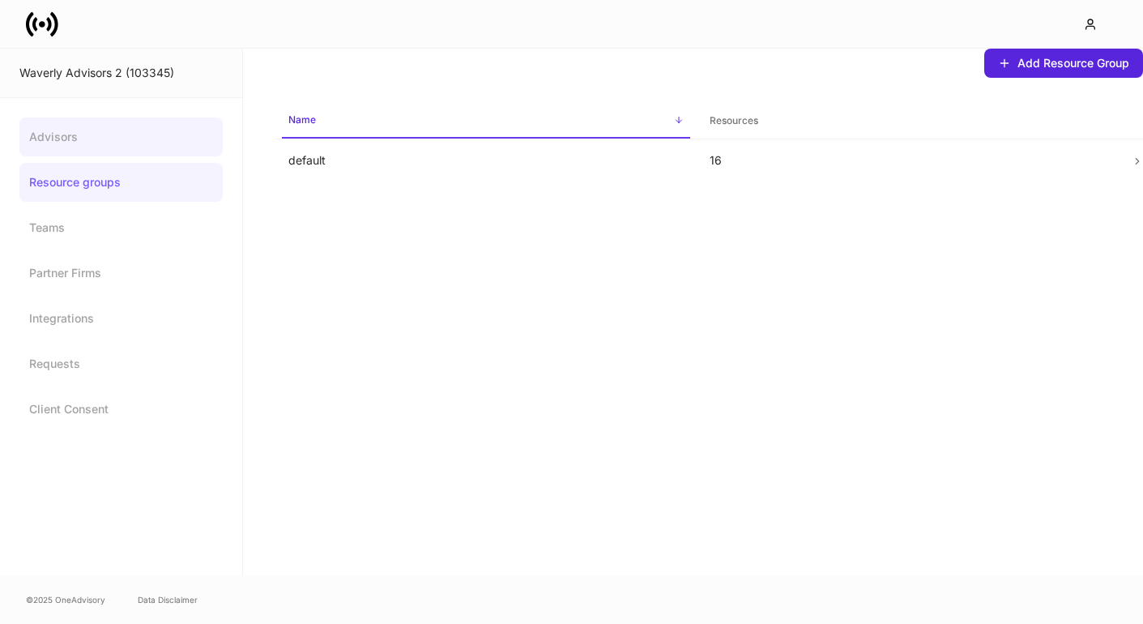
click at [88, 139] on link "Advisors" at bounding box center [120, 136] width 203 height 39
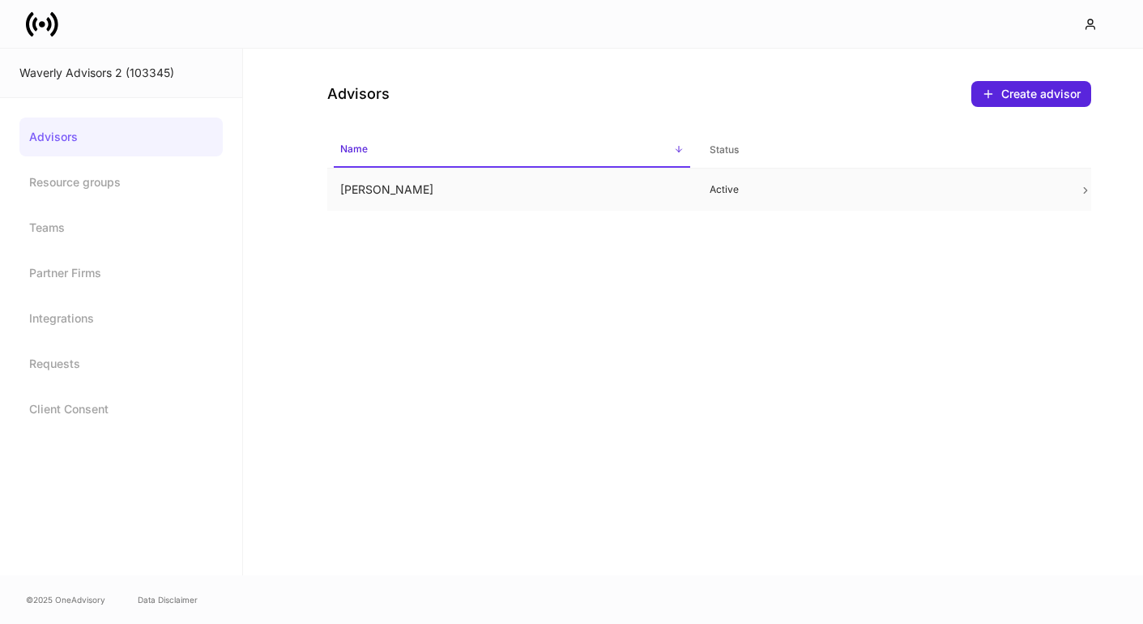
click at [362, 201] on td "[PERSON_NAME]" at bounding box center [512, 190] width 370 height 43
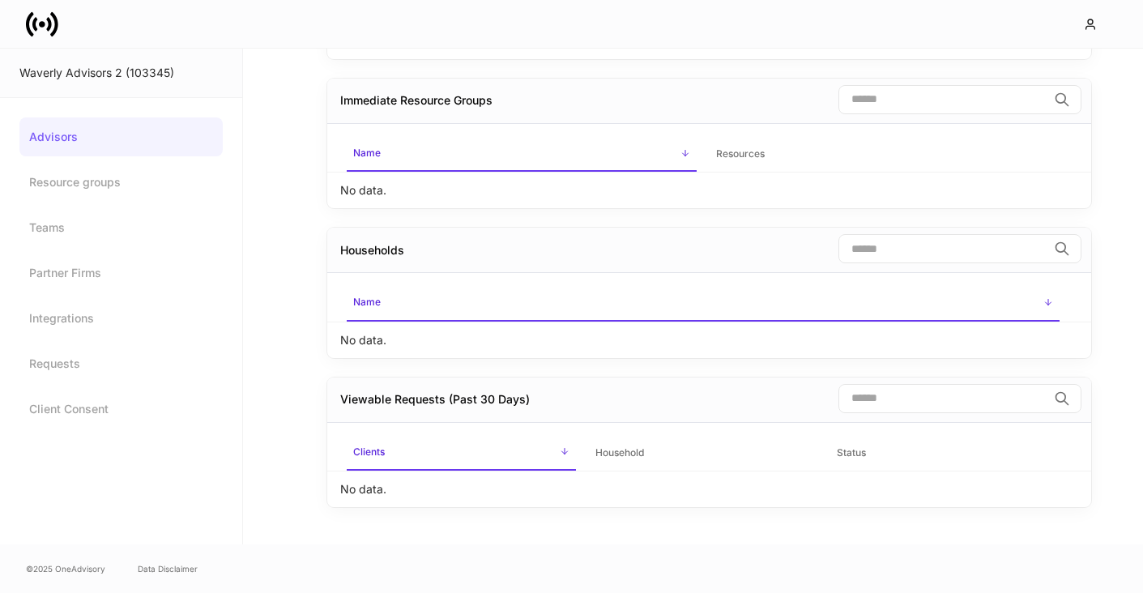
scroll to position [220, 0]
click at [41, 219] on link "Teams" at bounding box center [120, 227] width 203 height 39
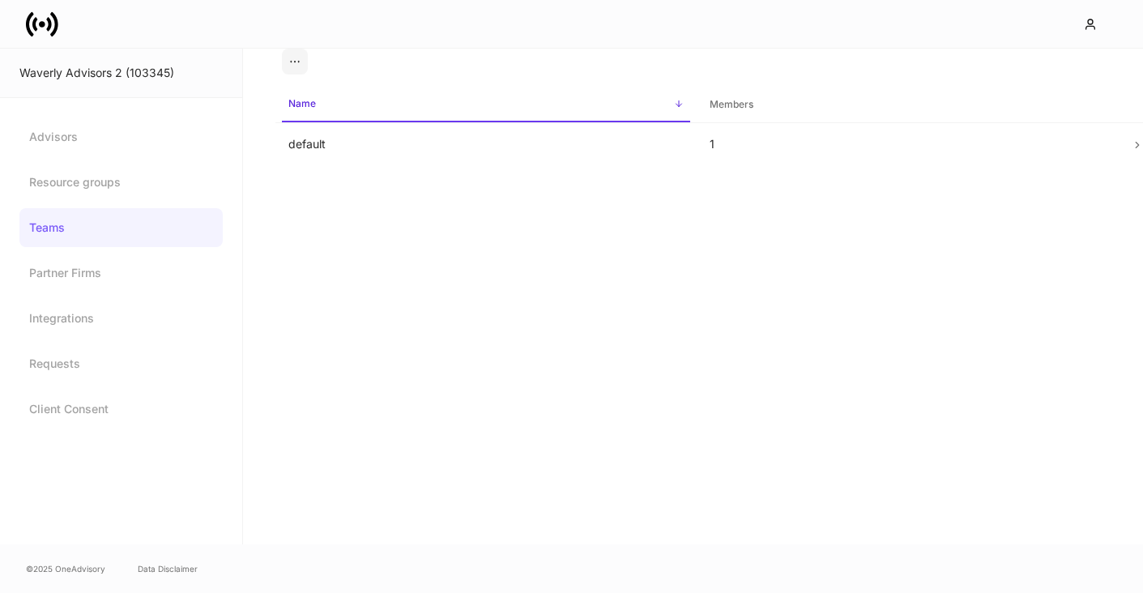
click at [269, 147] on div "Name sorted ascending Members default 1" at bounding box center [693, 297] width 900 height 496
click at [323, 139] on td "default" at bounding box center [486, 144] width 421 height 43
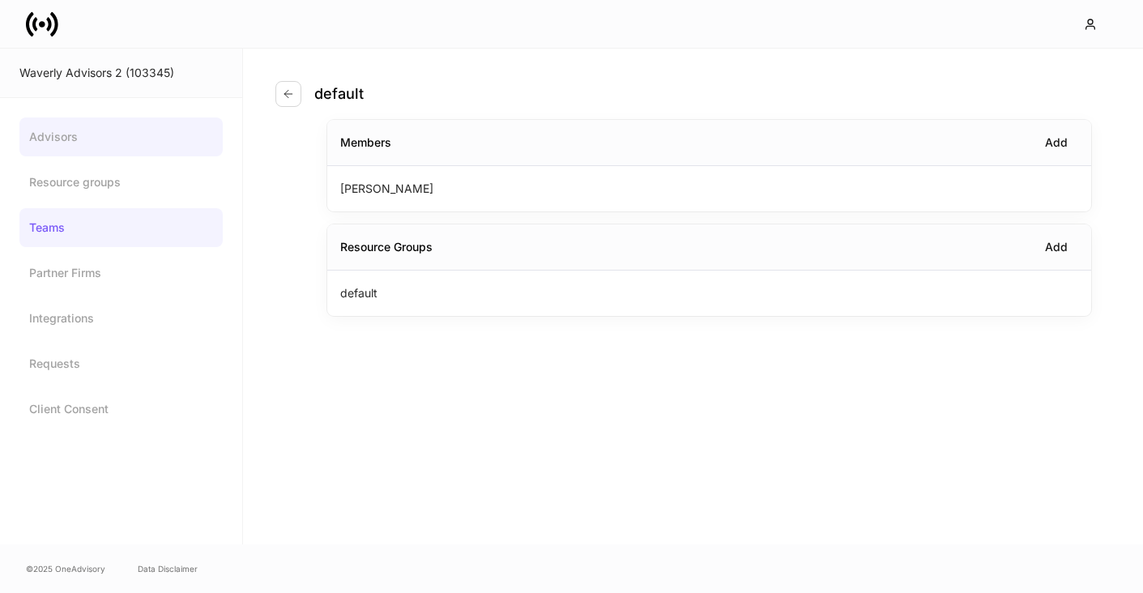
click at [148, 138] on link "Advisors" at bounding box center [120, 136] width 203 height 39
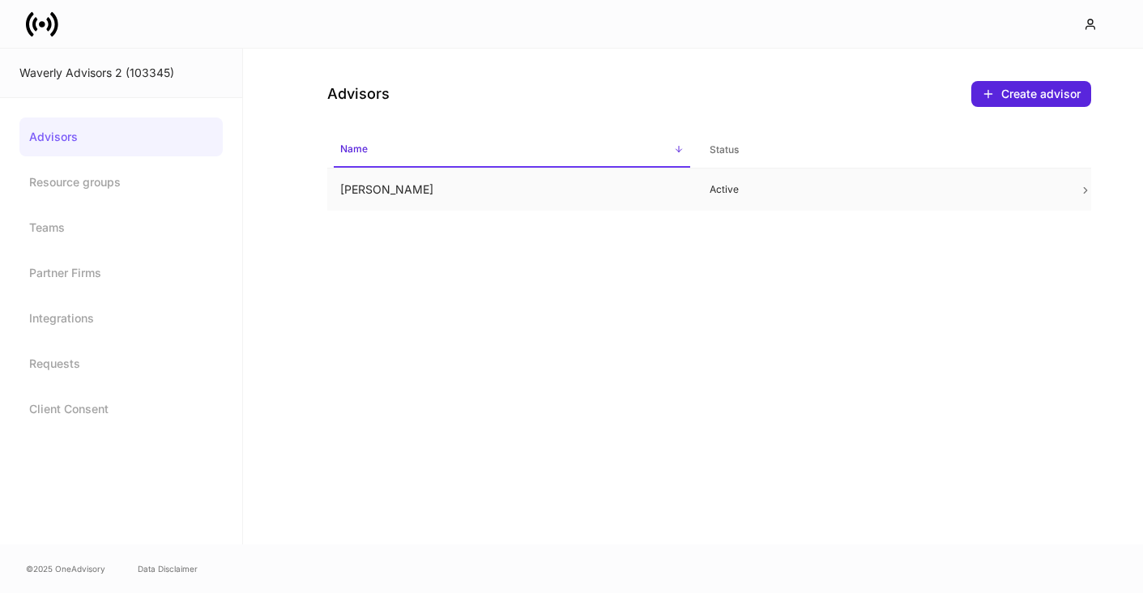
click at [367, 177] on td "[PERSON_NAME]" at bounding box center [512, 190] width 370 height 43
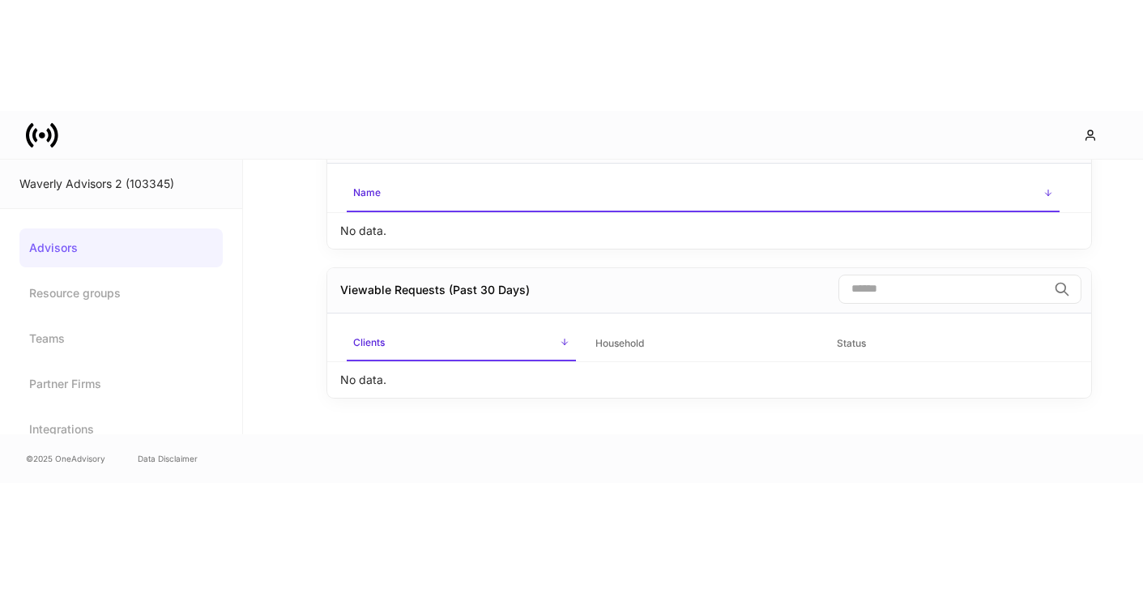
scroll to position [220, 0]
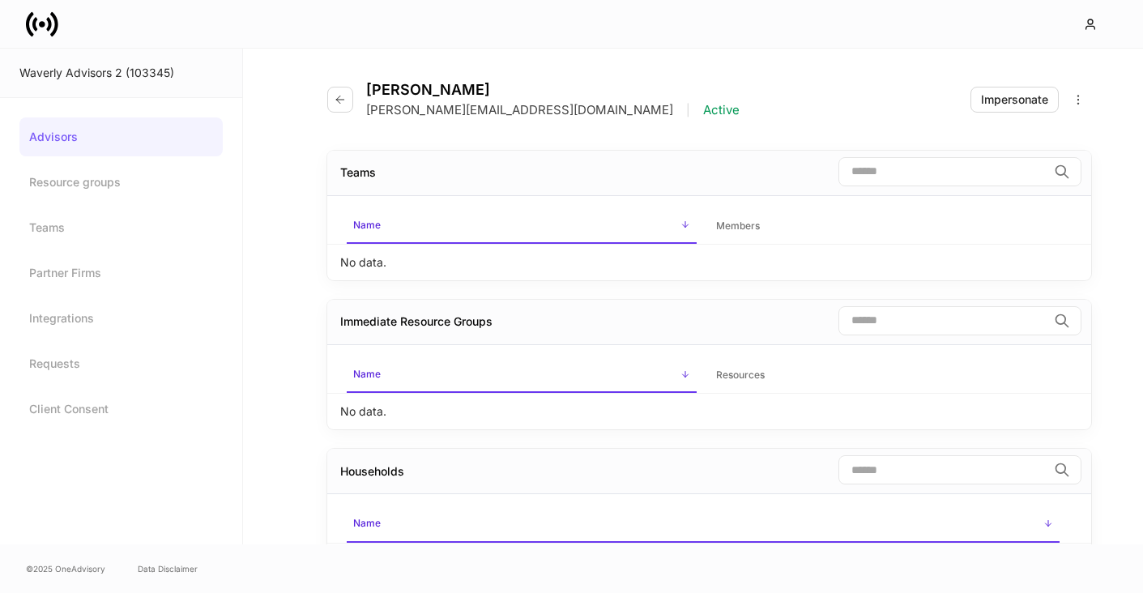
click at [373, 257] on p "No data." at bounding box center [363, 262] width 46 height 16
click at [160, 210] on link "Teams" at bounding box center [120, 227] width 203 height 39
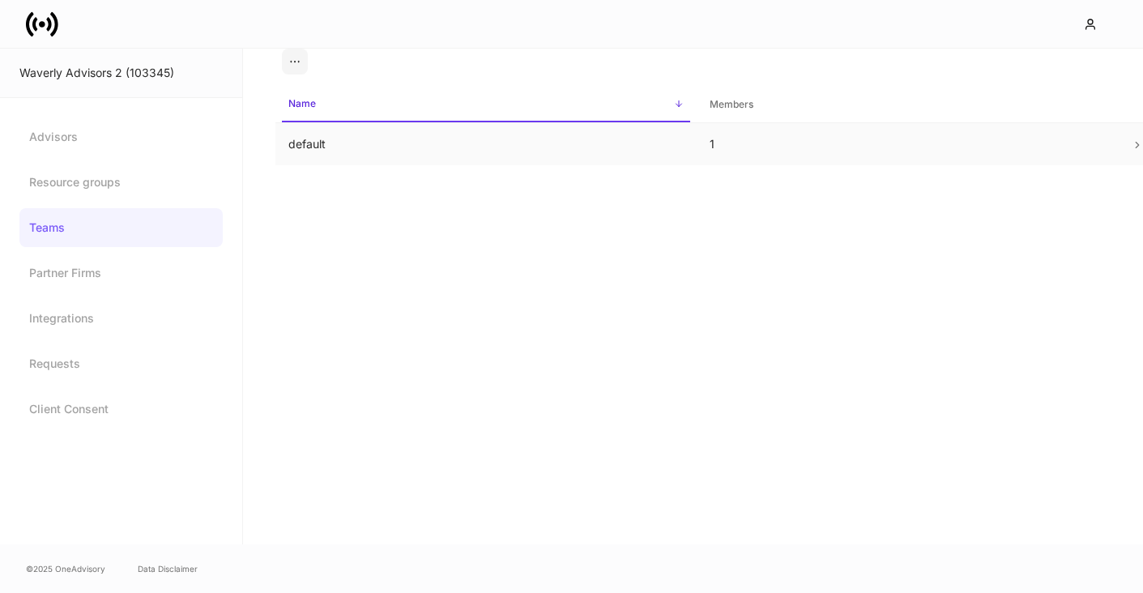
click at [329, 148] on td "default" at bounding box center [486, 144] width 421 height 43
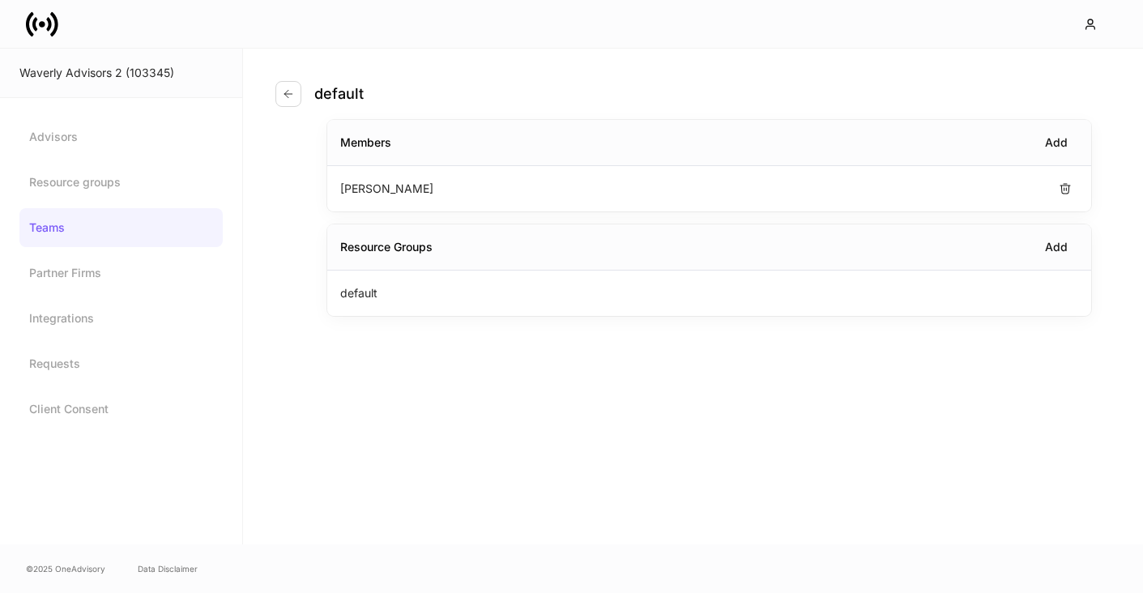
click at [379, 201] on div "[PERSON_NAME]" at bounding box center [709, 188] width 764 height 45
click at [333, 288] on div "default" at bounding box center [709, 293] width 764 height 45
click at [361, 183] on p "[PERSON_NAME]" at bounding box center [386, 189] width 93 height 16
click at [96, 138] on link "Advisors" at bounding box center [120, 136] width 203 height 39
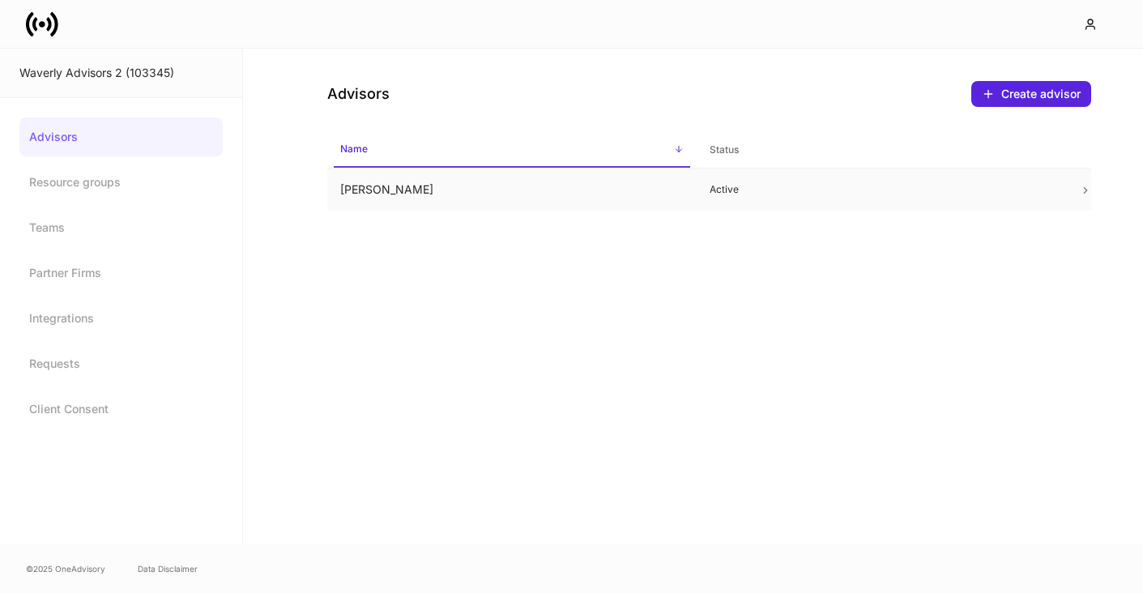
click at [384, 182] on td "[PERSON_NAME]" at bounding box center [512, 190] width 370 height 43
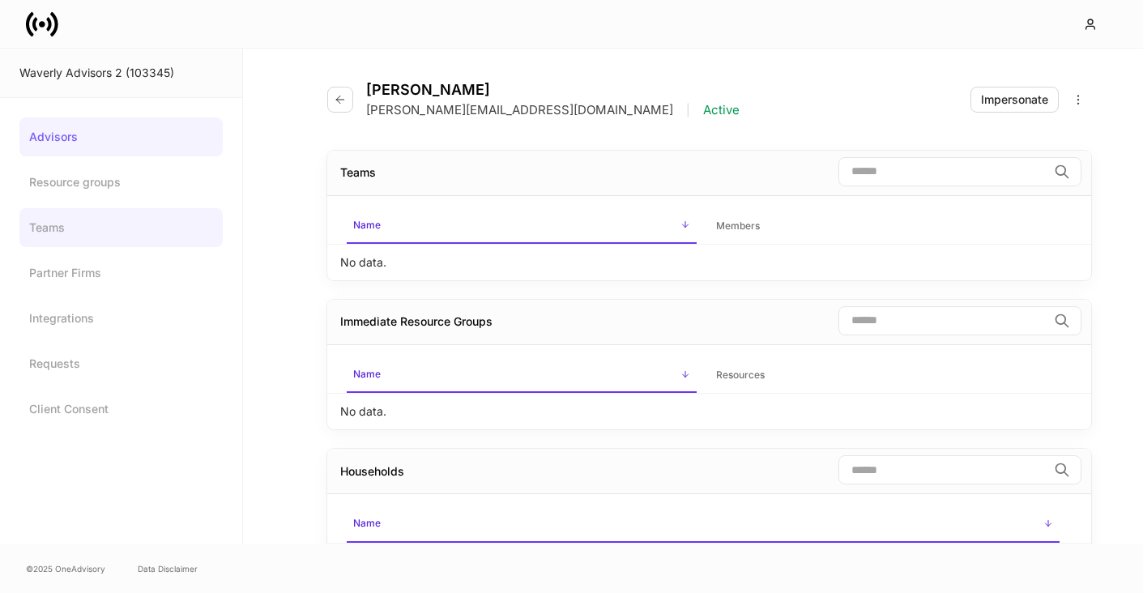
click at [133, 221] on link "Teams" at bounding box center [120, 227] width 203 height 39
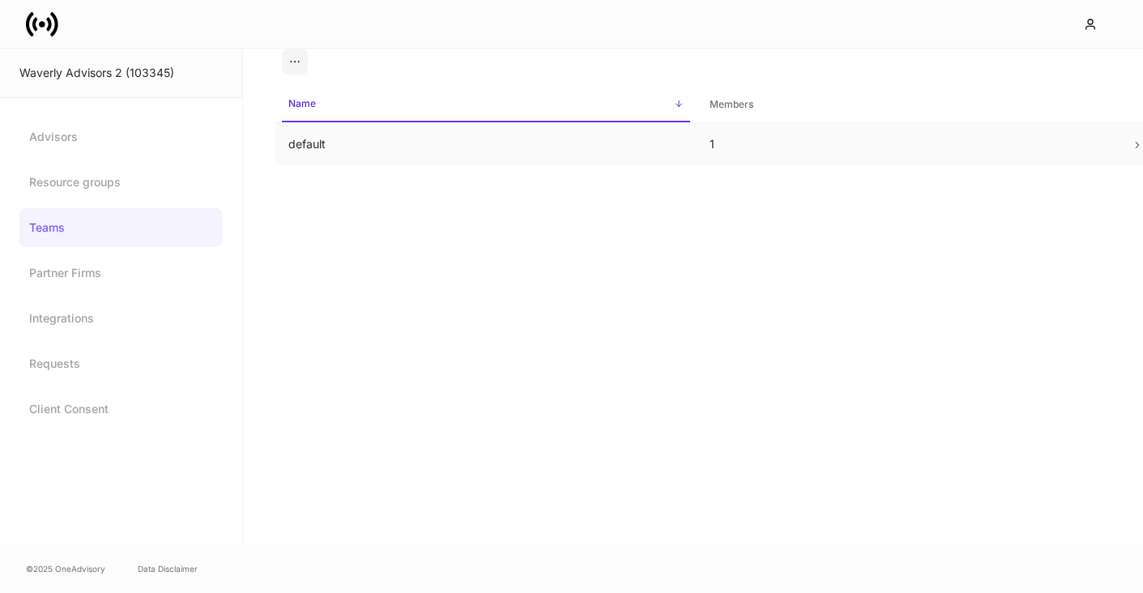
click at [319, 135] on td "default" at bounding box center [486, 144] width 421 height 43
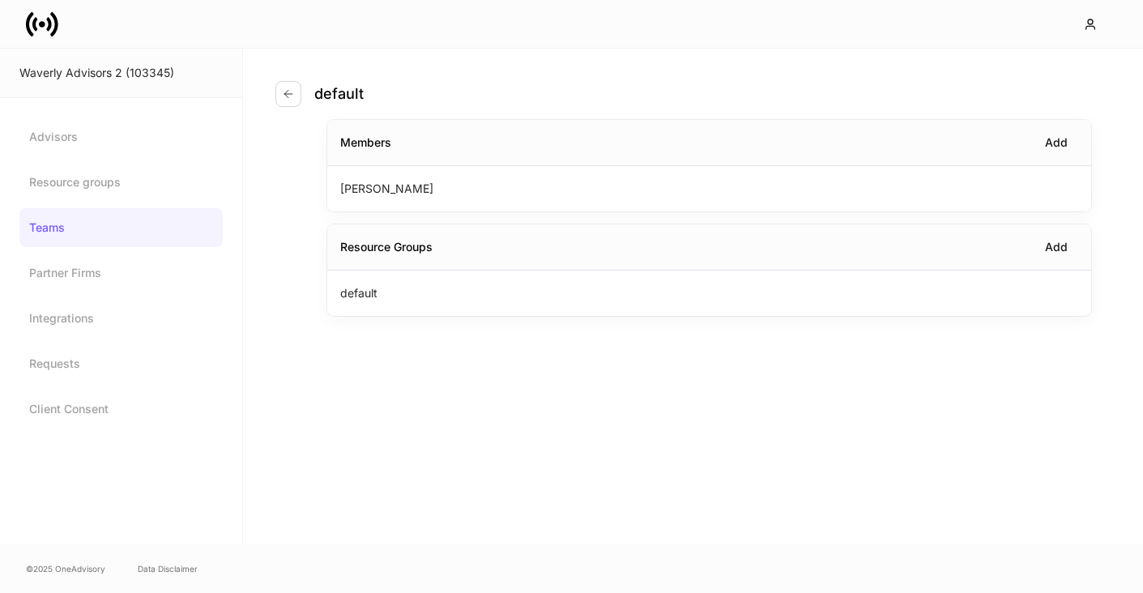
click at [50, 23] on icon at bounding box center [48, 24] width 5 height 14
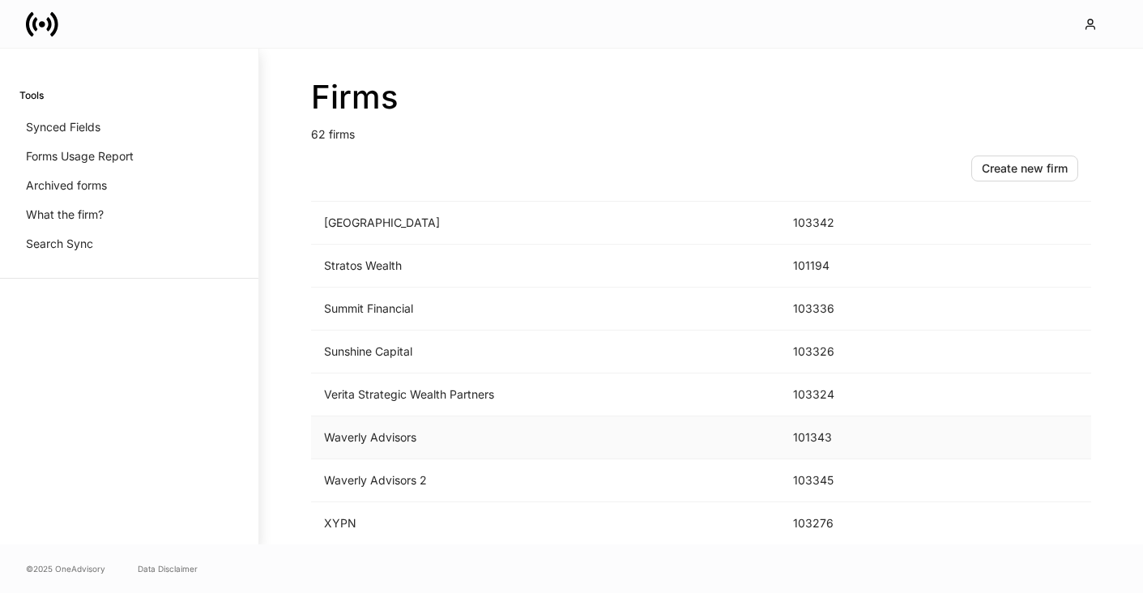
scroll to position [2393, 0]
click at [362, 436] on td "Waverly Advisors" at bounding box center [545, 438] width 469 height 43
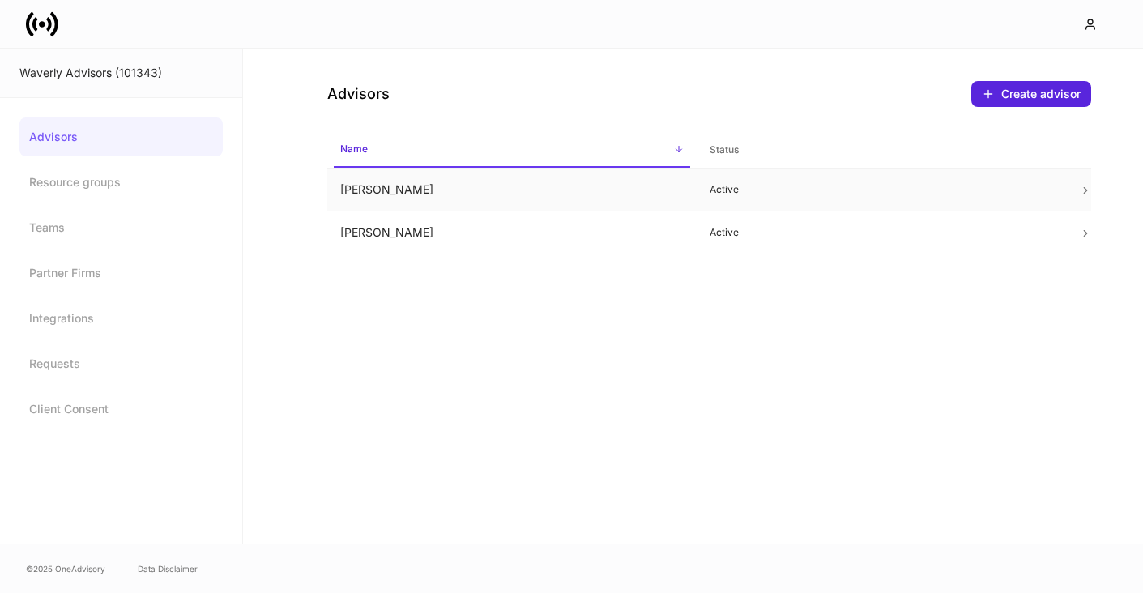
click at [351, 181] on td "Ashley Tucker" at bounding box center [512, 190] width 370 height 43
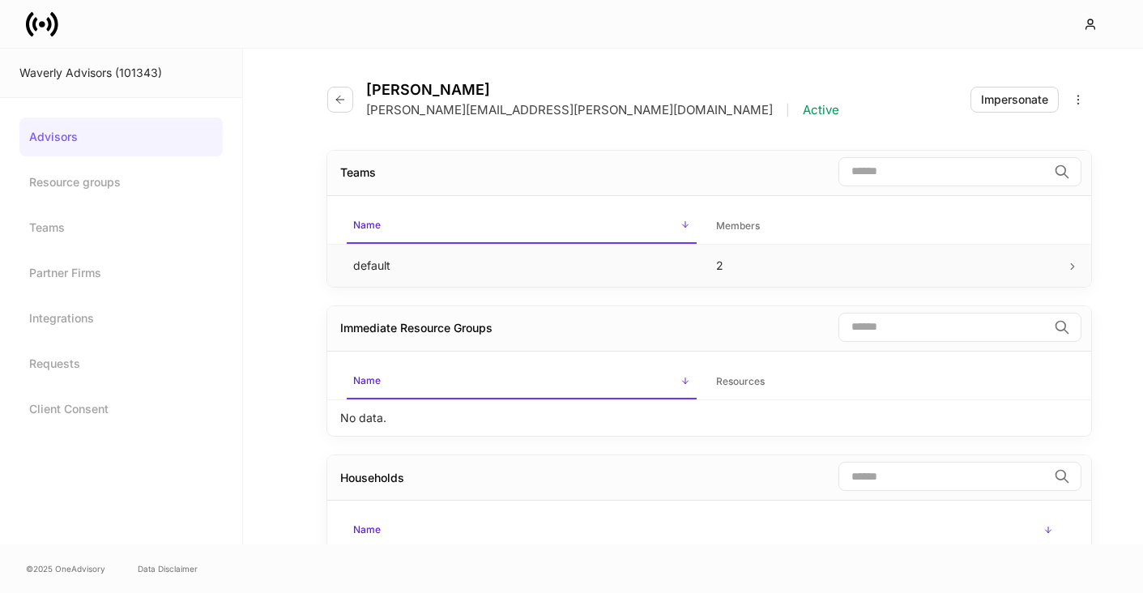
click at [397, 255] on td "default" at bounding box center [521, 265] width 363 height 43
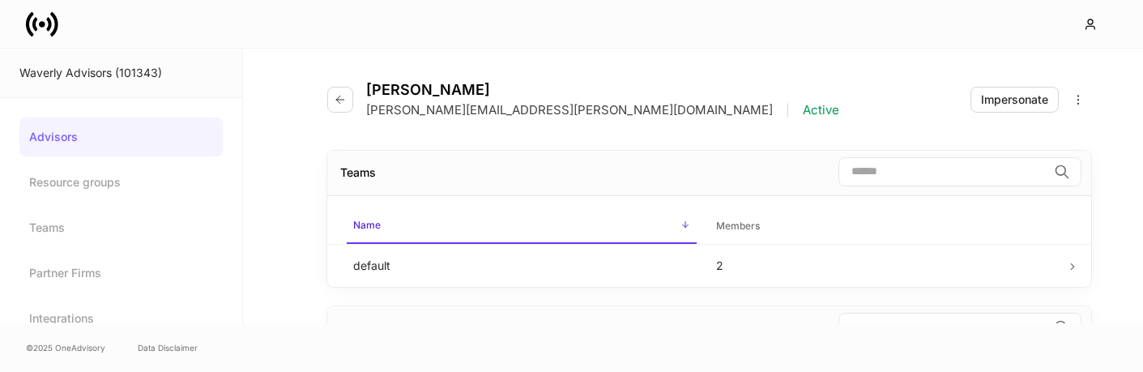
click at [42, 21] on icon at bounding box center [42, 24] width 6 height 6
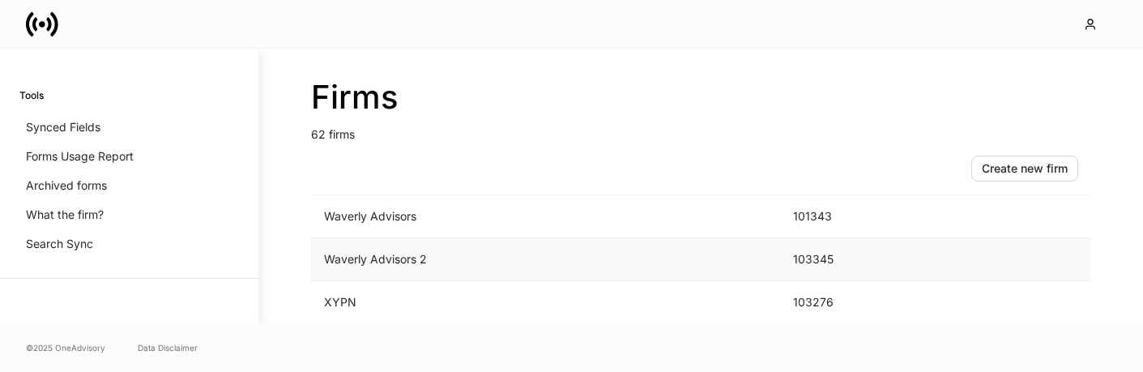
scroll to position [2614, 0]
click at [353, 254] on td "Waverly Advisors 2" at bounding box center [545, 259] width 469 height 43
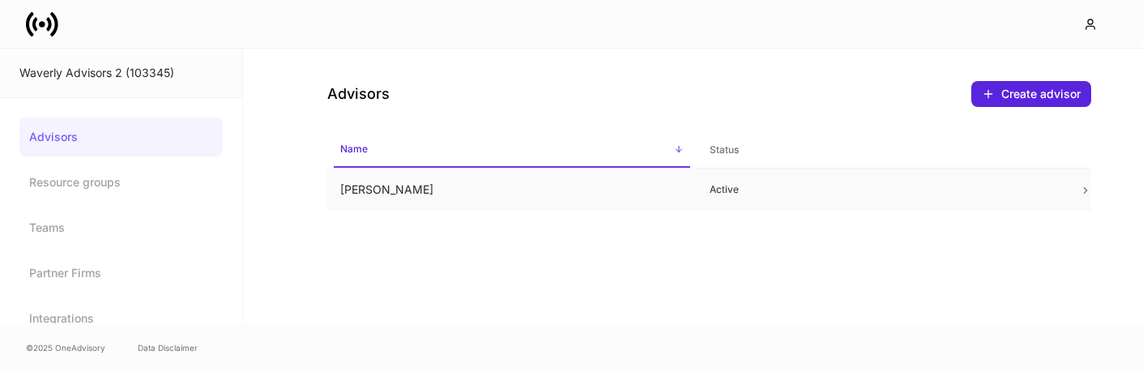
click at [344, 186] on td "[PERSON_NAME]" at bounding box center [512, 190] width 370 height 43
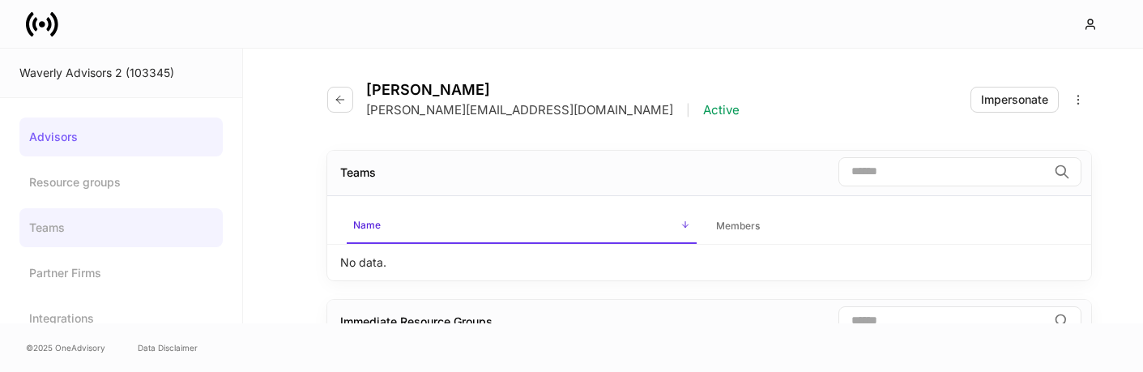
click at [146, 216] on link "Teams" at bounding box center [120, 227] width 203 height 39
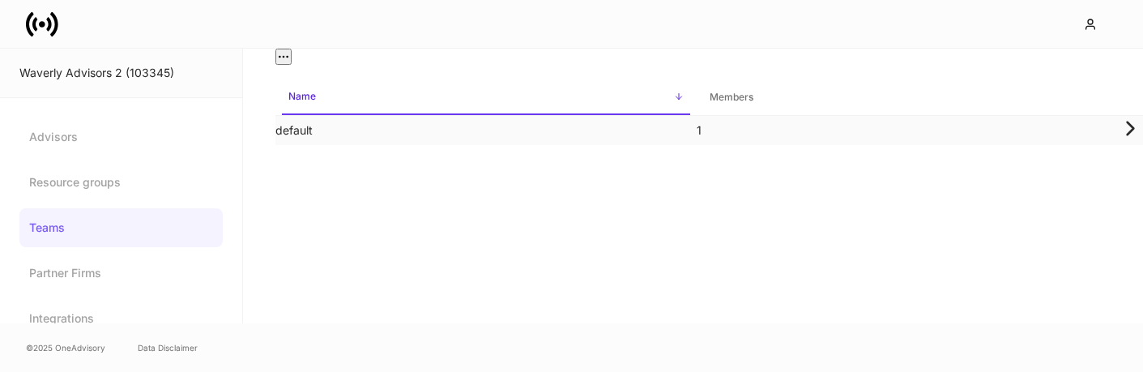
click at [600, 146] on td "default" at bounding box center [486, 131] width 421 height 30
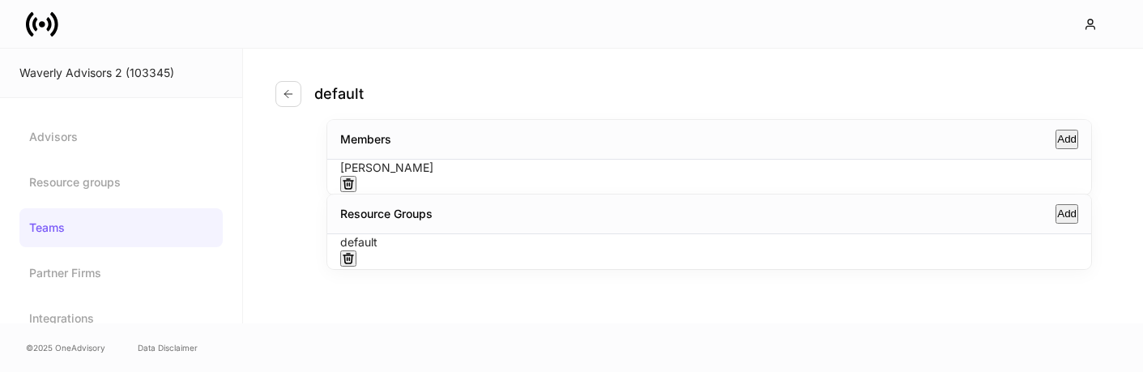
click at [355, 190] on icon "button" at bounding box center [348, 183] width 13 height 13
click at [1060, 144] on div "Add" at bounding box center [1066, 139] width 19 height 16
type input "******"
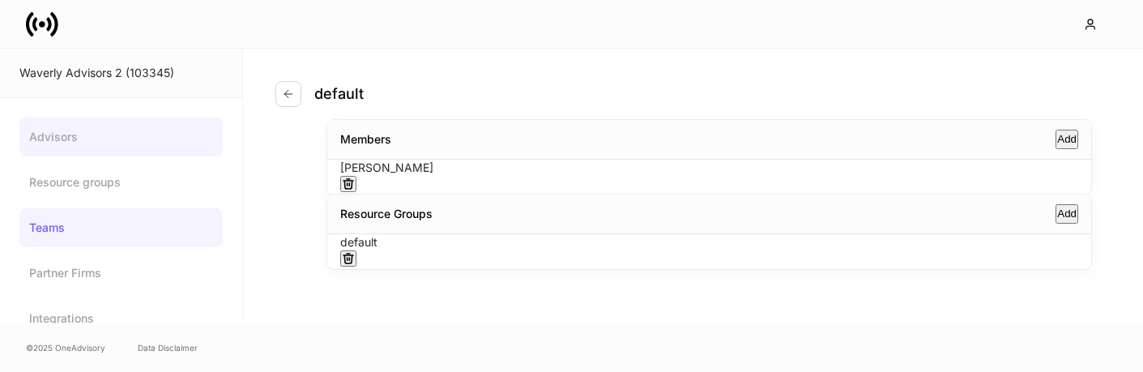
click at [81, 147] on link "Advisors" at bounding box center [120, 136] width 203 height 39
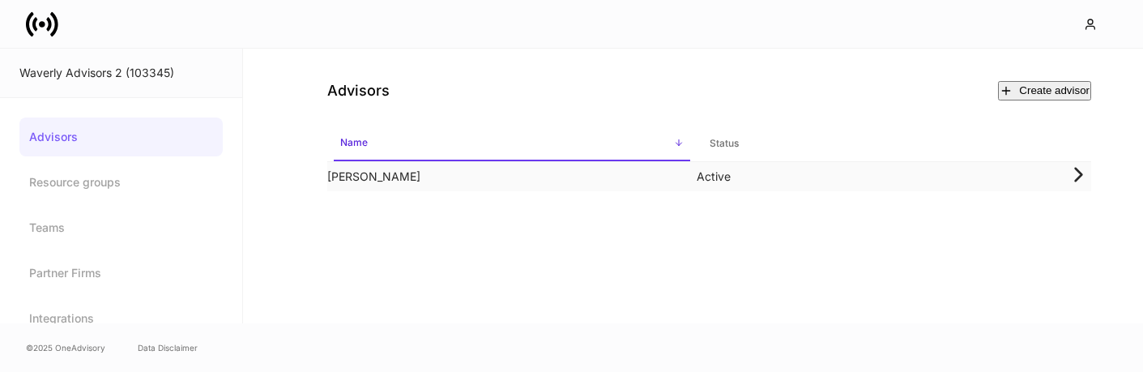
click at [365, 189] on td "[PERSON_NAME]" at bounding box center [512, 177] width 370 height 30
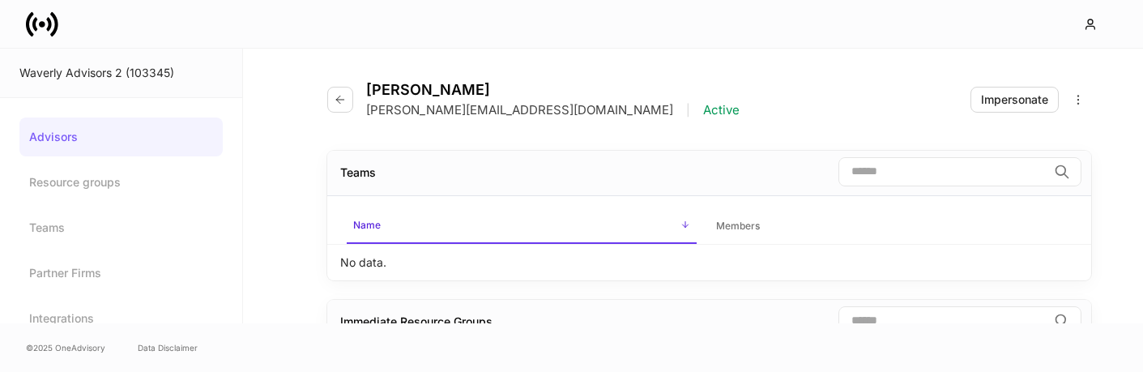
scroll to position [-1, 0]
click at [490, 259] on div "No data." at bounding box center [709, 263] width 764 height 36
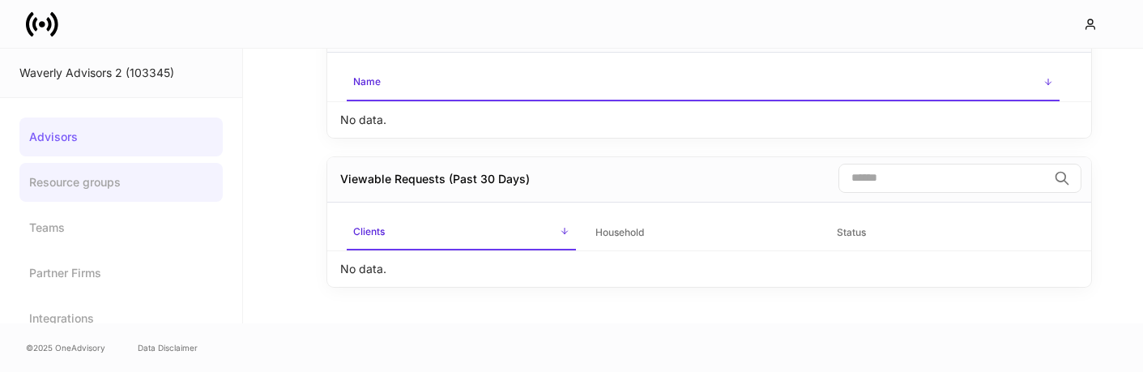
click at [78, 163] on link "Resource groups" at bounding box center [120, 182] width 203 height 39
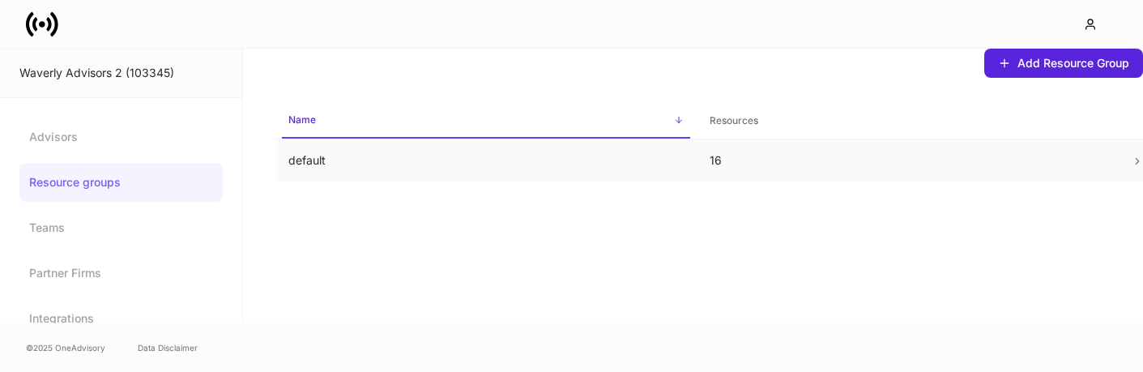
click at [420, 160] on p "default" at bounding box center [485, 160] width 395 height 16
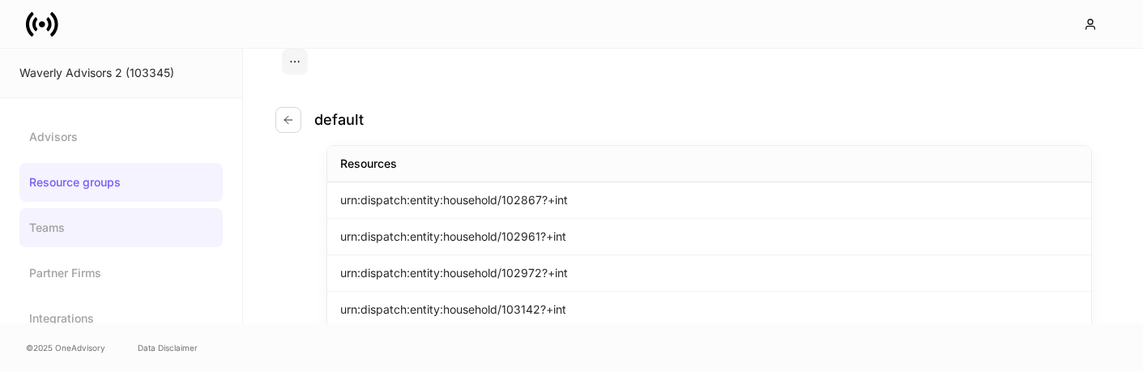
click at [92, 229] on link "Teams" at bounding box center [120, 227] width 203 height 39
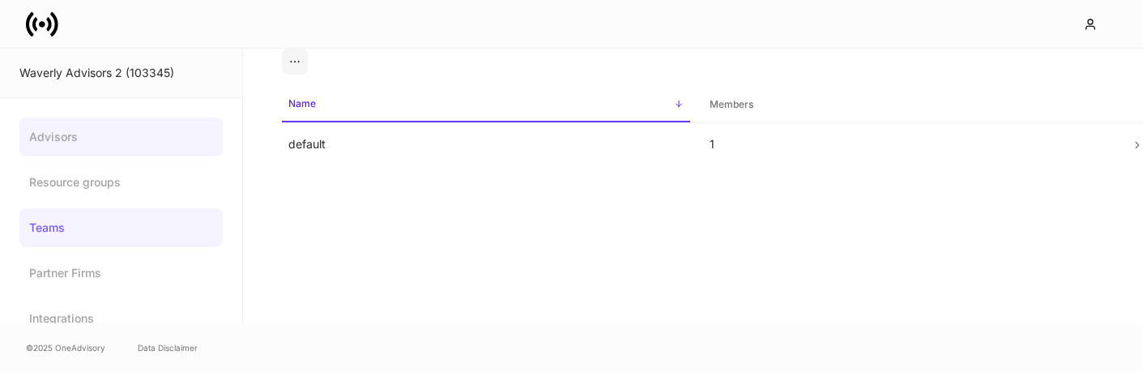
click at [94, 148] on link "Advisors" at bounding box center [120, 136] width 203 height 39
